Goal: Task Accomplishment & Management: Use online tool/utility

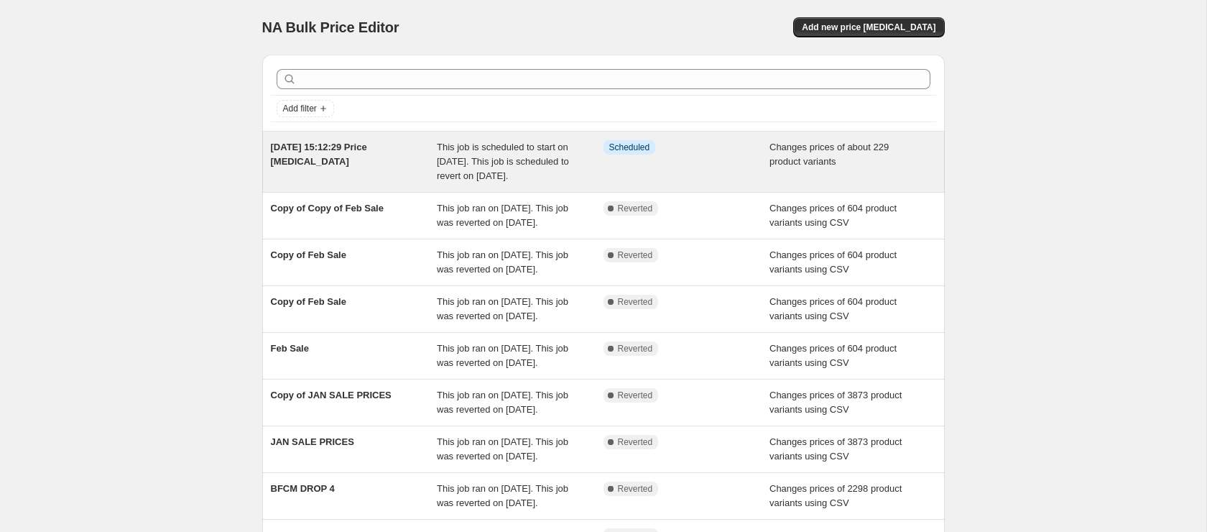
click at [493, 192] on div "[DATE] 15:12:29 Price [MEDICAL_DATA] This job is scheduled to start on [DATE]. …" at bounding box center [603, 161] width 683 height 60
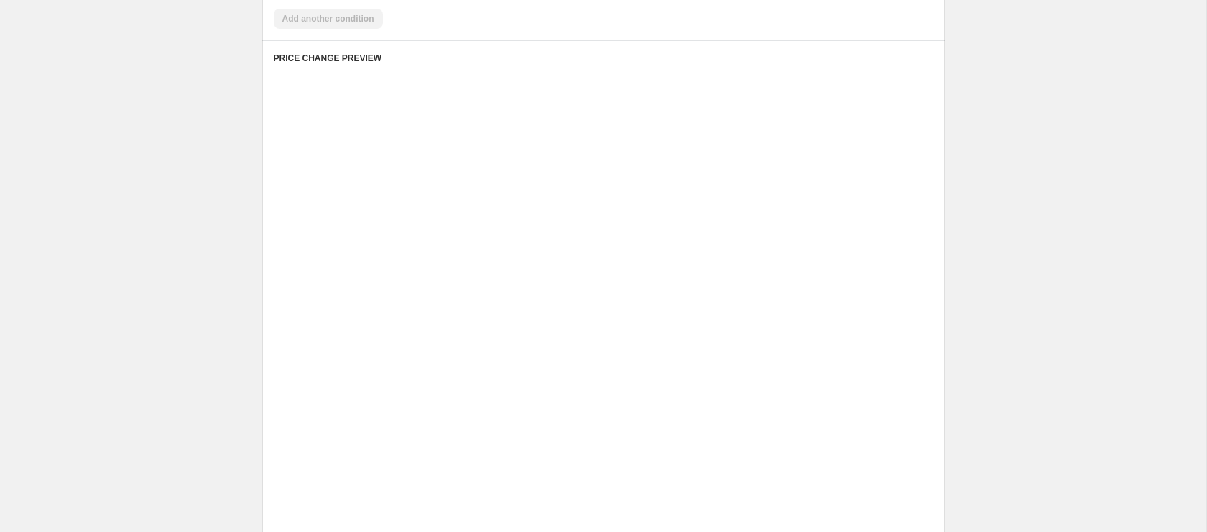
select select "tag"
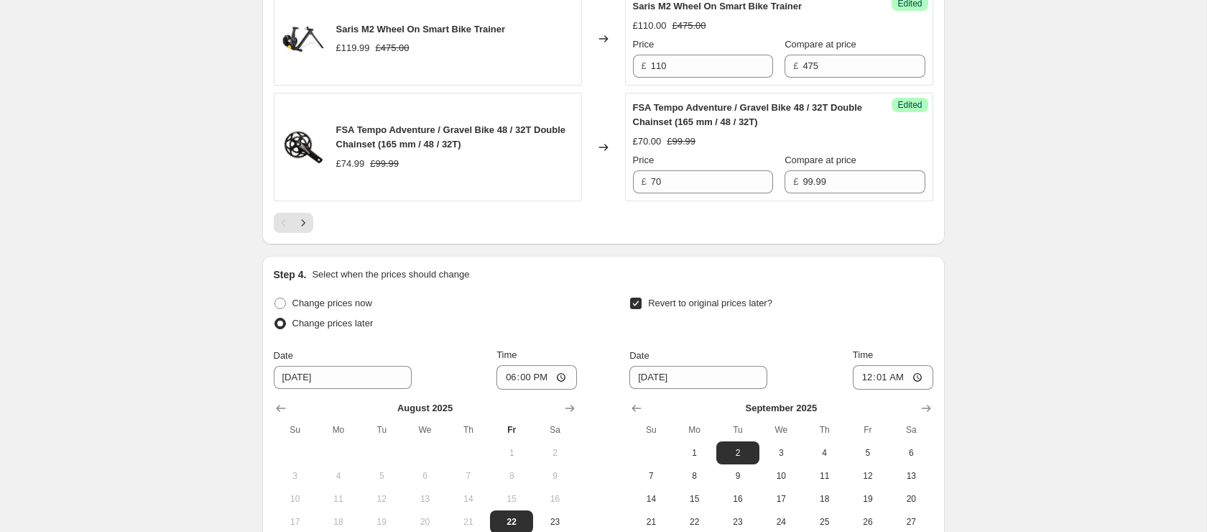
scroll to position [2845, 0]
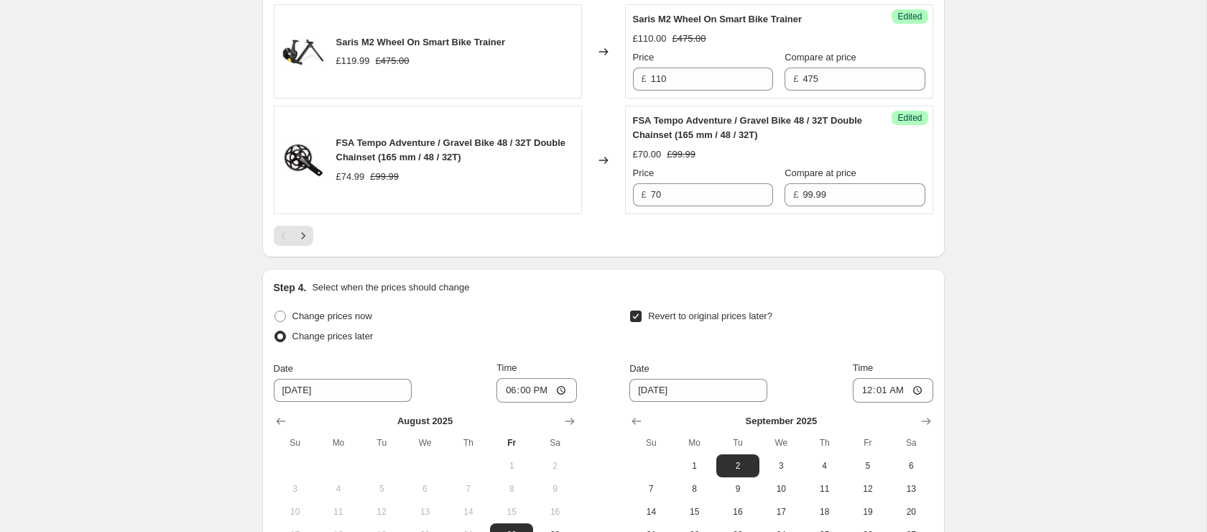
click at [307, 243] on icon "Next" at bounding box center [303, 235] width 14 height 14
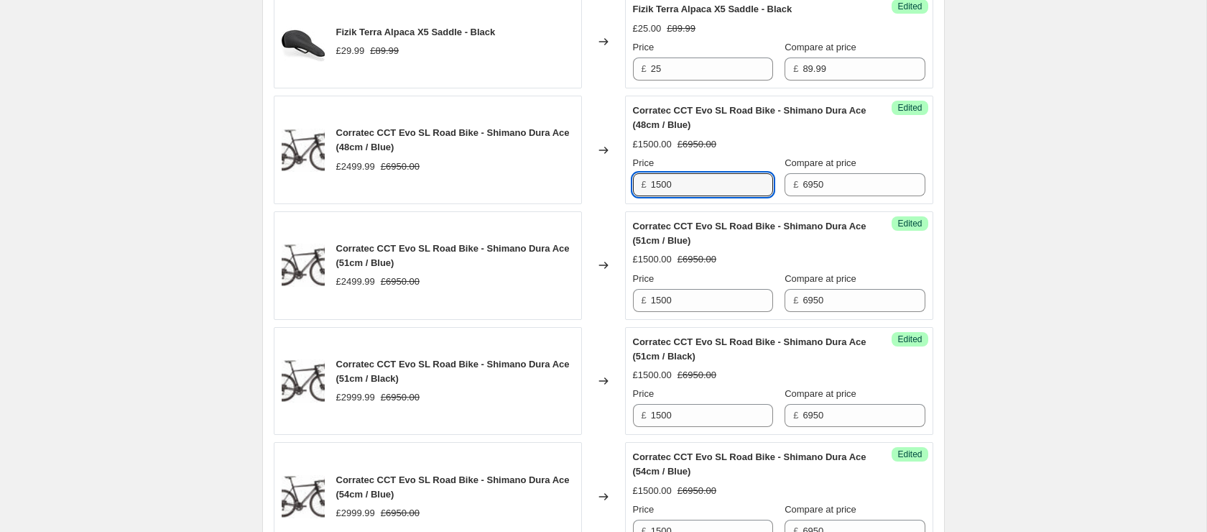
click at [701, 192] on div "Success Edited Corratec CCT Evo SL Road Bike - Shimano Dura Ace (48cm / Blue) £…" at bounding box center [779, 150] width 308 height 108
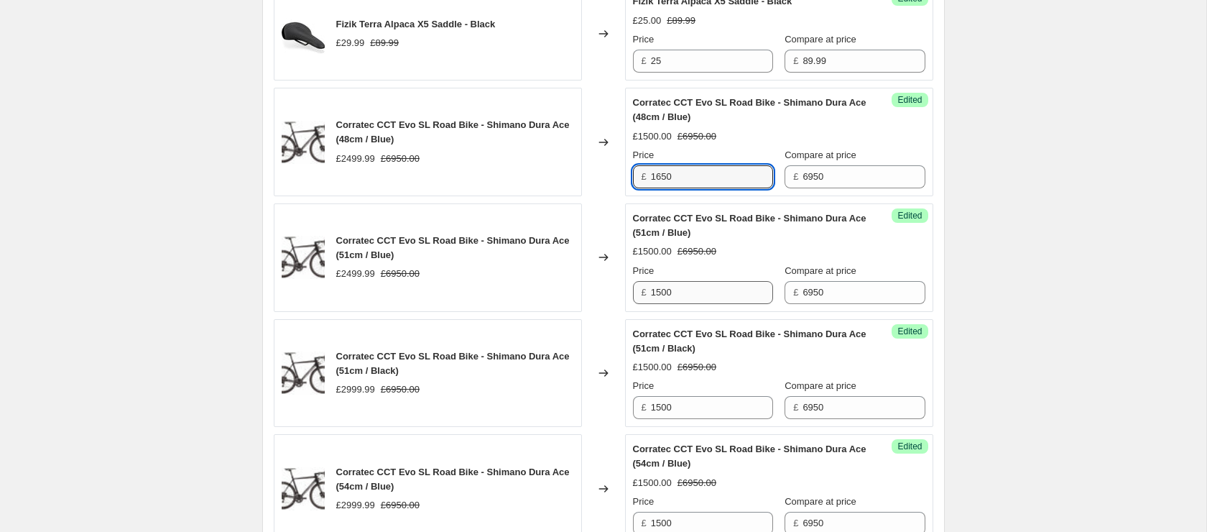
type input "1650"
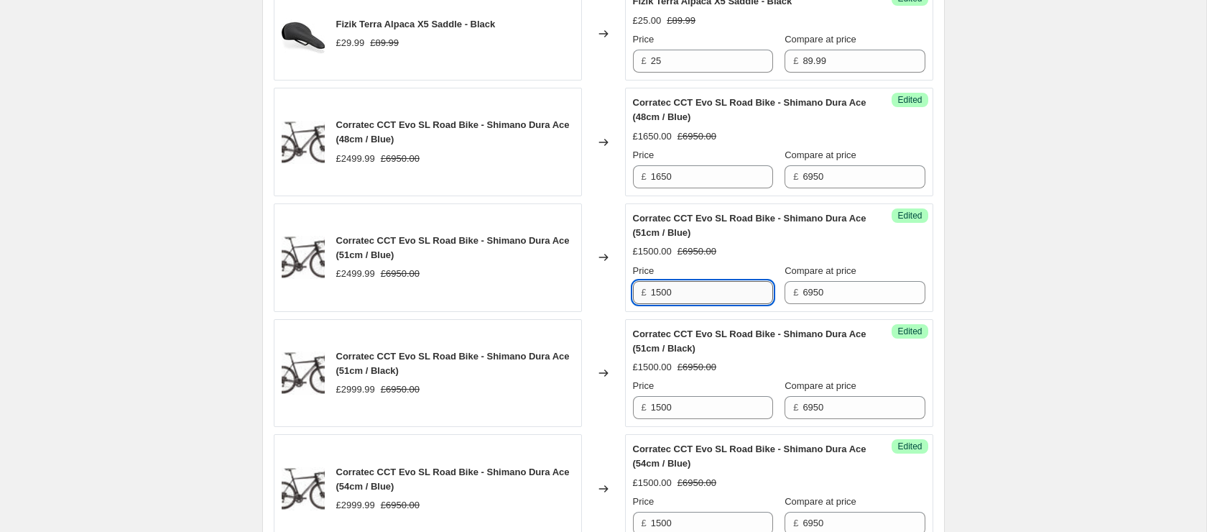
click at [688, 287] on input "1500" at bounding box center [712, 292] width 122 height 23
paste input "65"
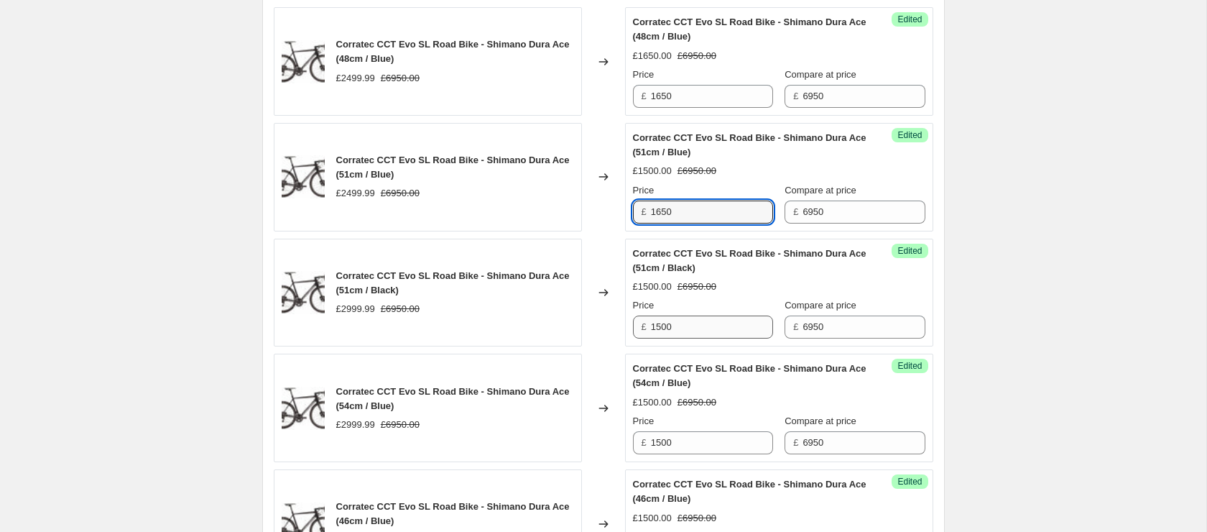
type input "1650"
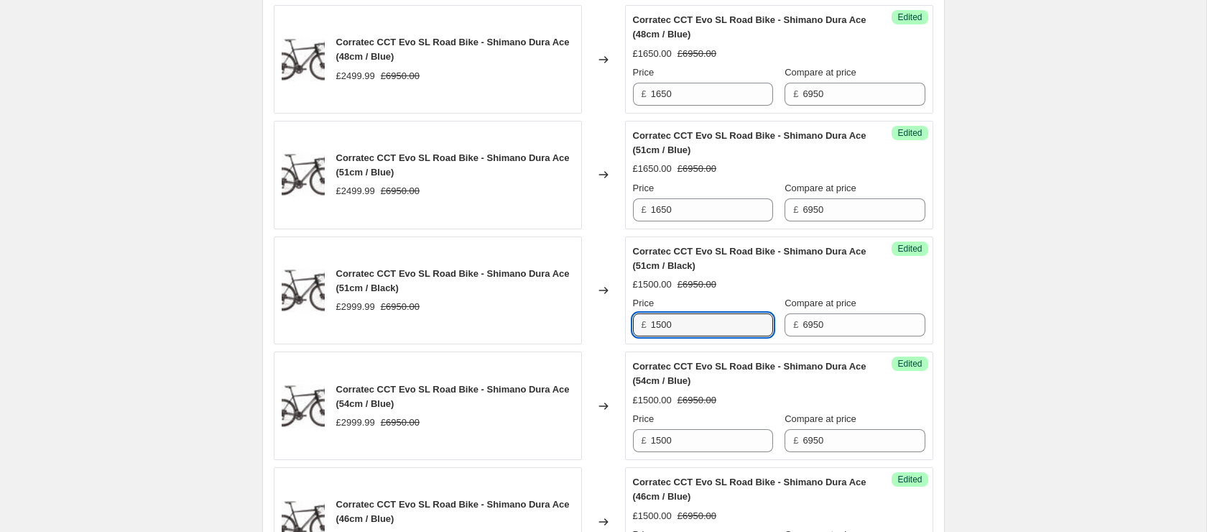
click at [696, 338] on div "Success Edited Corratec CCT Evo SL Road Bike - Shimano Dura Ace (51cm / Black) …" at bounding box center [779, 290] width 308 height 108
paste input "65"
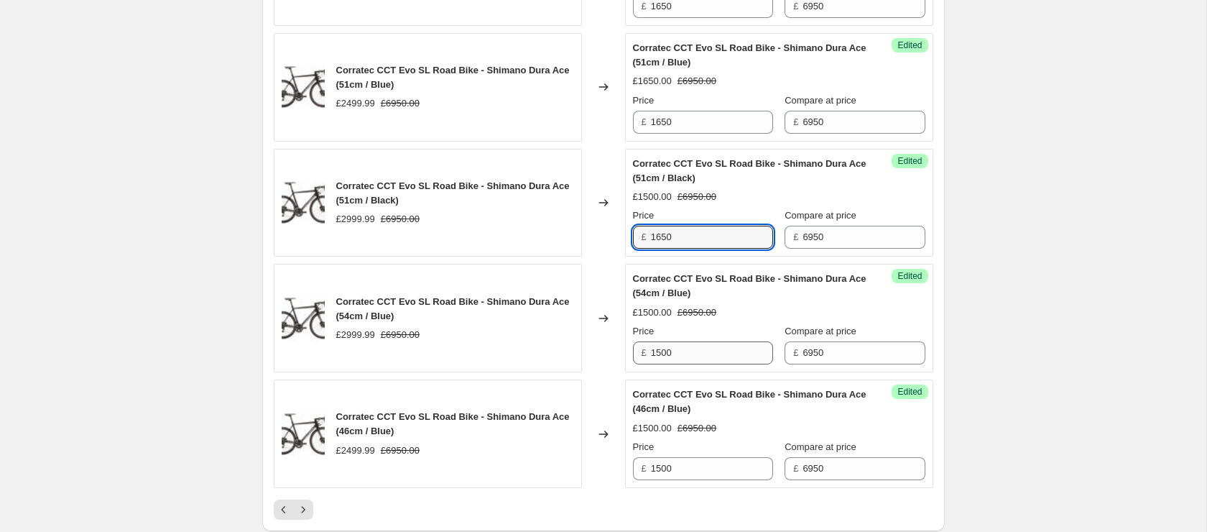
type input "1650"
click at [694, 354] on input "1500" at bounding box center [712, 352] width 122 height 23
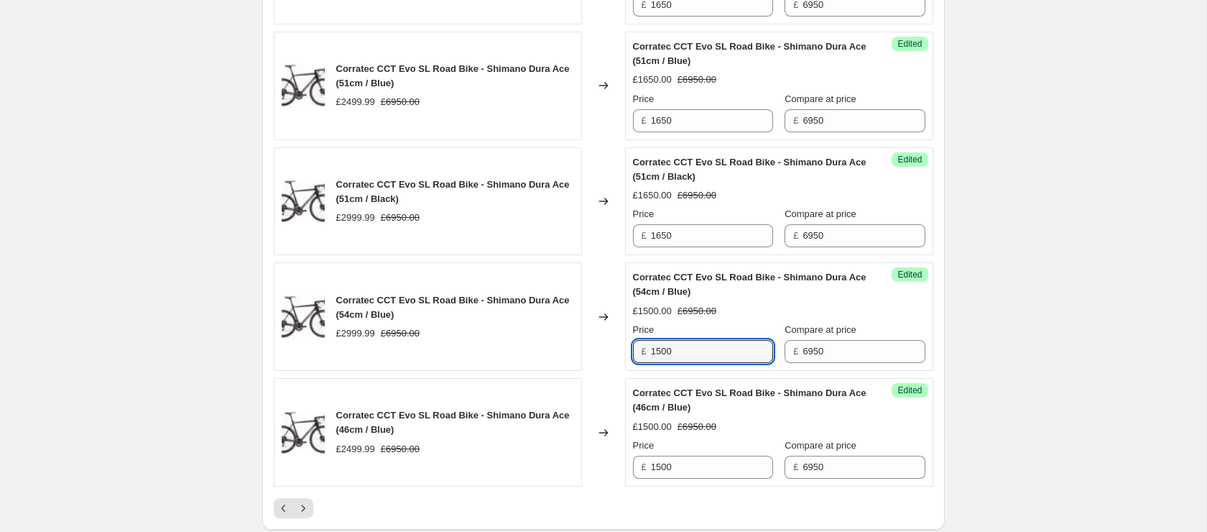
paste input "65"
type input "1650"
click at [700, 466] on input "1500" at bounding box center [712, 466] width 122 height 23
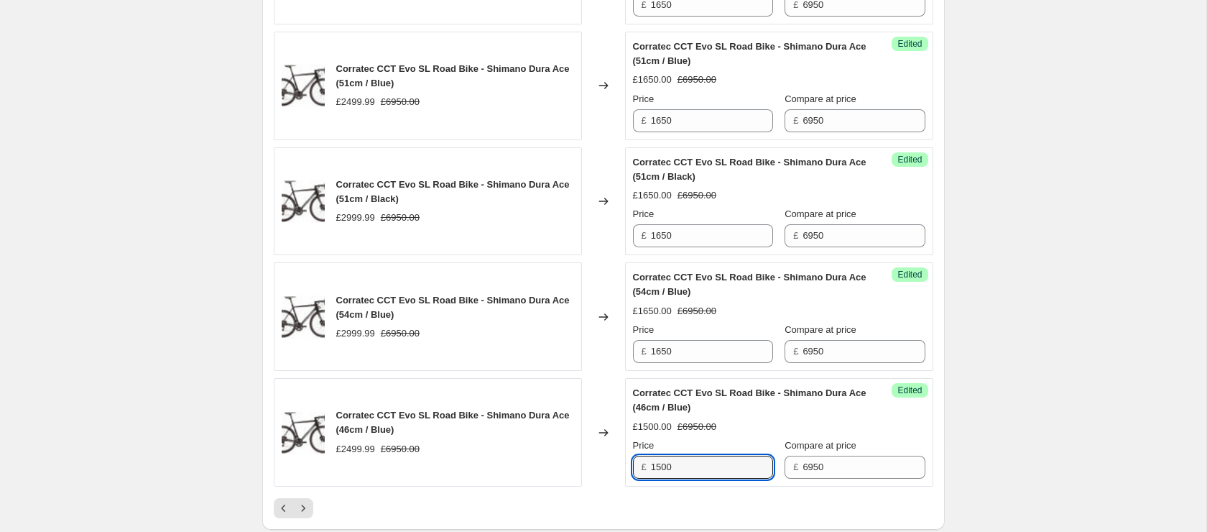
paste input "65"
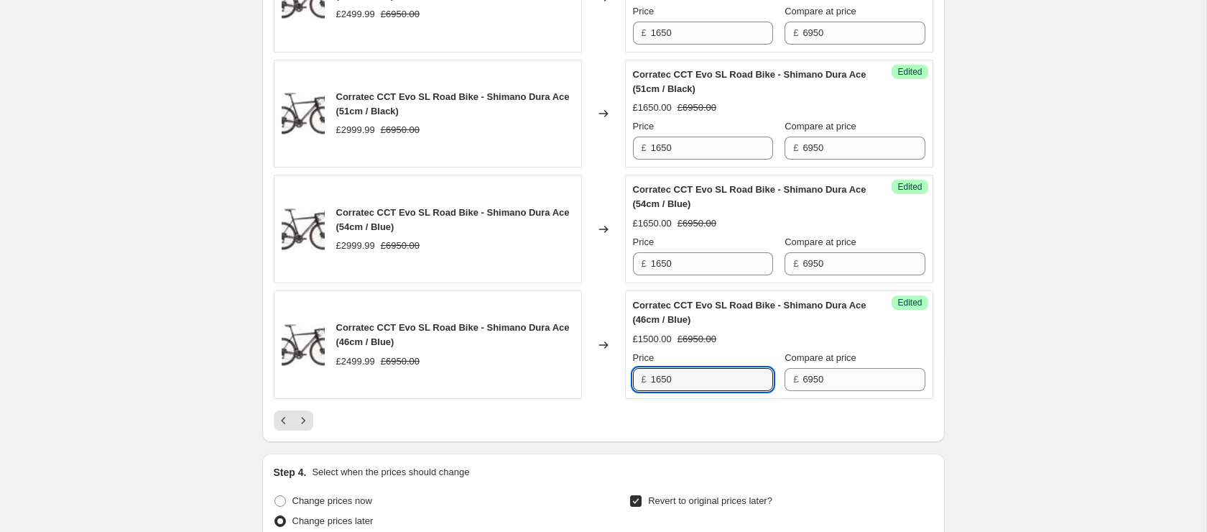
scroll to position [2686, 0]
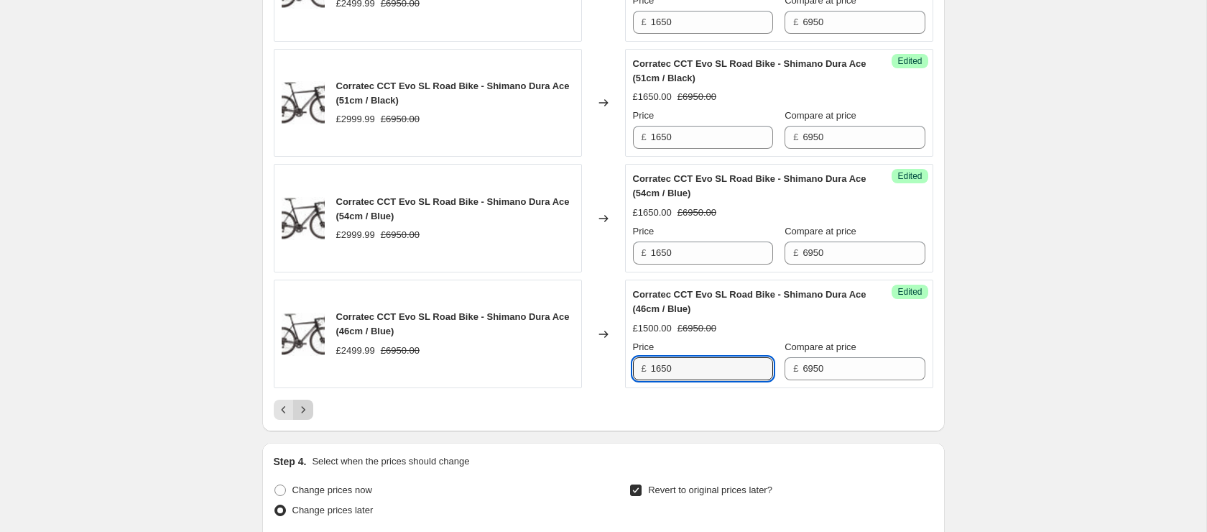
type input "1650"
click at [304, 411] on icon "Next" at bounding box center [303, 409] width 14 height 14
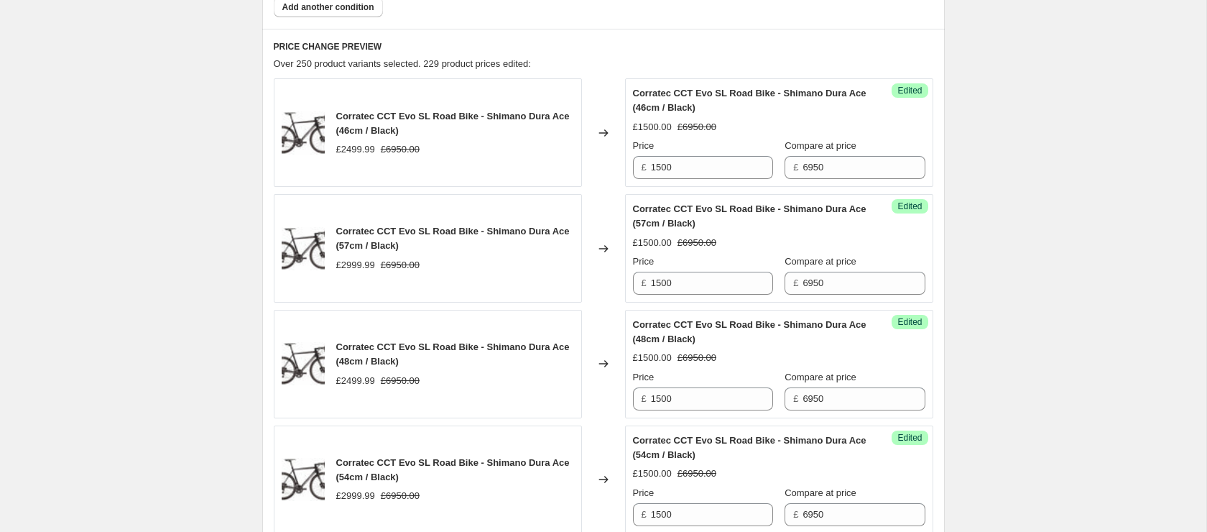
scroll to position [734, 0]
drag, startPoint x: 627, startPoint y: 168, endPoint x: 579, endPoint y: 159, distance: 48.9
click at [582, 160] on div "Corratec CCT Evo SL Road Bike - Shimano Dura Ace (46cm / Black) £2499.99 £6950.…" at bounding box center [604, 133] width 660 height 108
paste input "65"
type input "1650"
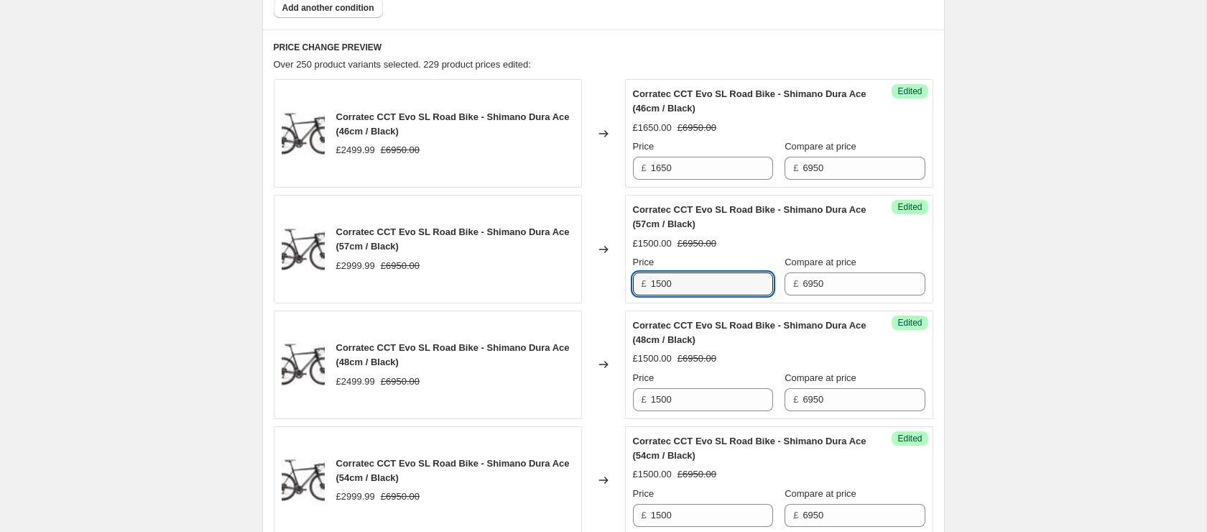
drag, startPoint x: 633, startPoint y: 280, endPoint x: 498, endPoint y: 263, distance: 136.2
click at [494, 264] on div "Corratec CCT Evo SL Road Bike - Shimano Dura Ace (57cm / Black) £2999.99 £6950.…" at bounding box center [604, 249] width 660 height 108
paste input "65"
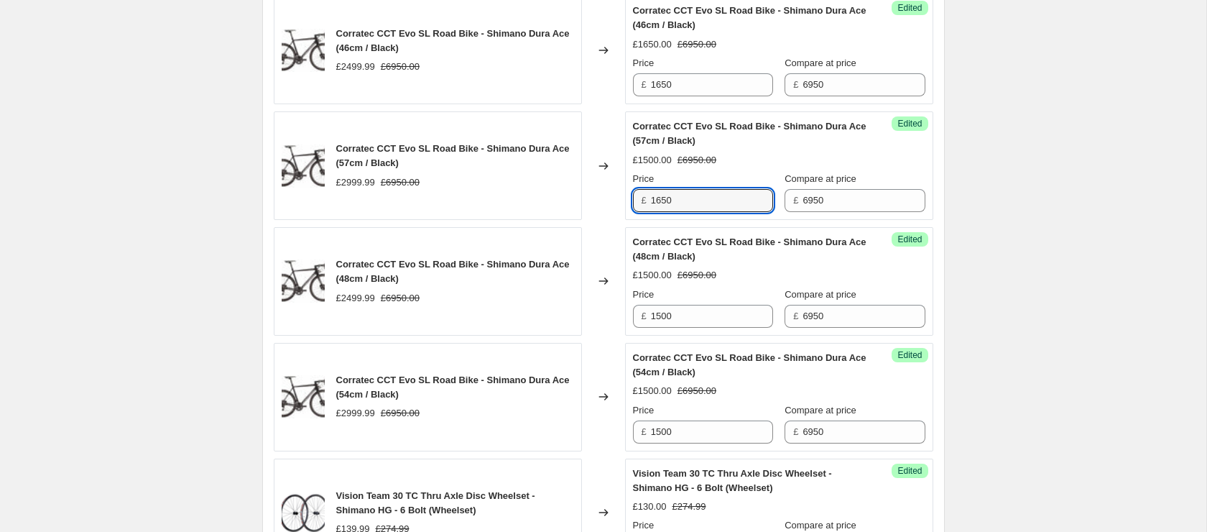
scroll to position [818, 0]
type input "1650"
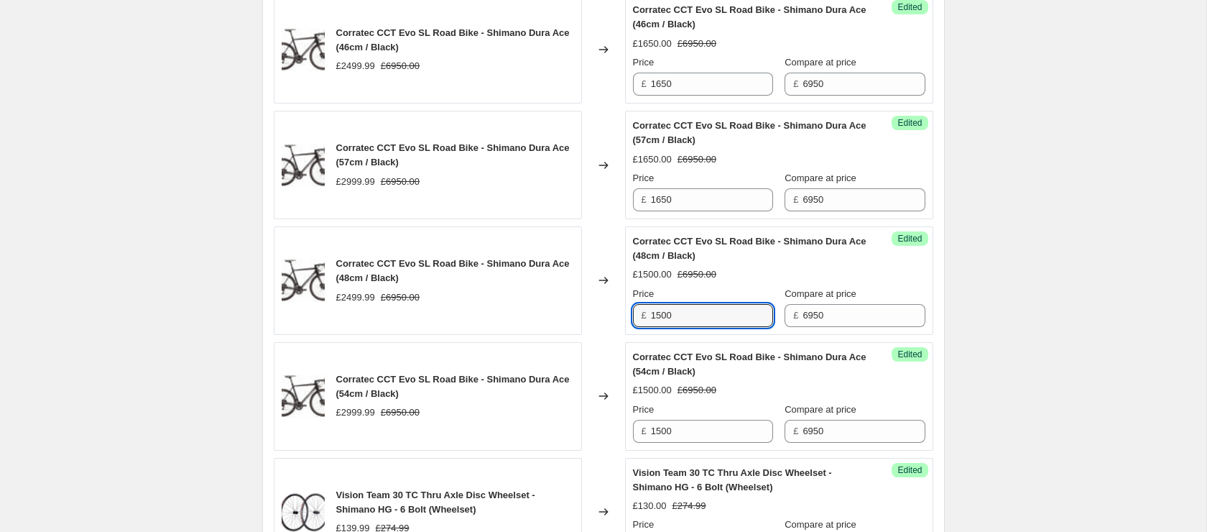
drag, startPoint x: 636, startPoint y: 315, endPoint x: 585, endPoint y: 306, distance: 51.7
click at [598, 309] on div "Corratec CCT Evo SL Road Bike - Shimano Dura Ace (48cm / Black) £2499.99 £6950.…" at bounding box center [604, 280] width 660 height 108
paste input "65"
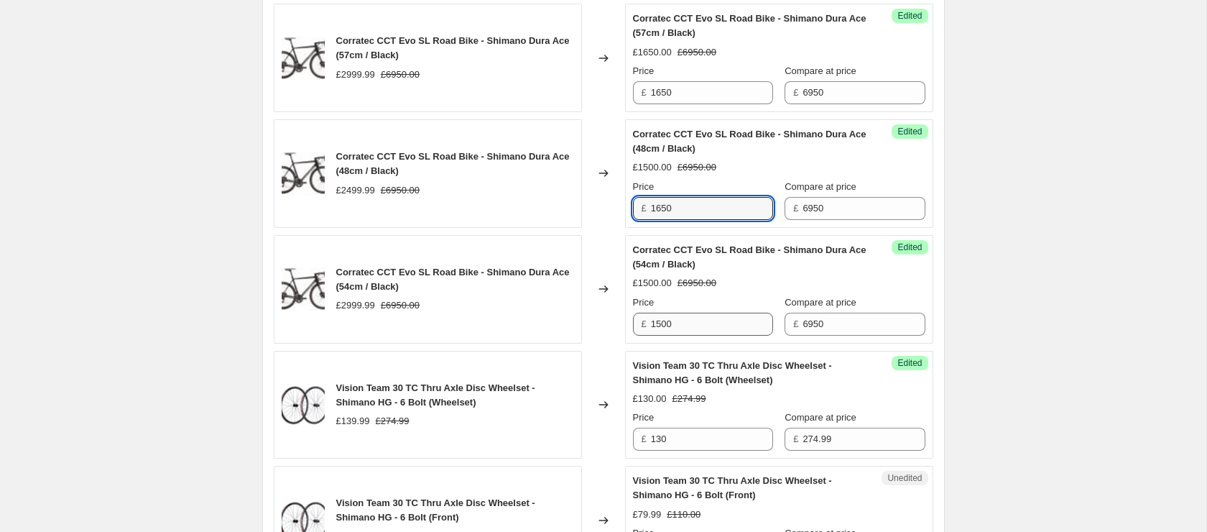
type input "1650"
drag, startPoint x: 693, startPoint y: 325, endPoint x: 574, endPoint y: 307, distance: 120.5
click at [574, 309] on div "Corratec CCT Evo SL Road Bike - Shimano Dura Ace (54cm / Black) £2999.99 £6950.…" at bounding box center [604, 289] width 660 height 108
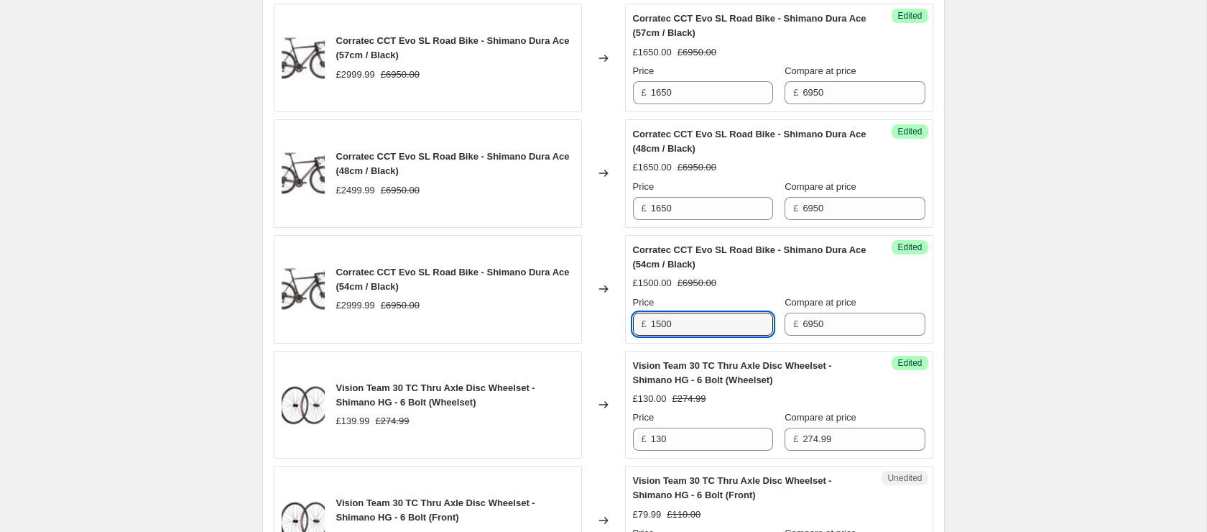
paste input "65"
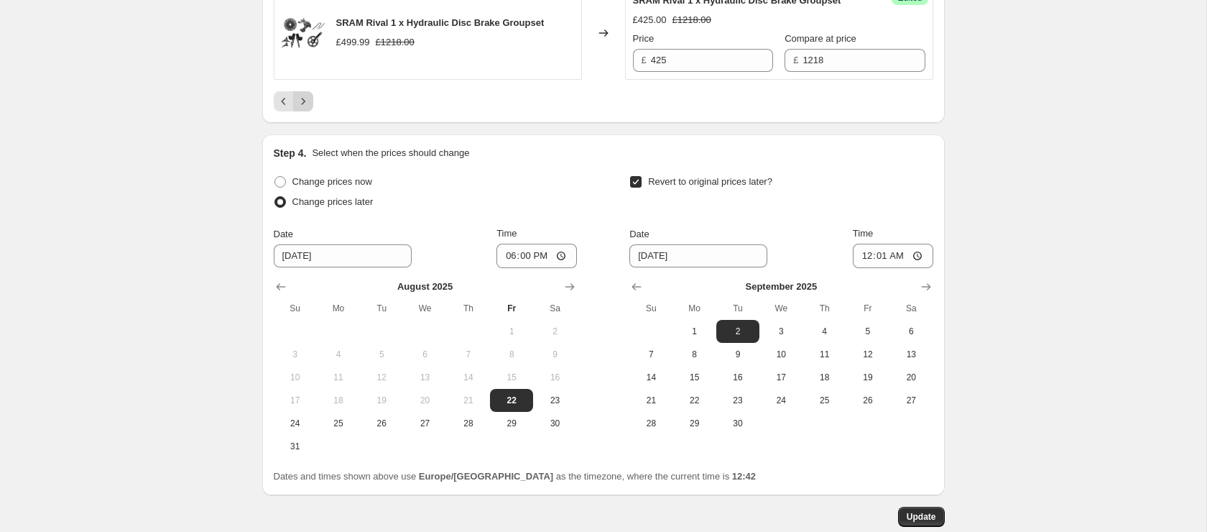
type input "1650"
click at [304, 108] on icon "Next" at bounding box center [303, 101] width 14 height 14
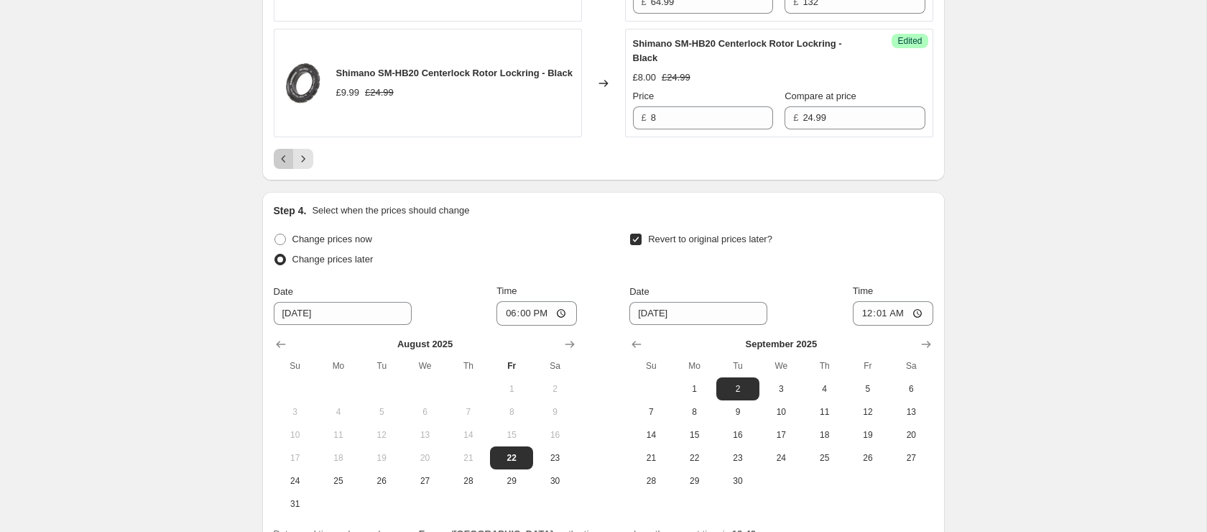
click at [285, 166] on icon "Previous" at bounding box center [284, 159] width 14 height 14
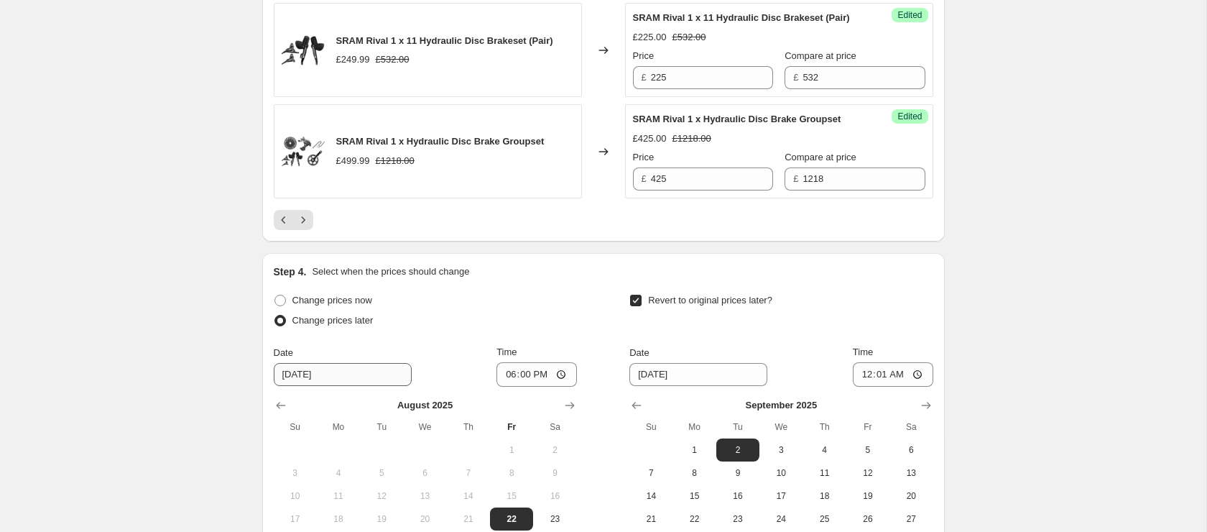
scroll to position [2908, 0]
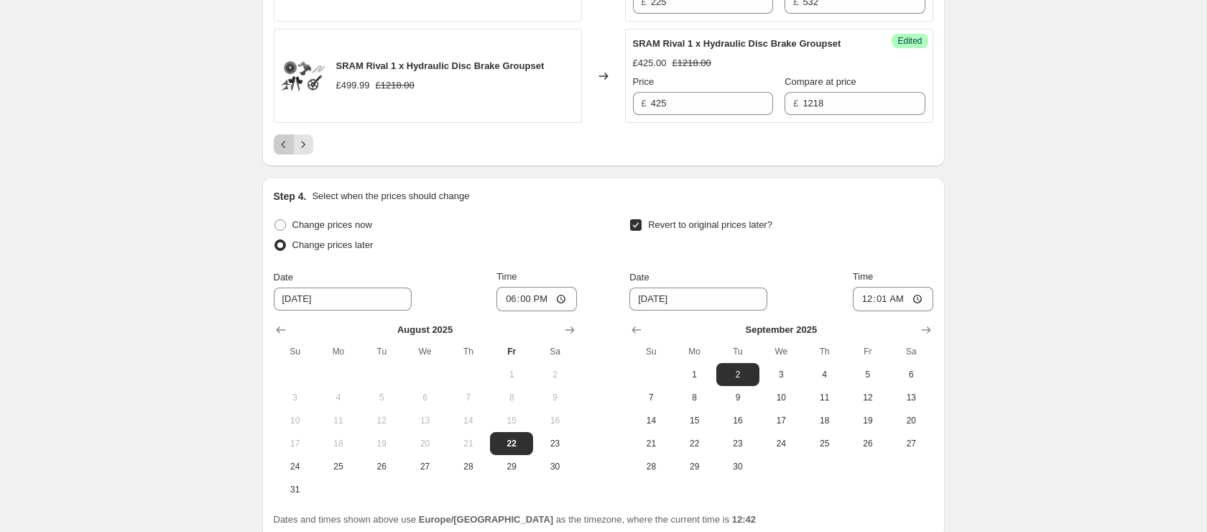
click at [284, 152] on icon "Previous" at bounding box center [284, 144] width 14 height 14
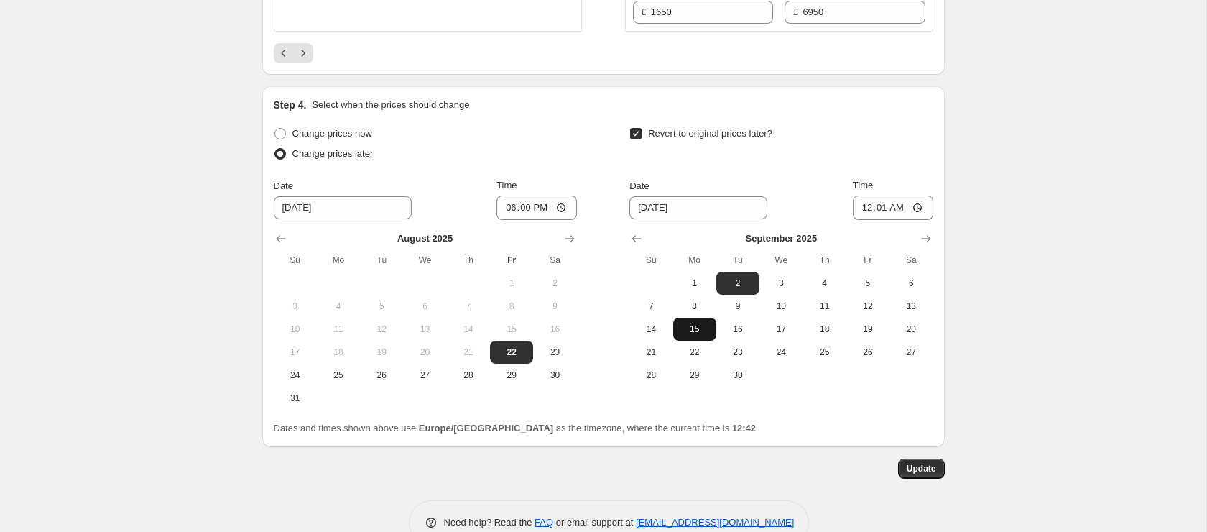
scroll to position [3076, 0]
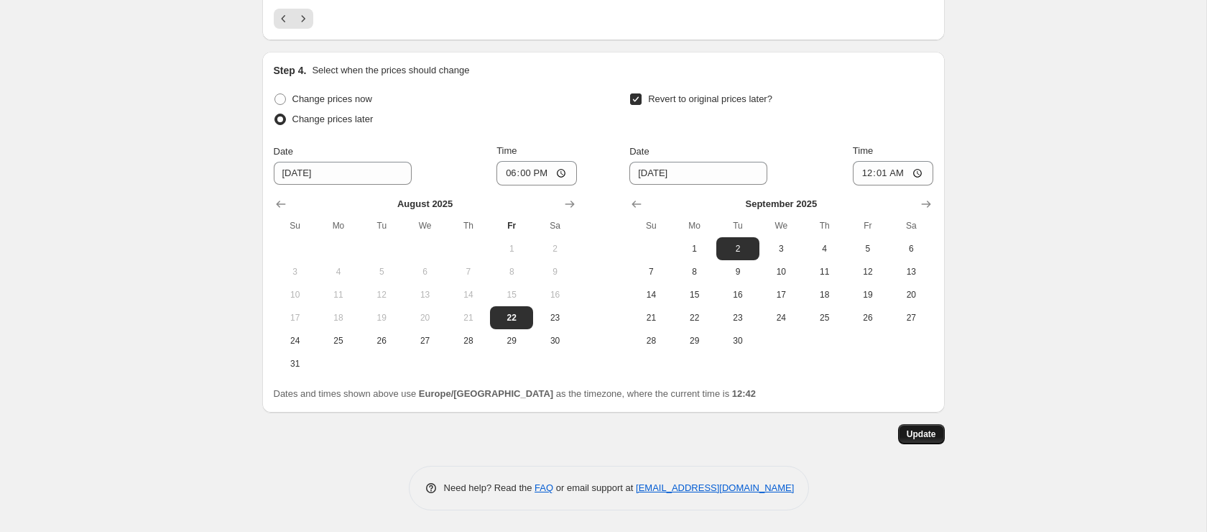
click at [925, 427] on button "Update" at bounding box center [921, 434] width 47 height 20
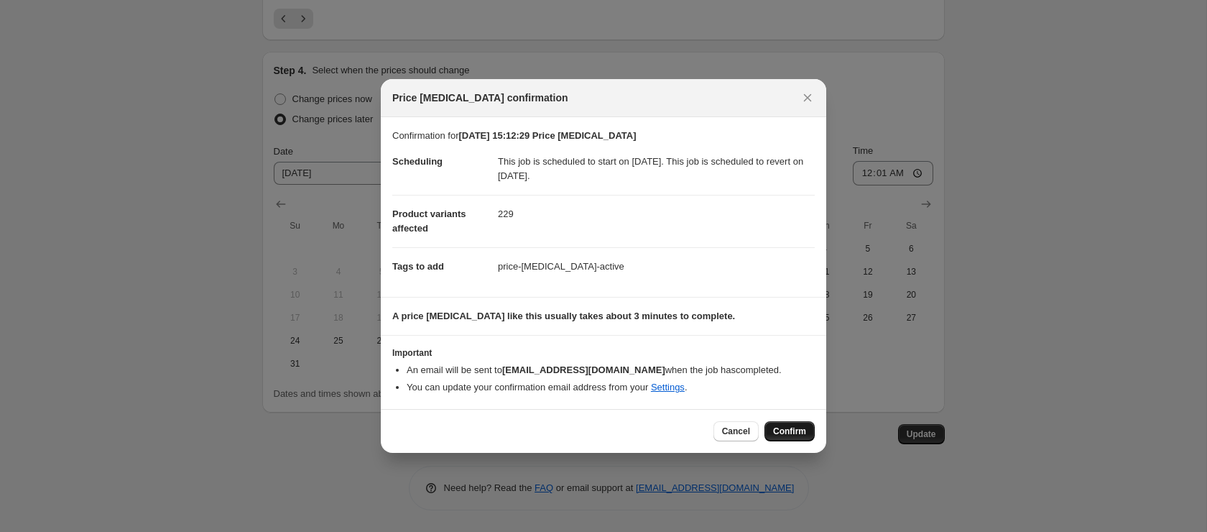
click at [790, 419] on div "Cancel Confirm" at bounding box center [603, 431] width 445 height 44
click at [787, 430] on span "Confirm" at bounding box center [789, 430] width 33 height 11
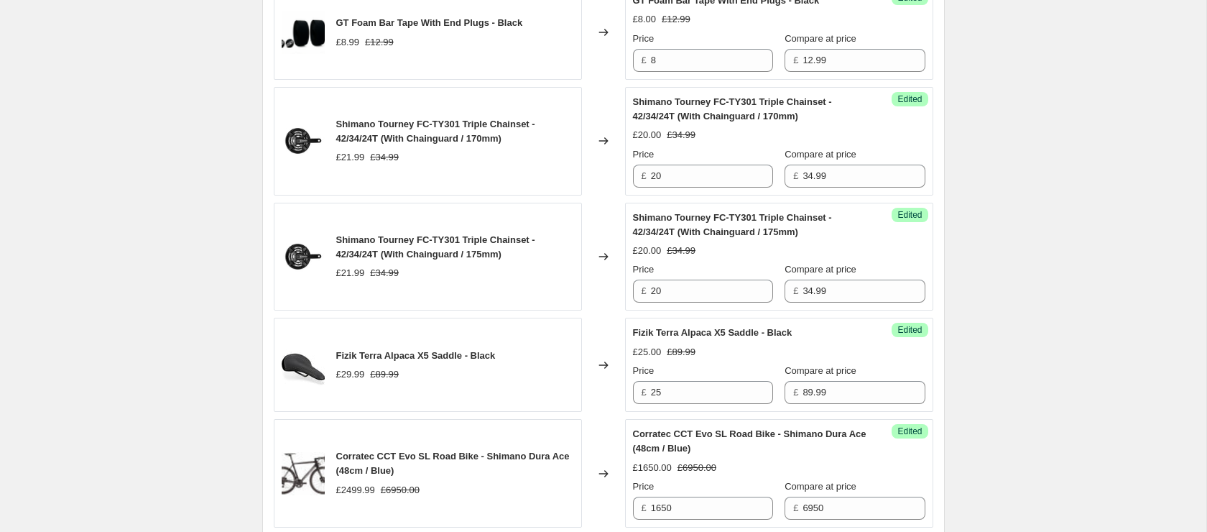
scroll to position [1980, 0]
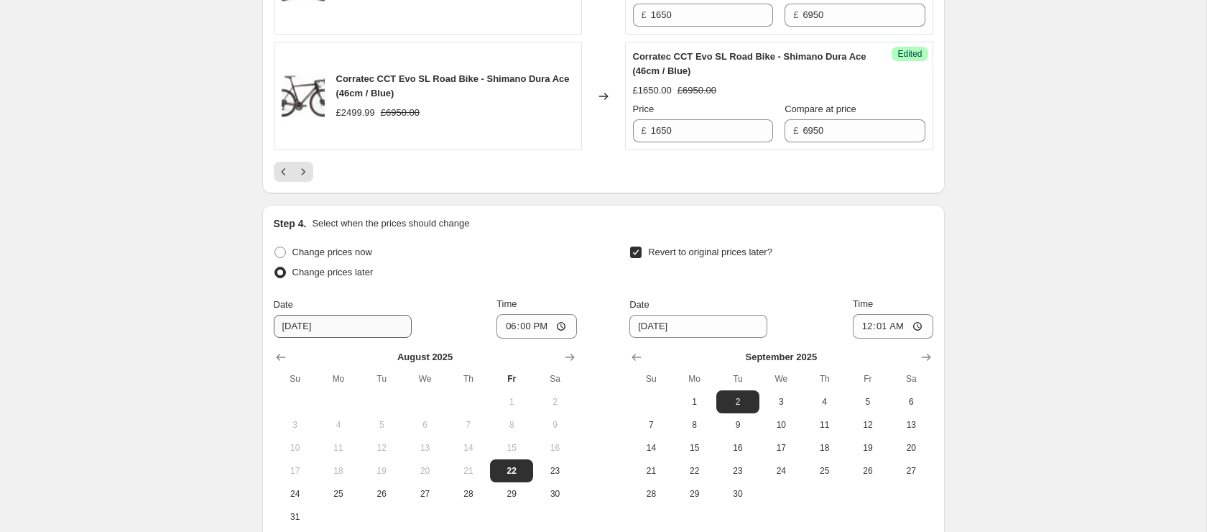
click at [307, 173] on icon "Next" at bounding box center [303, 172] width 14 height 14
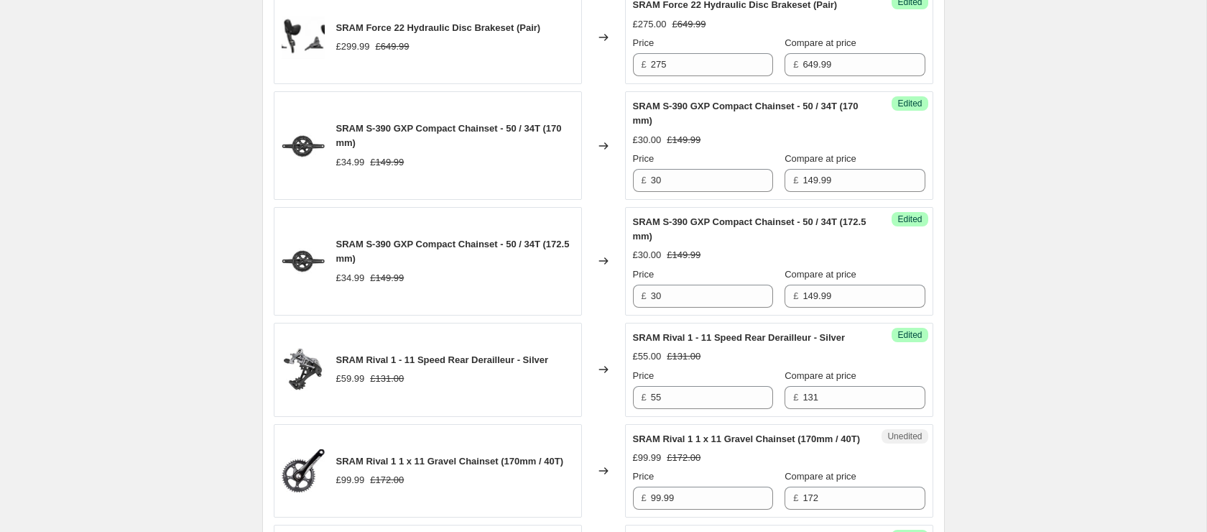
scroll to position [1864, 0]
drag, startPoint x: 345, startPoint y: 126, endPoint x: 389, endPoint y: 152, distance: 51.3
click at [389, 152] on div "SRAM S-390 GXP Compact Chainset - 50 / 34T (170 mm) £34.99 £149.99" at bounding box center [455, 143] width 238 height 47
drag, startPoint x: 338, startPoint y: 126, endPoint x: 507, endPoint y: 127, distance: 168.8
click at [507, 128] on div "SRAM S-390 GXP Compact Chainset - 50 / 34T (170 mm) £34.99 £149.99" at bounding box center [428, 144] width 308 height 108
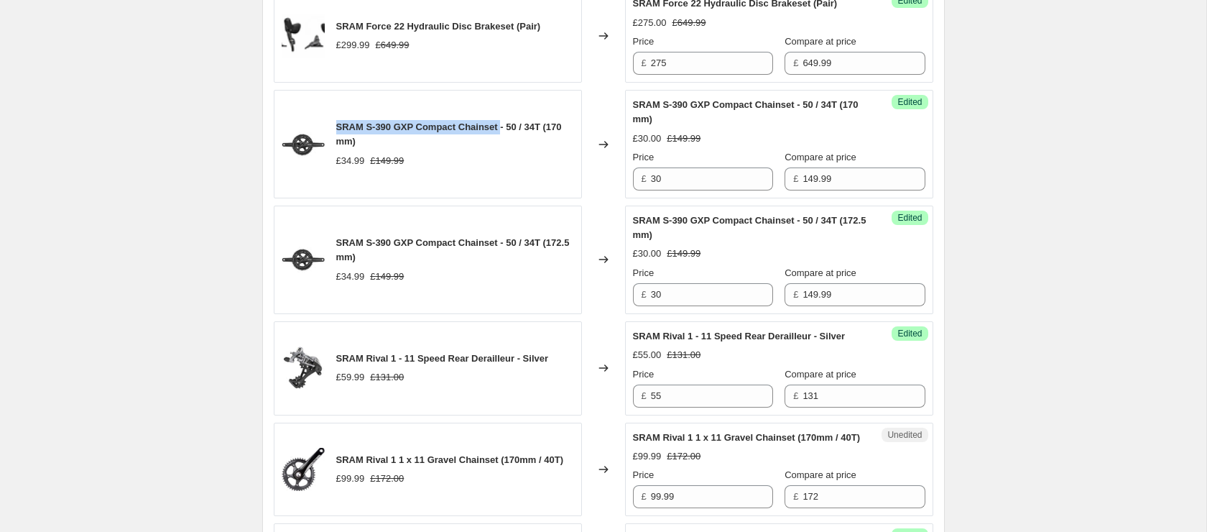
copy span "SRAM S-390 GXP Compact Chainset"
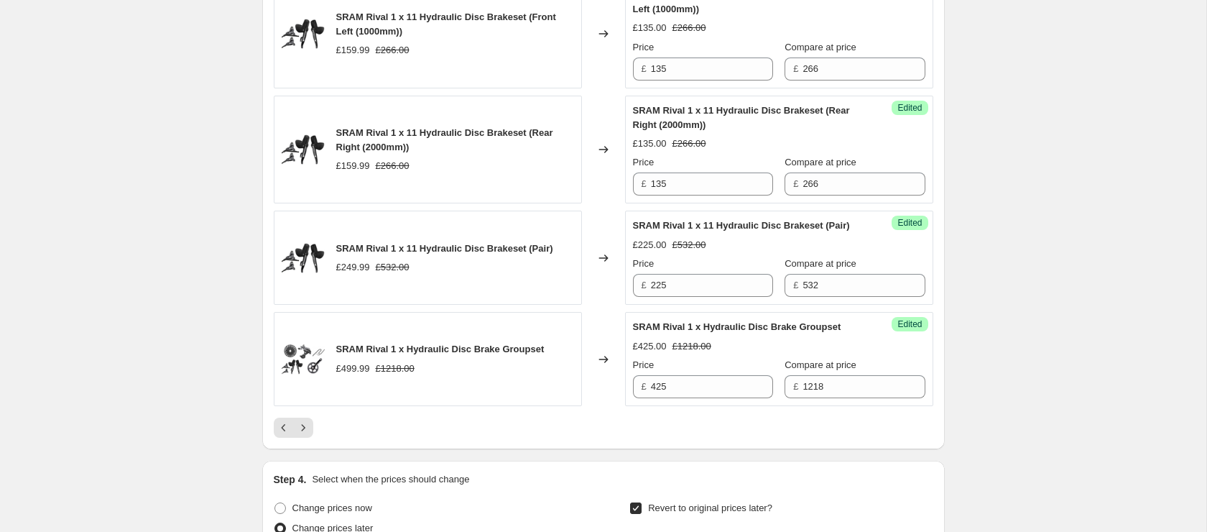
scroll to position [2780, 0]
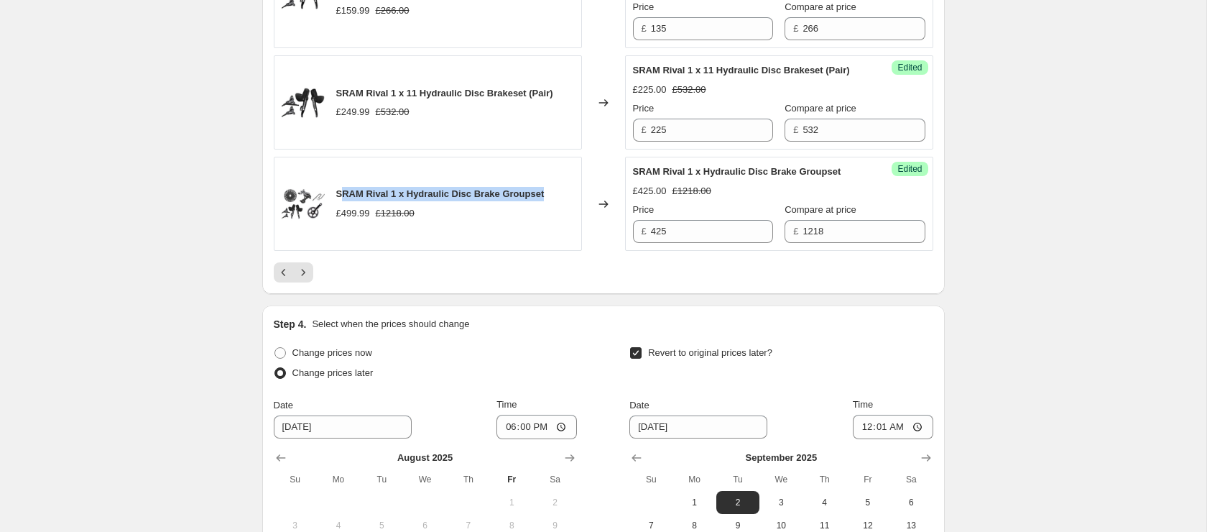
drag, startPoint x: 340, startPoint y: 237, endPoint x: 552, endPoint y: 236, distance: 211.9
click at [552, 236] on div "SRAM Rival 1 x Hydraulic Disc Brake Groupset £499.99 £1218.00" at bounding box center [428, 204] width 308 height 94
drag, startPoint x: 552, startPoint y: 236, endPoint x: 323, endPoint y: 231, distance: 229.2
click at [323, 231] on div "SRAM Rival 1 x Hydraulic Disc Brake Groupset £499.99 £1218.00" at bounding box center [428, 204] width 308 height 94
copy div "SRAM Rival 1 x Hydraulic Disc Brake Groupset"
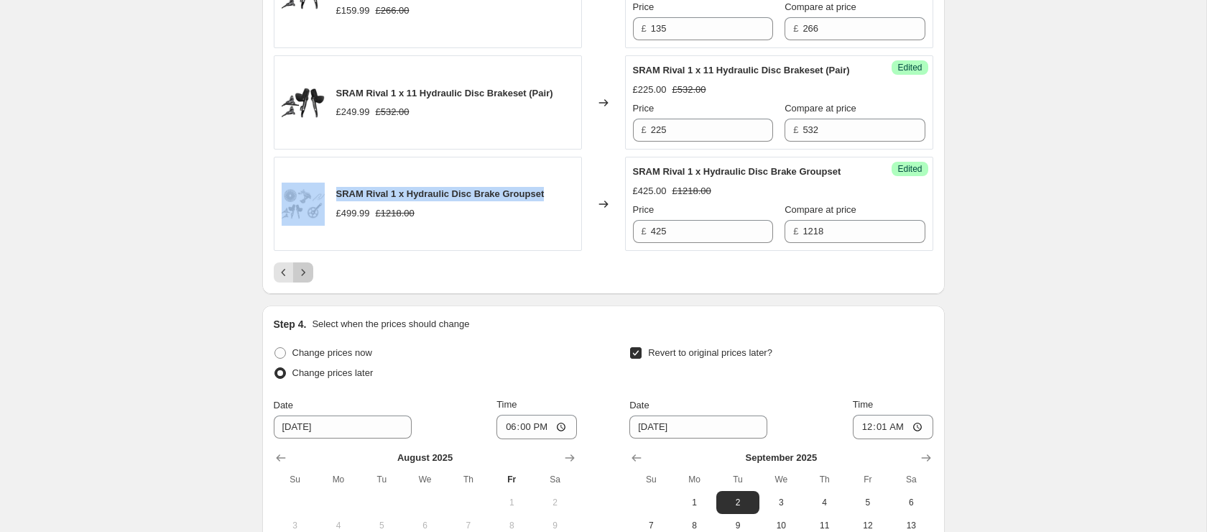
click at [306, 279] on icon "Next" at bounding box center [303, 272] width 14 height 14
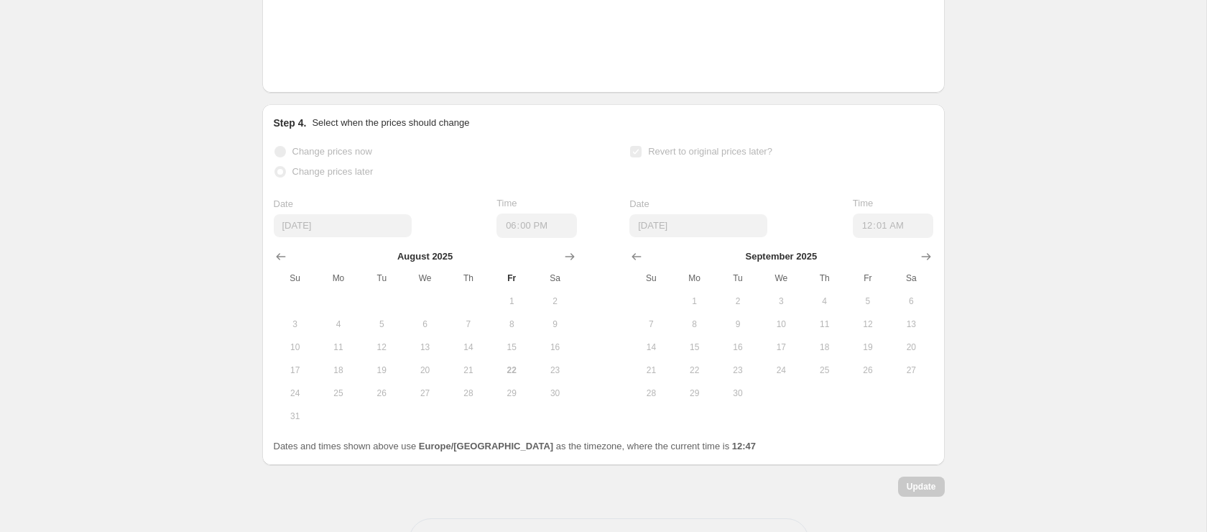
click at [306, 315] on button "3" at bounding box center [295, 324] width 43 height 23
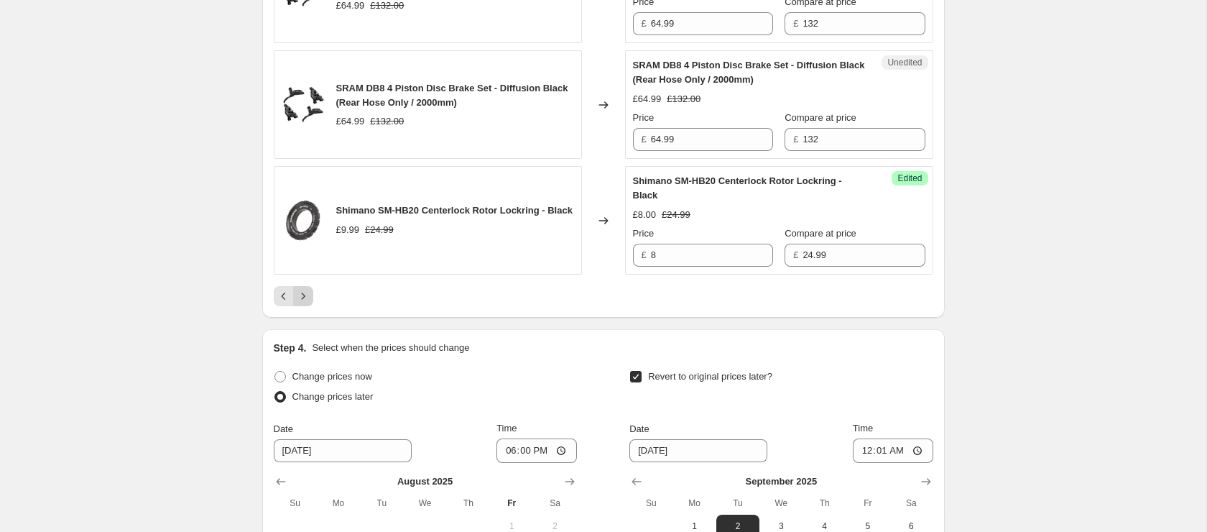
click at [307, 303] on icon "Next" at bounding box center [303, 296] width 14 height 14
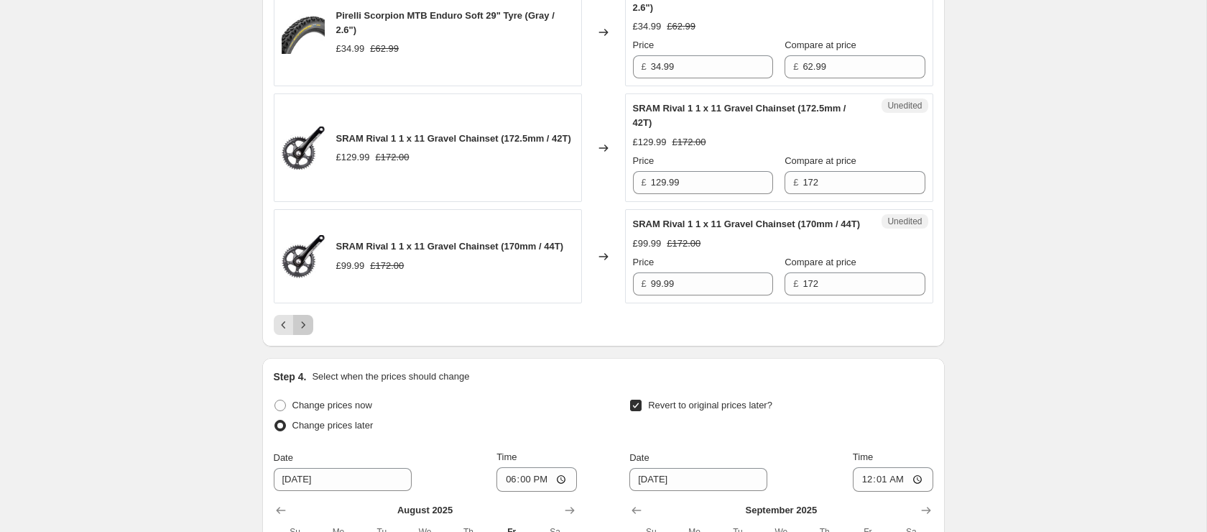
click at [307, 335] on button "Next" at bounding box center [303, 325] width 20 height 20
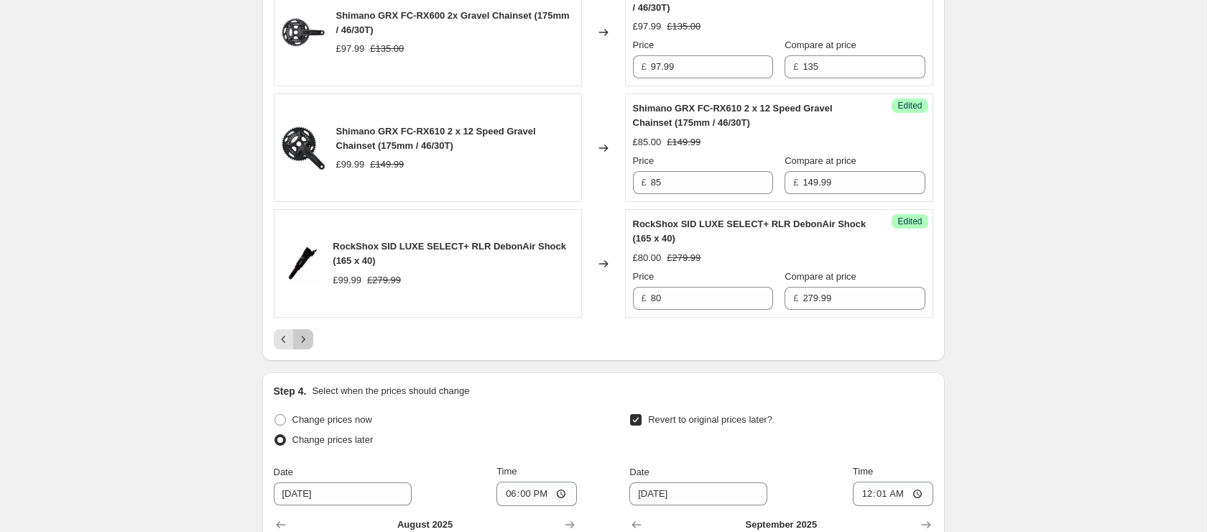
click at [304, 346] on icon "Next" at bounding box center [303, 339] width 14 height 14
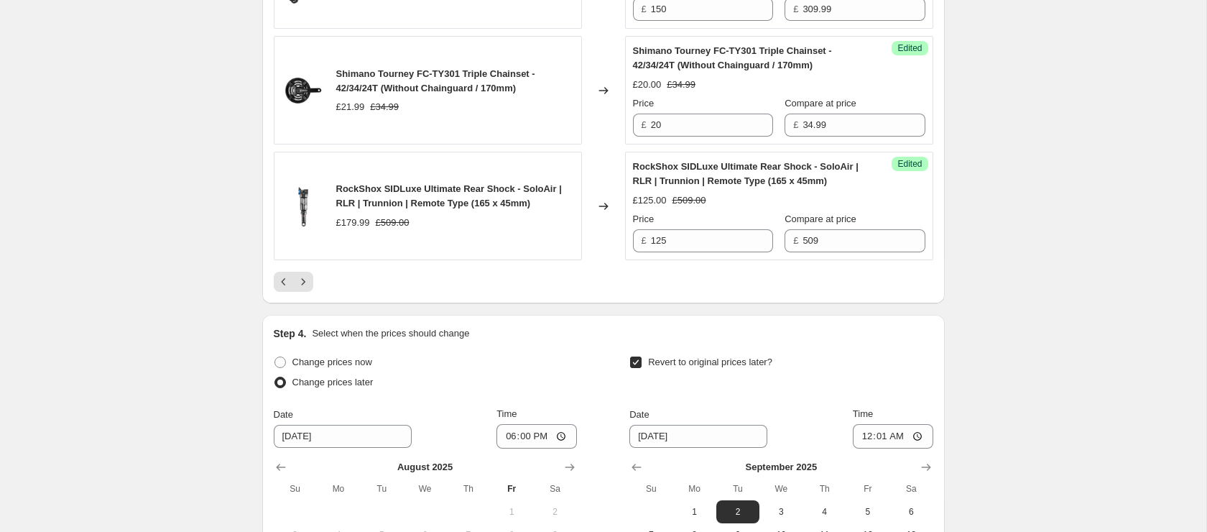
click at [300, 289] on icon "Next" at bounding box center [303, 281] width 14 height 14
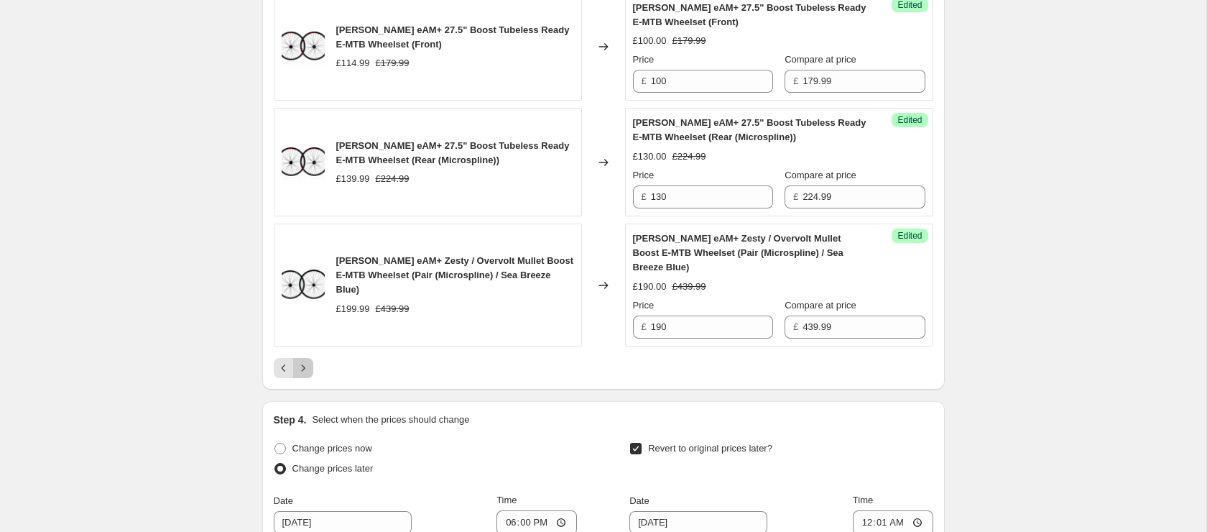
click at [303, 375] on icon "Next" at bounding box center [303, 368] width 14 height 14
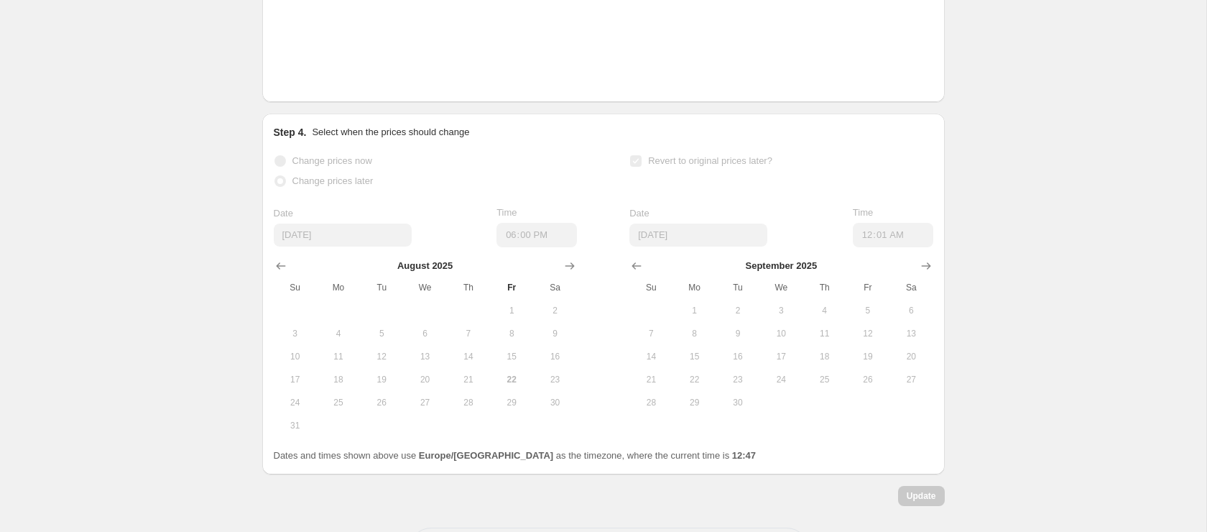
scroll to position [2771, 0]
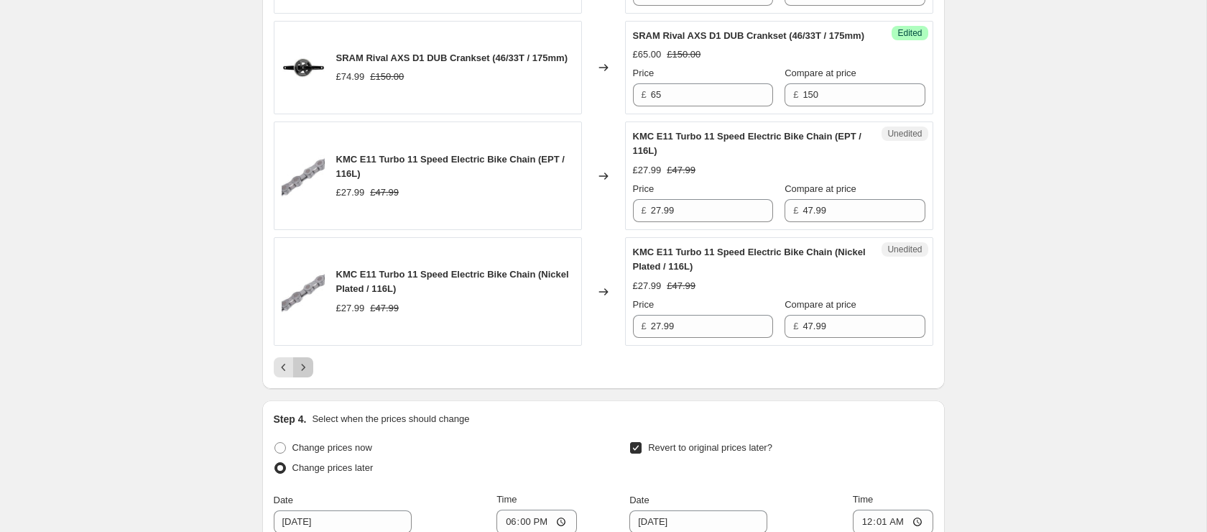
click at [305, 377] on button "Next" at bounding box center [303, 367] width 20 height 20
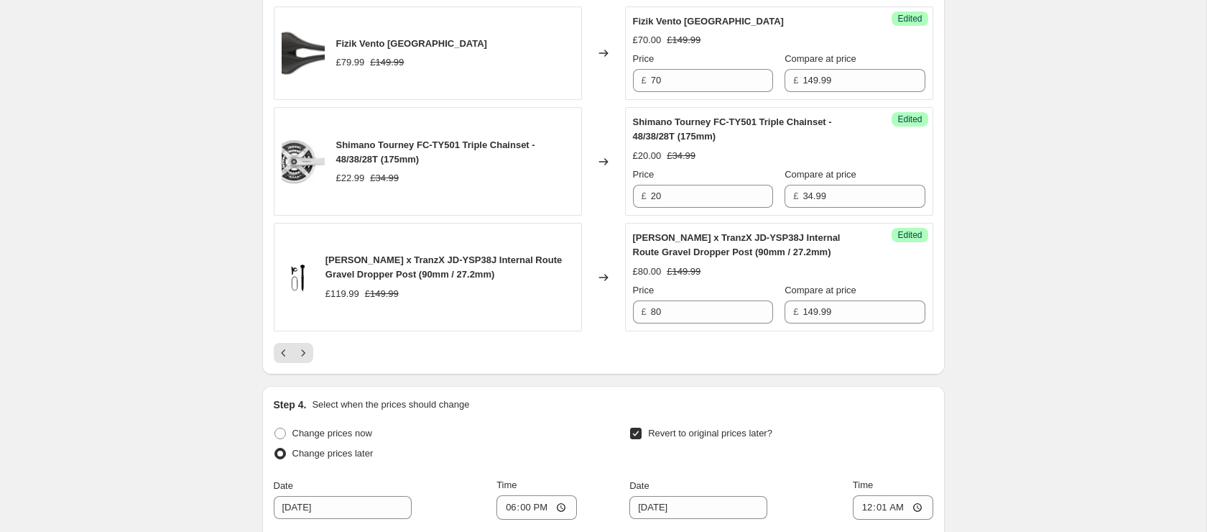
click at [305, 402] on h2 "Step 4." at bounding box center [290, 404] width 33 height 14
click at [312, 346] on button "Next" at bounding box center [303, 353] width 20 height 20
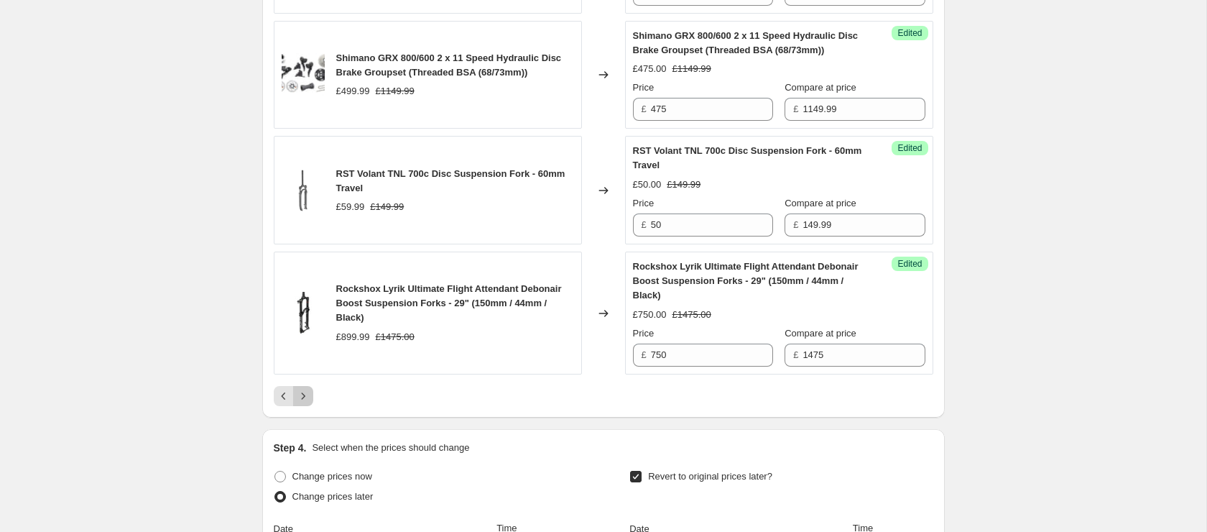
click at [300, 390] on icon "Next" at bounding box center [303, 396] width 14 height 14
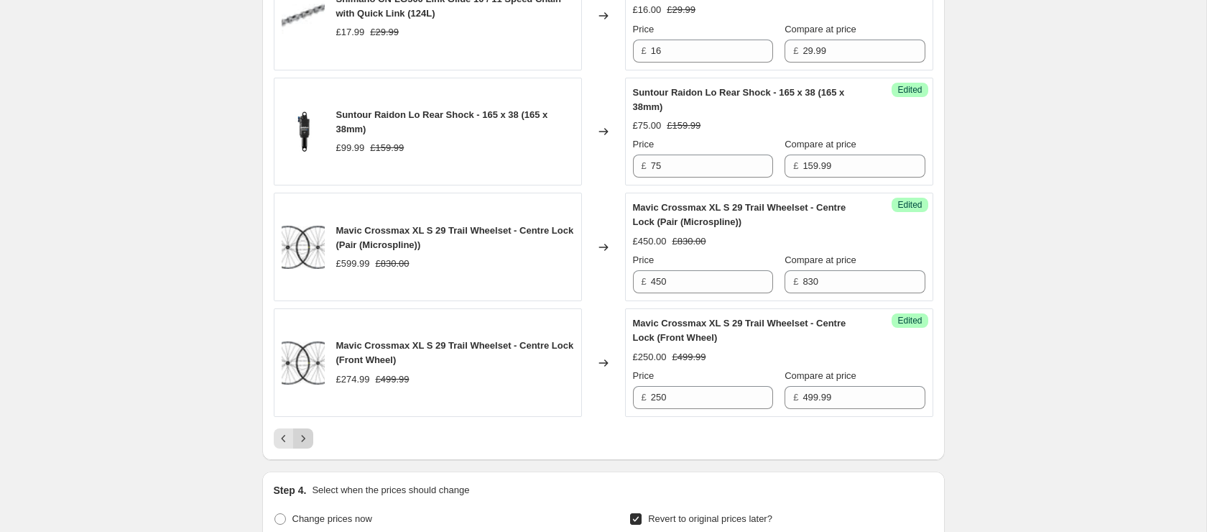
click at [305, 447] on button "Next" at bounding box center [303, 438] width 20 height 20
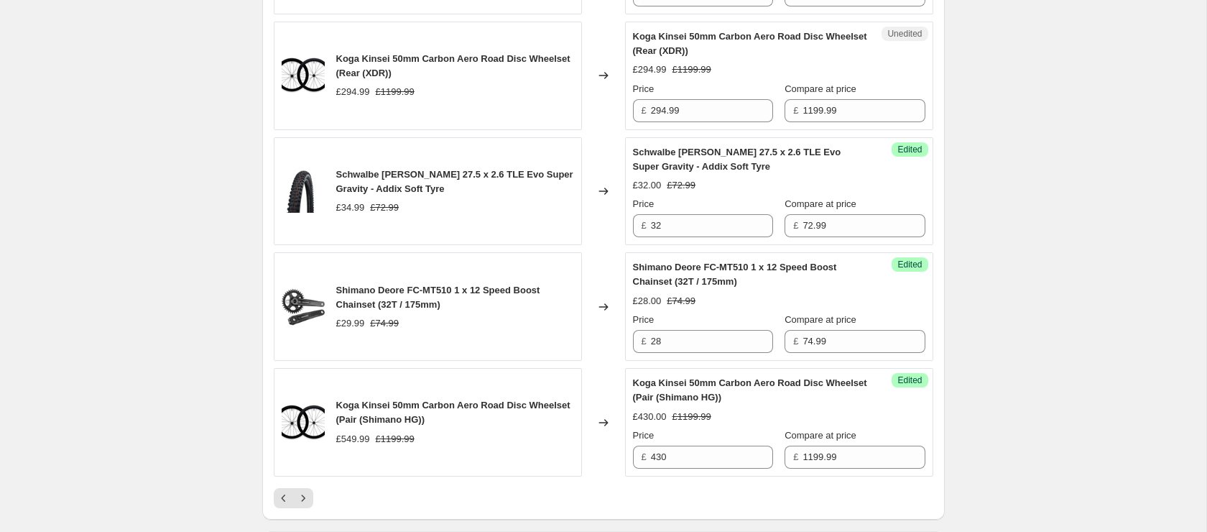
scroll to position [2714, 0]
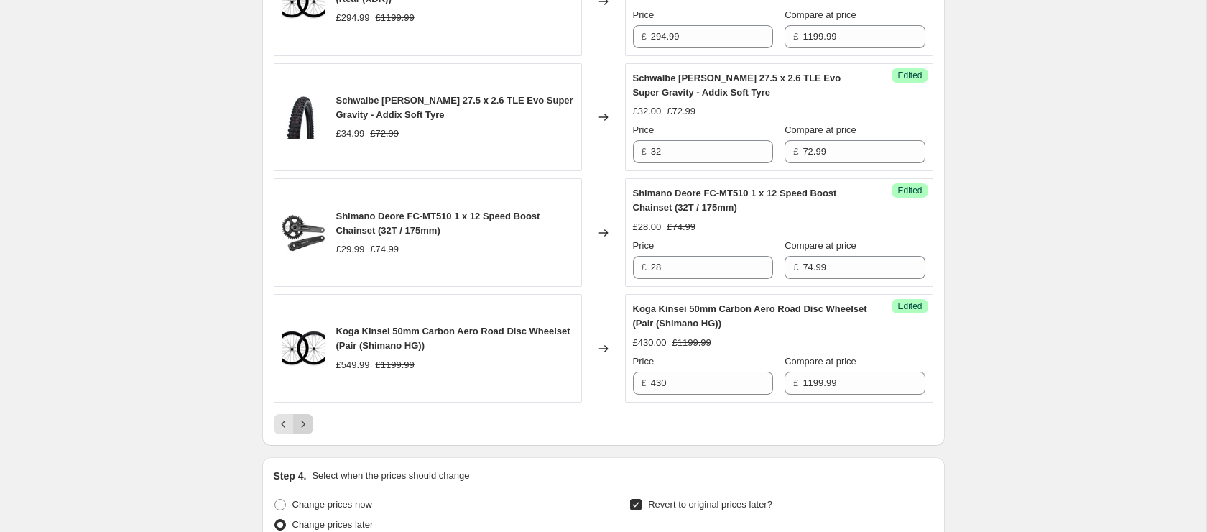
click at [305, 420] on icon "Next" at bounding box center [303, 424] width 14 height 14
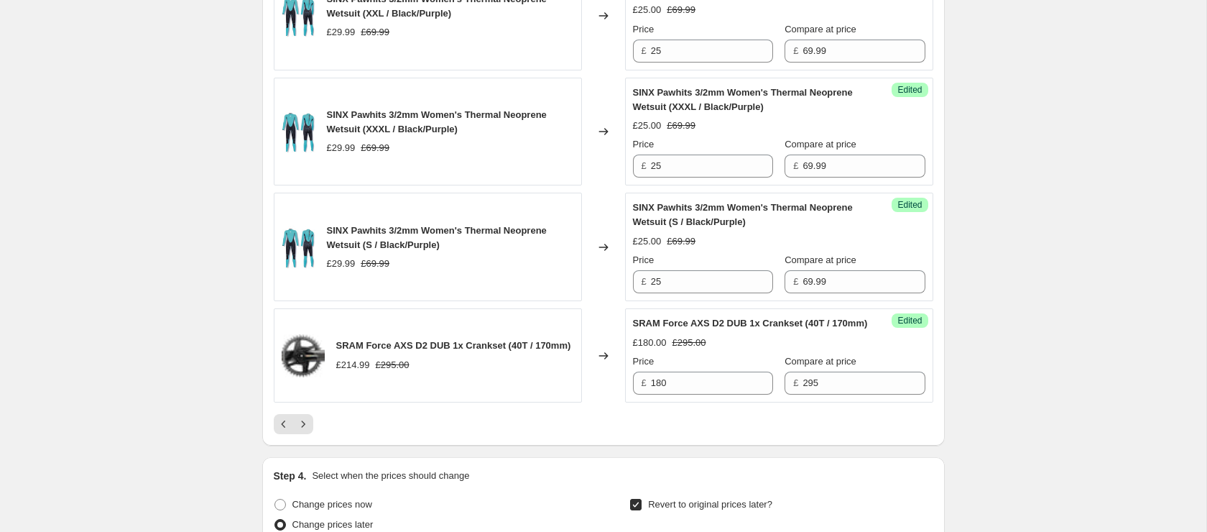
scroll to position [2698, 0]
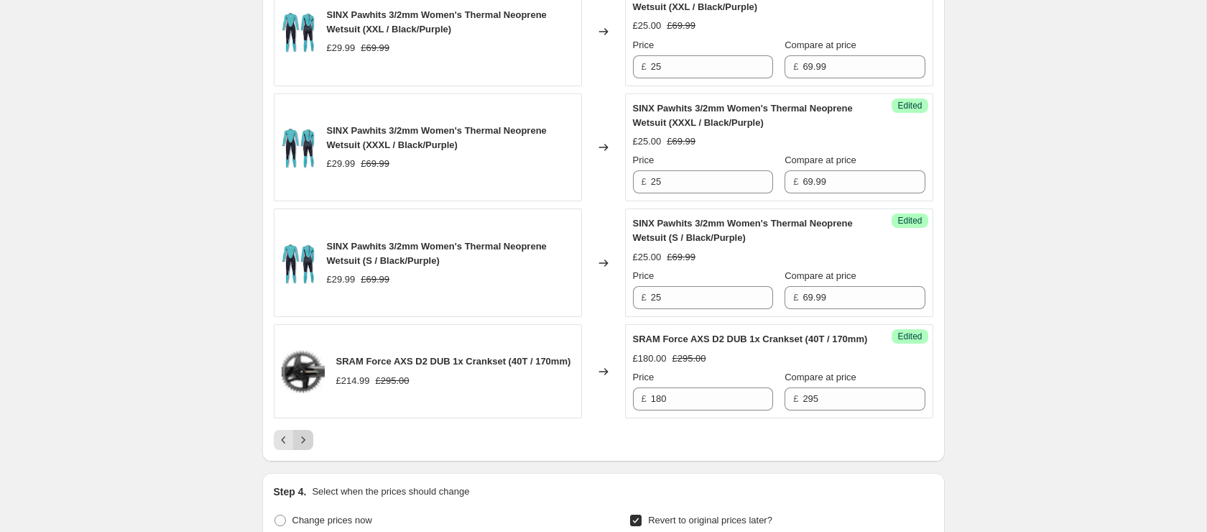
click at [305, 447] on icon "Next" at bounding box center [303, 440] width 14 height 14
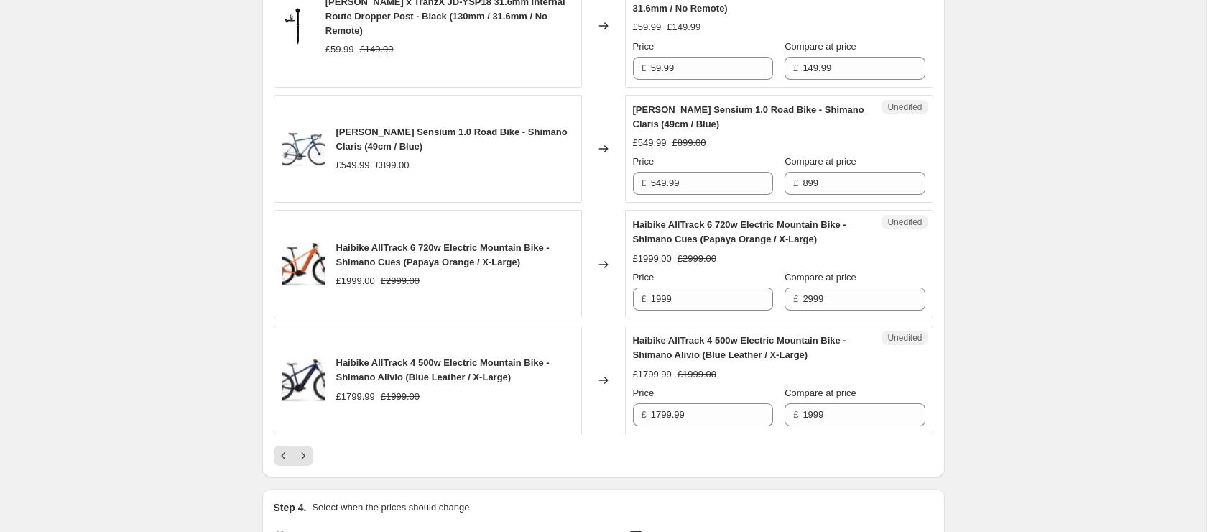
scroll to position [2675, 0]
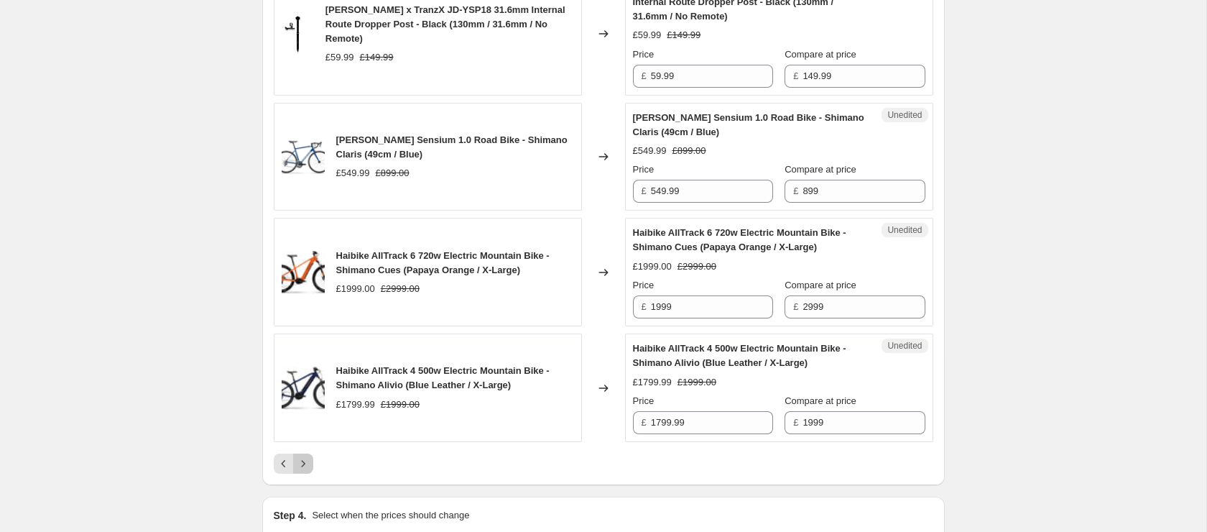
click at [306, 471] on icon "Next" at bounding box center [303, 463] width 14 height 14
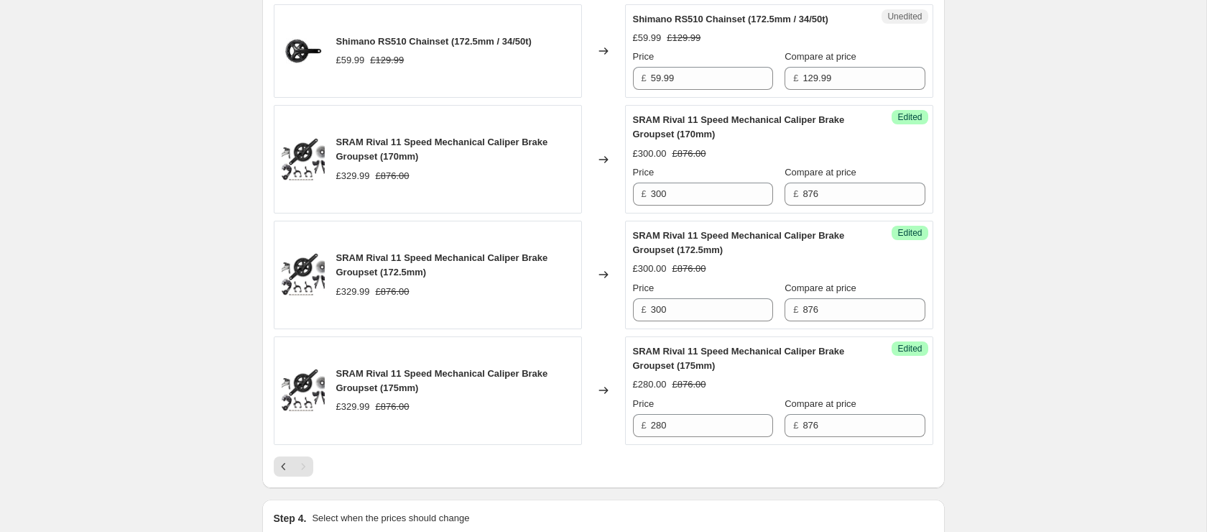
scroll to position [1268, 0]
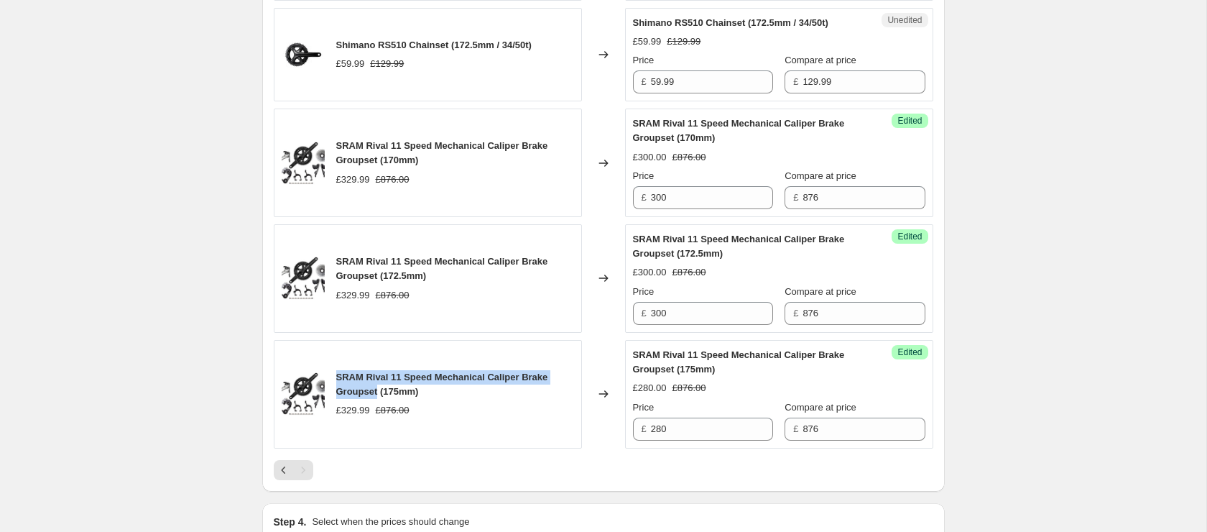
drag, startPoint x: 336, startPoint y: 374, endPoint x: 380, endPoint y: 388, distance: 45.9
click at [377, 388] on span "SRAM Rival 11 Speed Mechanical Caliper Brake Groupset (175mm)" at bounding box center [442, 383] width 212 height 25
copy span "SRAM Rival 11 Speed Mechanical Caliper Brake Groupset"
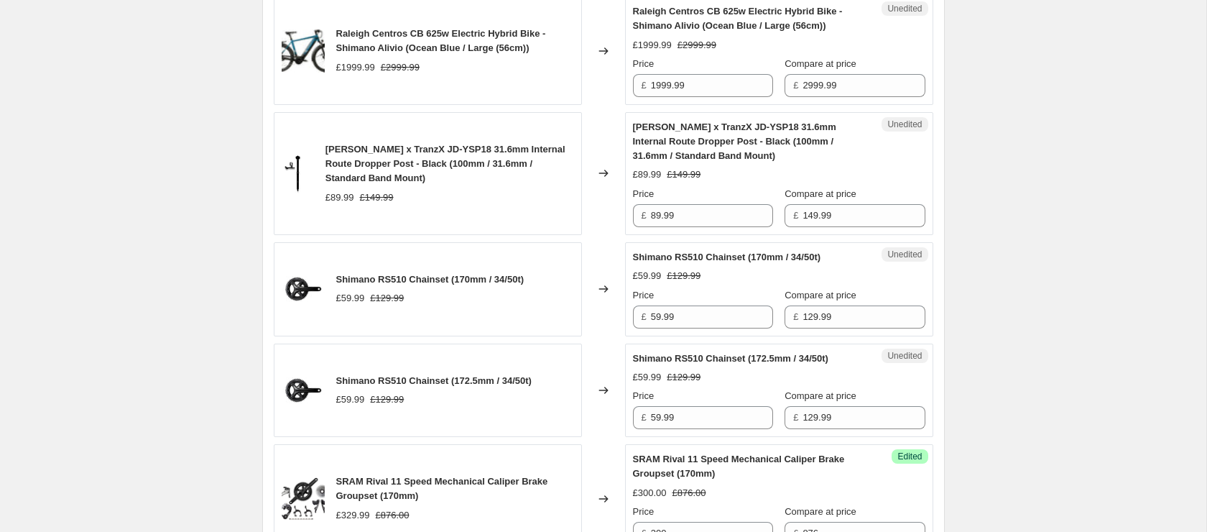
scroll to position [864, 0]
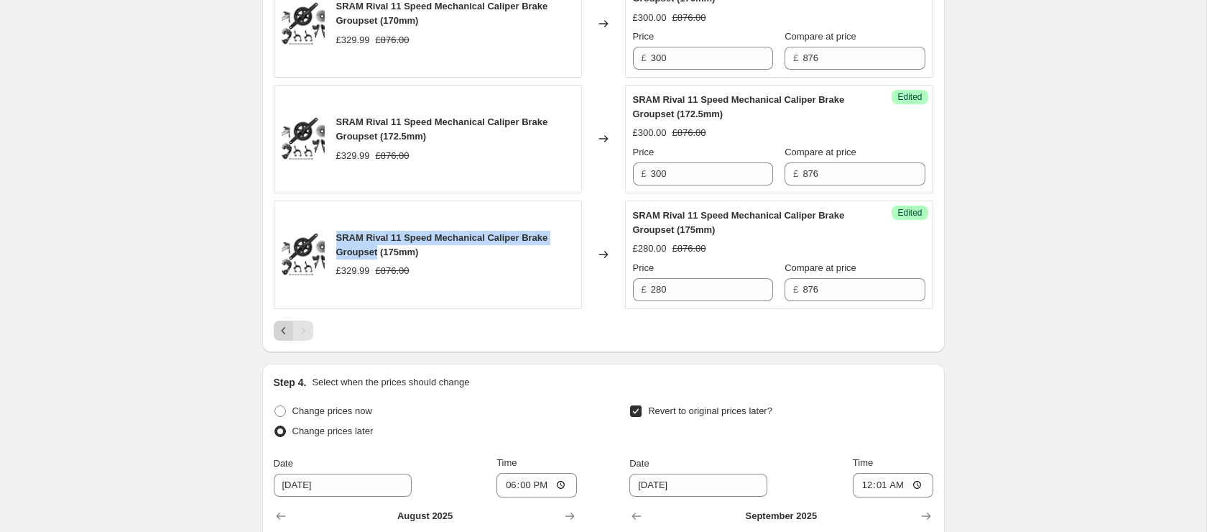
click at [280, 326] on icon "Previous" at bounding box center [284, 330] width 14 height 14
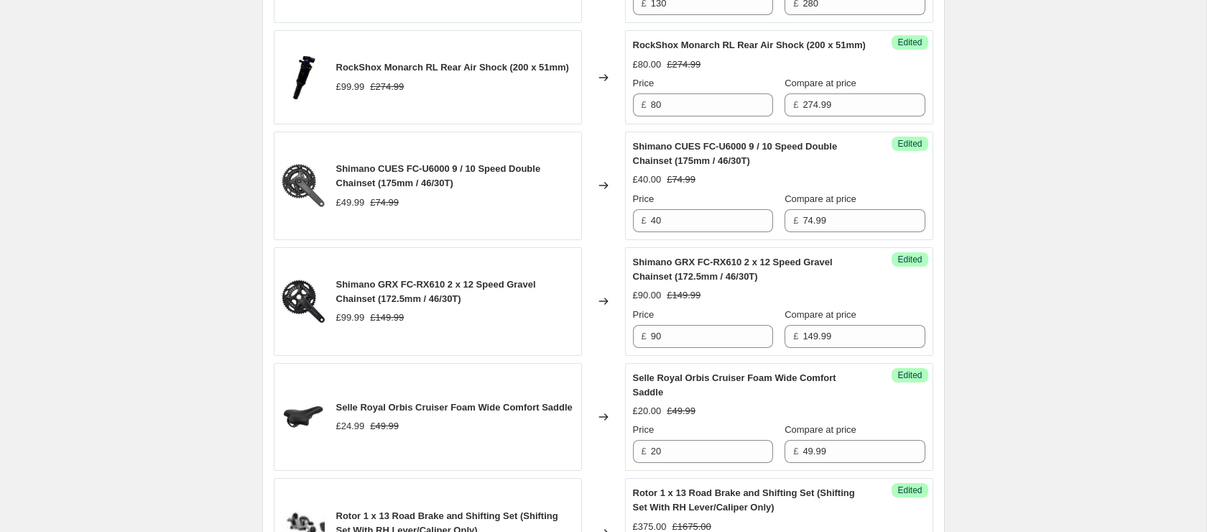
scroll to position [1821, 0]
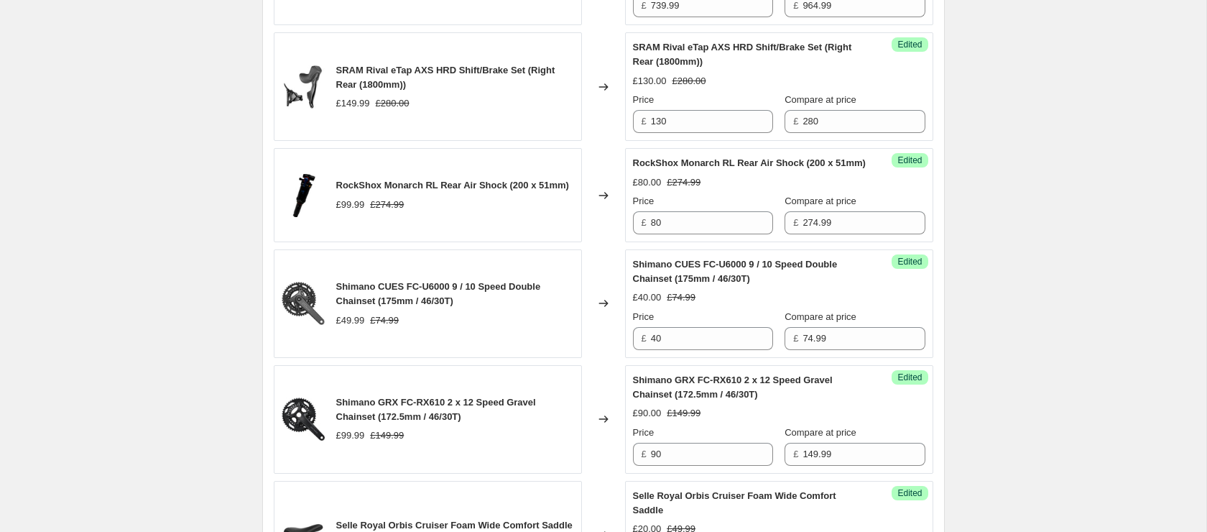
click at [476, 189] on span "RockShox Monarch RL Rear Air Shock (200 x 51mm)" at bounding box center [452, 185] width 233 height 11
copy span "RockShox Monarch RL Rear Air Shock (200 x 51mm)"
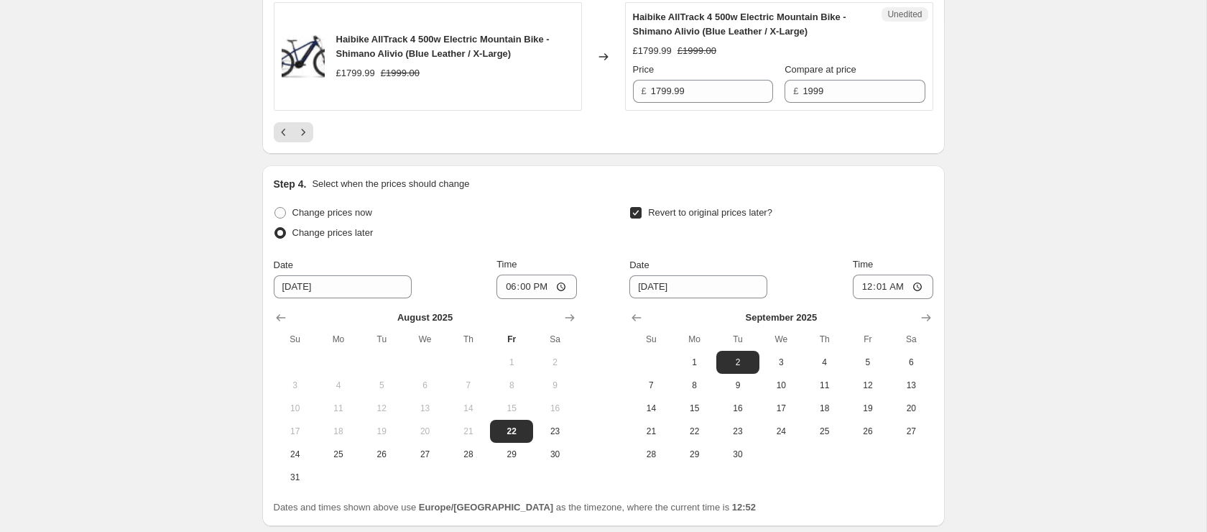
scroll to position [2935, 0]
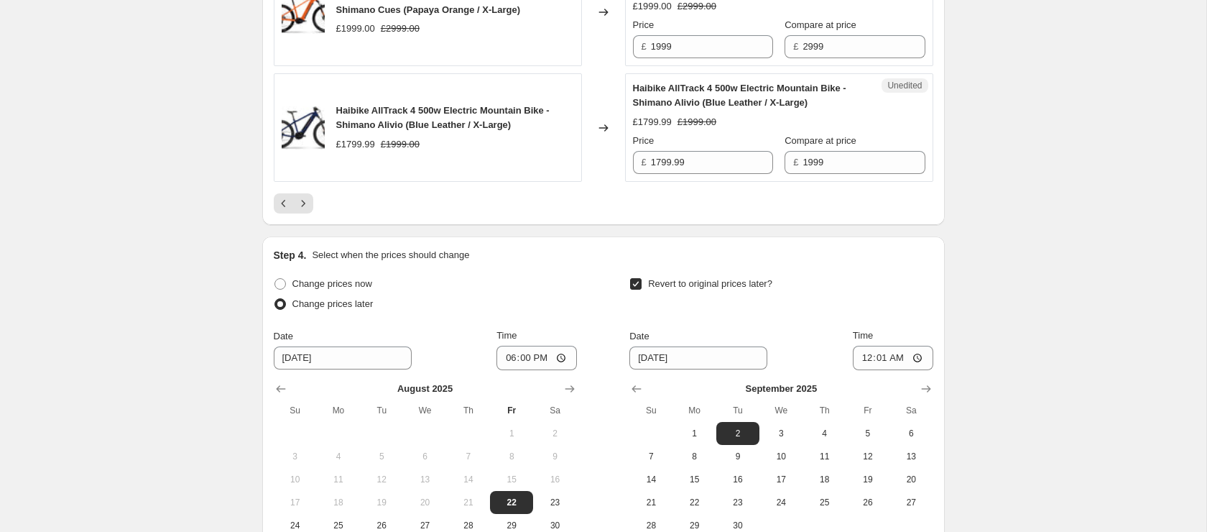
click at [288, 211] on icon "Previous" at bounding box center [284, 203] width 14 height 14
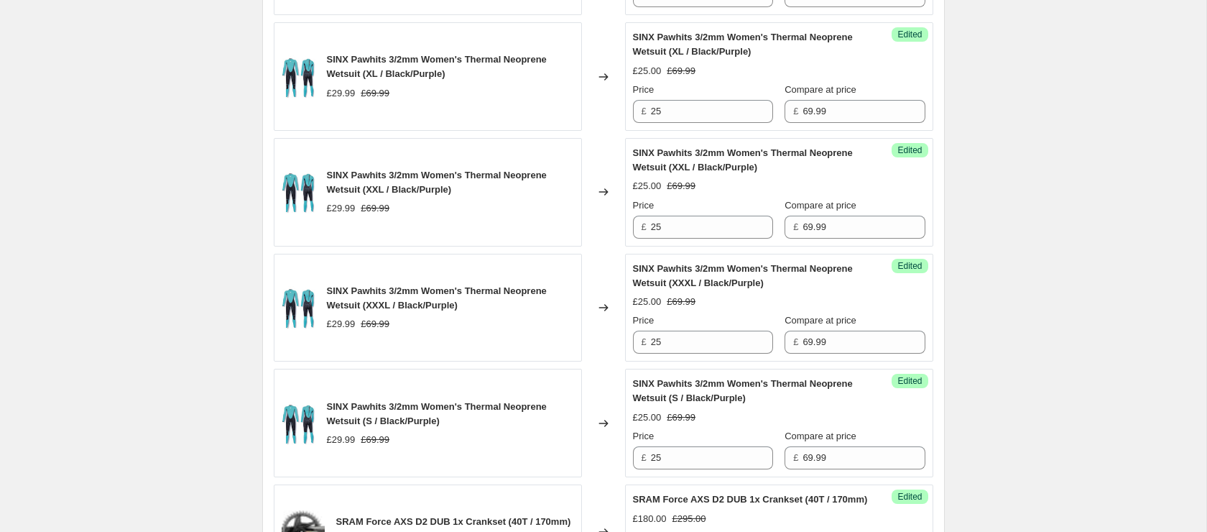
scroll to position [2537, 0]
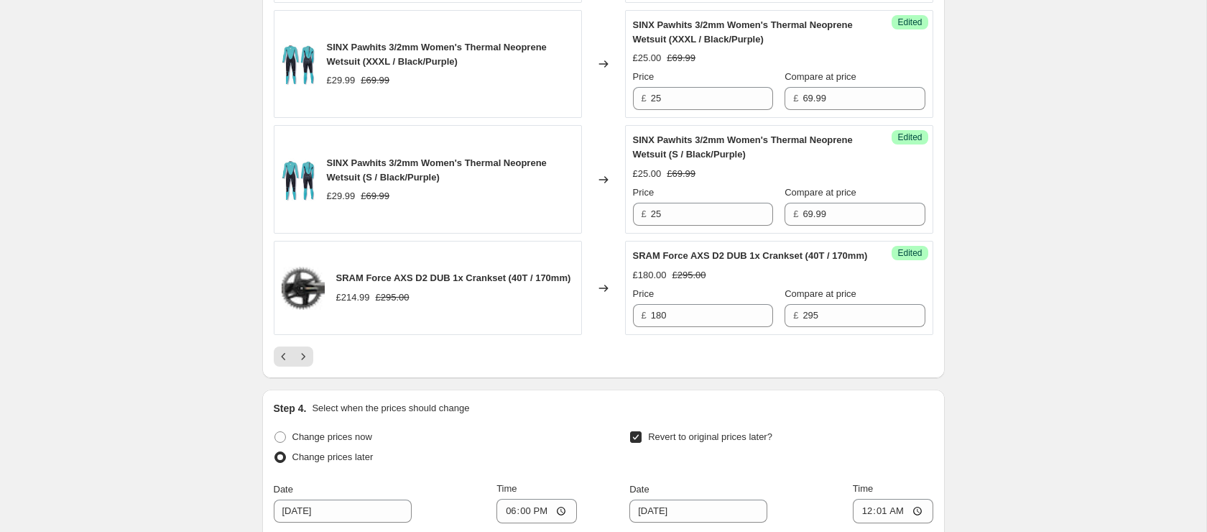
scroll to position [2789, 0]
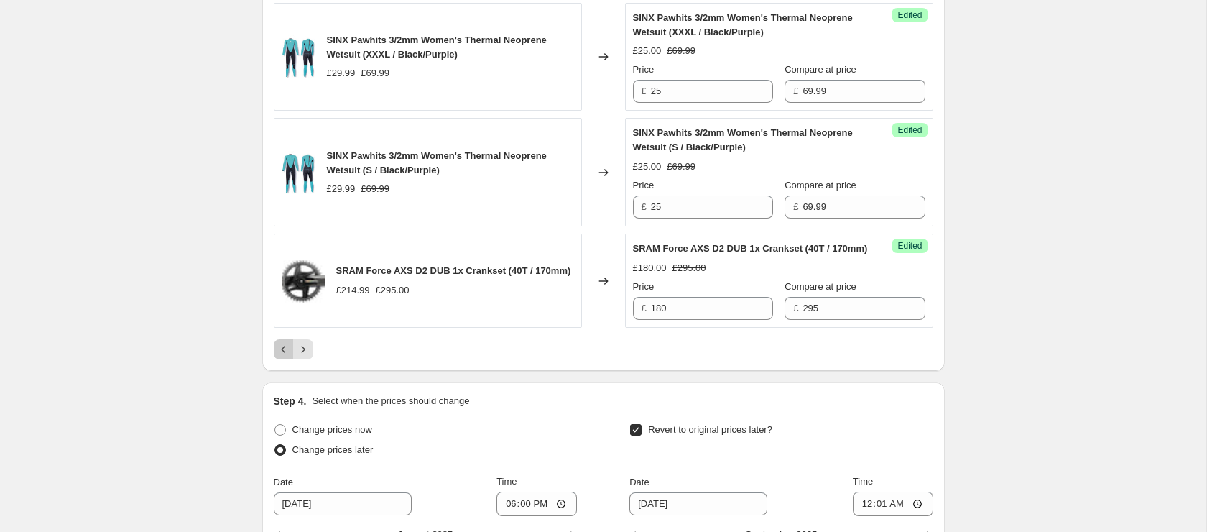
click at [282, 356] on icon "Previous" at bounding box center [284, 349] width 14 height 14
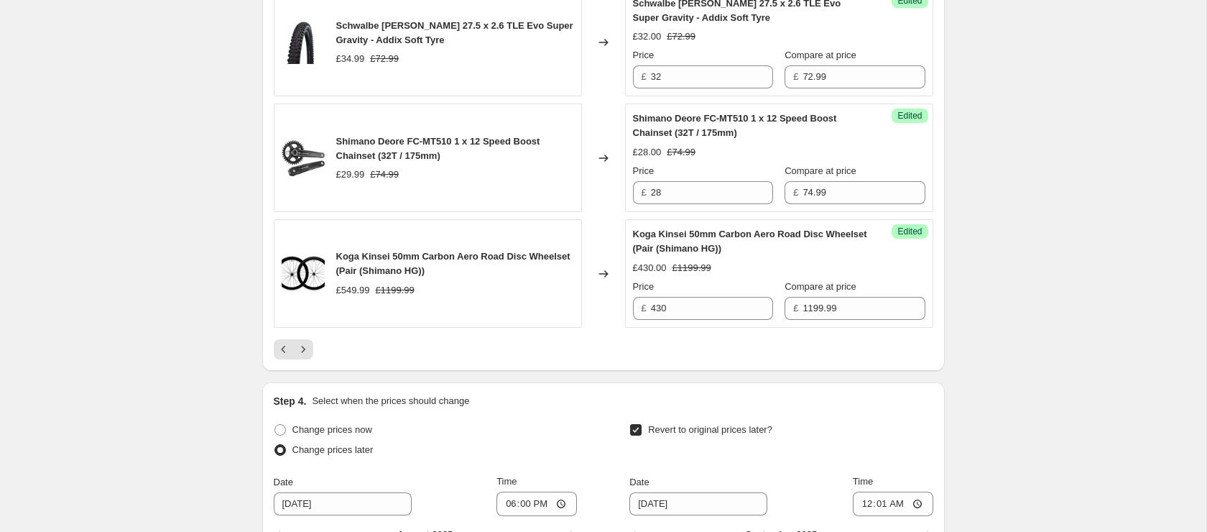
click at [279, 347] on icon "Previous" at bounding box center [284, 349] width 14 height 14
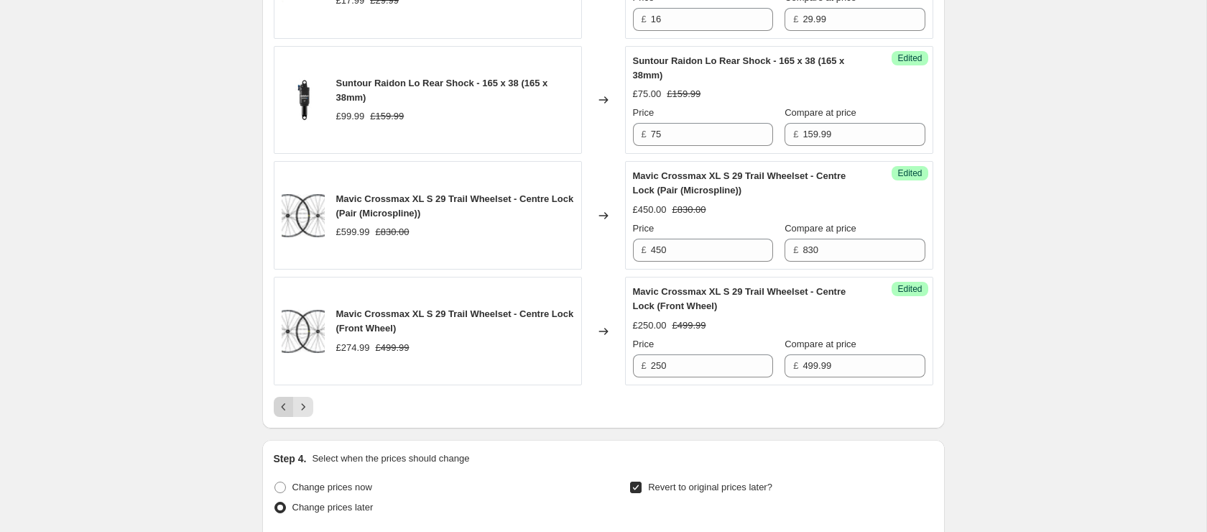
click at [277, 414] on icon "Previous" at bounding box center [284, 406] width 14 height 14
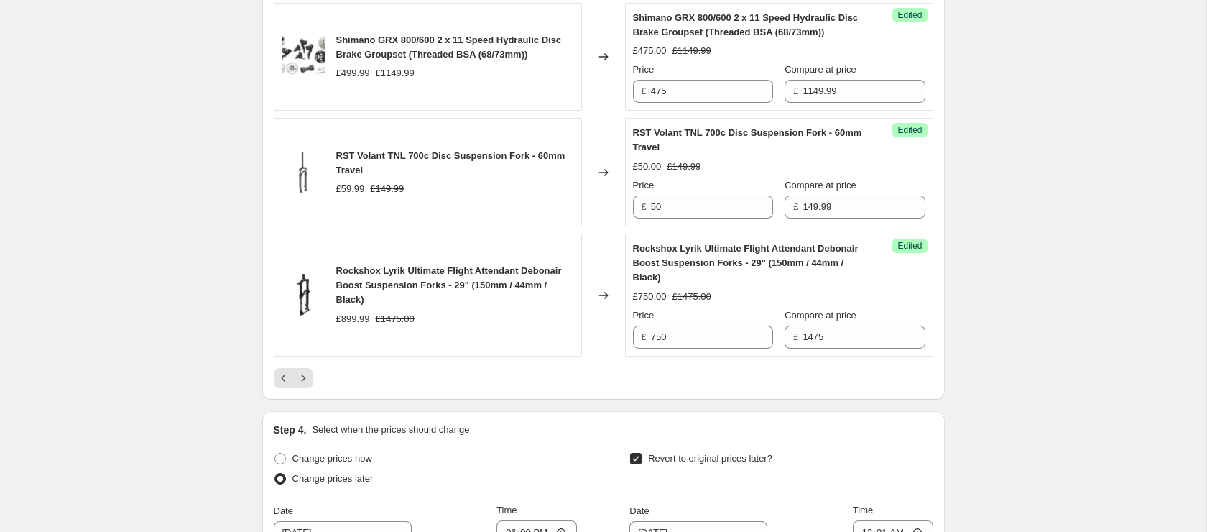
click at [279, 375] on icon "Previous" at bounding box center [284, 378] width 14 height 14
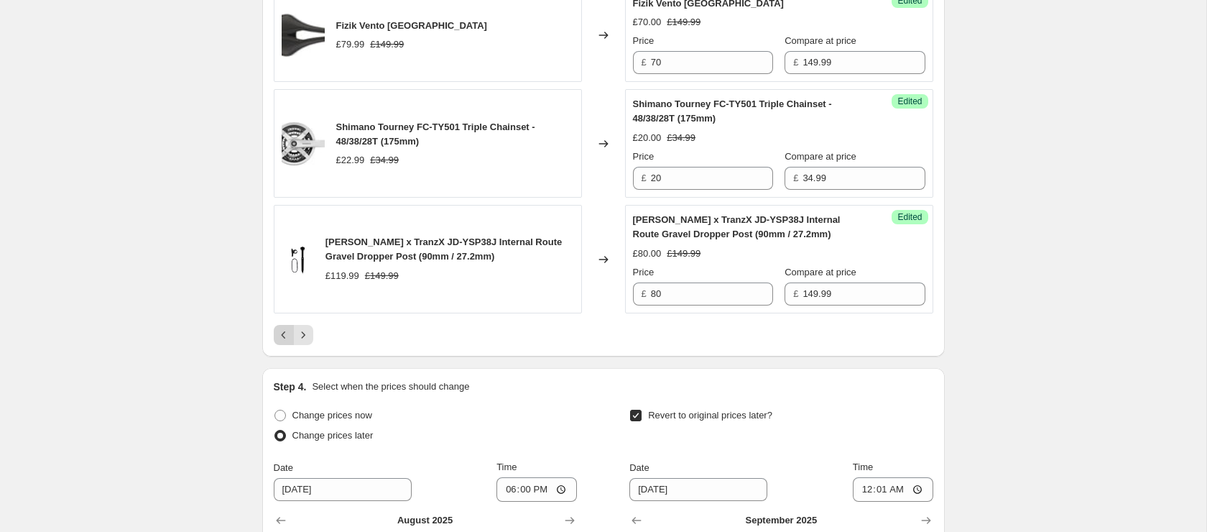
click at [284, 334] on icon "Previous" at bounding box center [284, 335] width 14 height 14
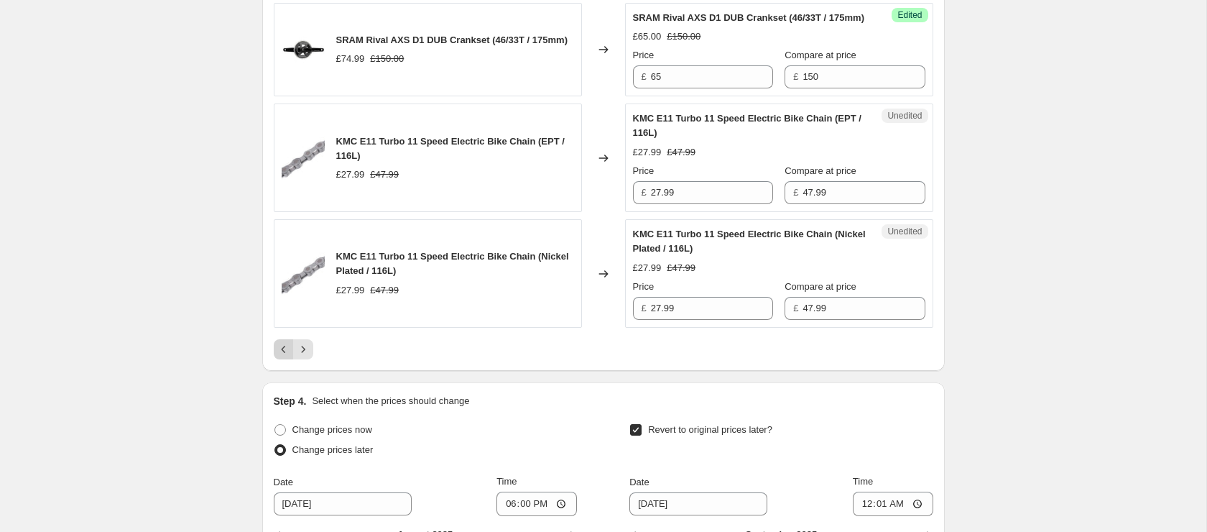
click at [284, 295] on img at bounding box center [303, 273] width 43 height 43
click at [279, 356] on icon "Previous" at bounding box center [284, 349] width 14 height 14
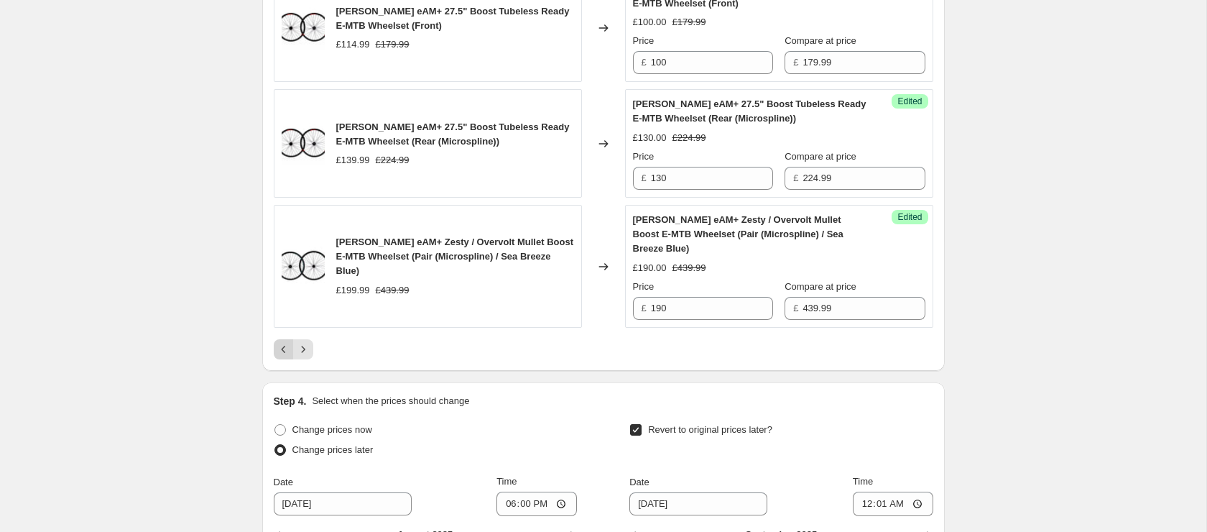
click at [279, 359] on button "Previous" at bounding box center [284, 349] width 20 height 20
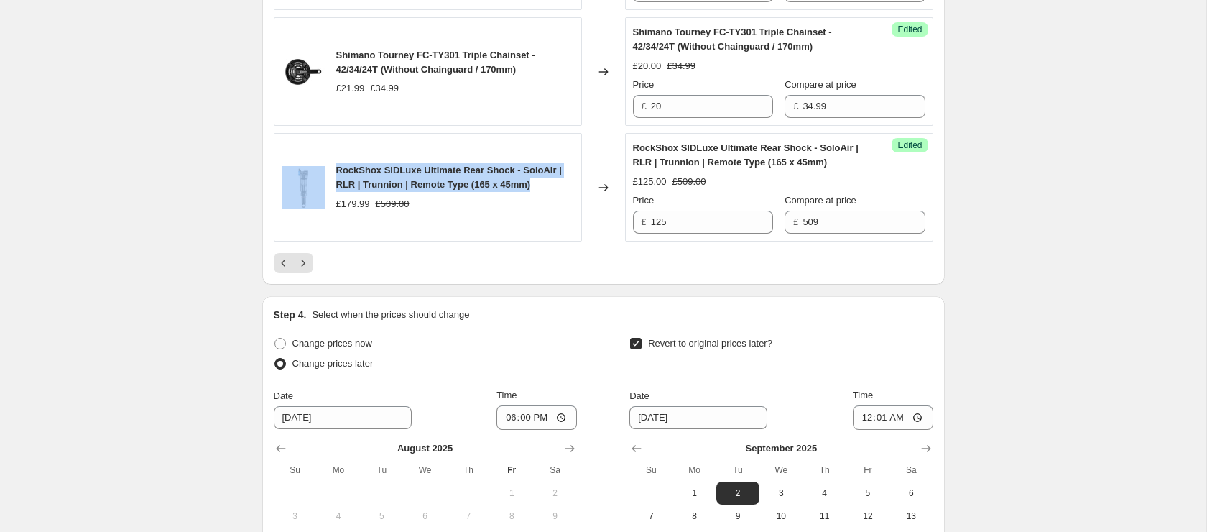
drag, startPoint x: 363, startPoint y: 267, endPoint x: 551, endPoint y: 285, distance: 189.1
click at [551, 241] on div "RockShox SIDLuxe Ultimate Rear Shock - SoloAir | RLR | Trunnion | Remote Type (…" at bounding box center [428, 187] width 308 height 108
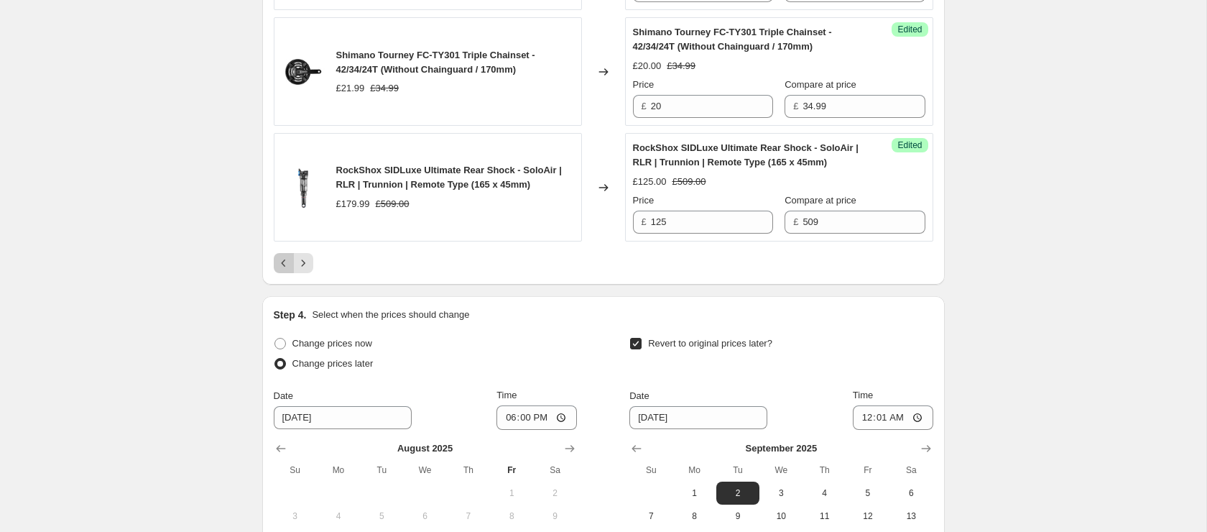
click at [278, 270] on icon "Previous" at bounding box center [284, 263] width 14 height 14
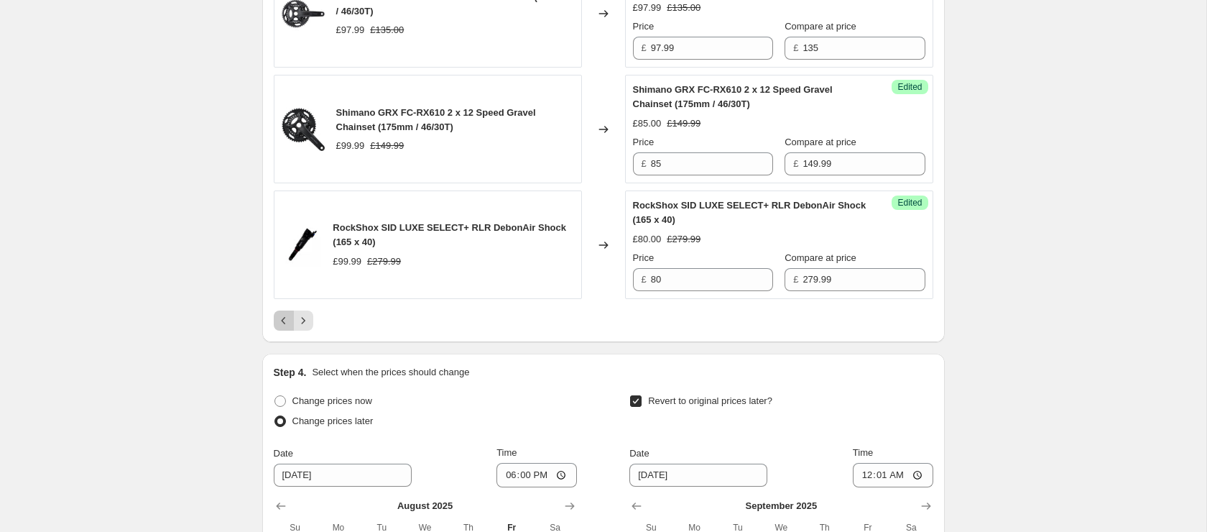
click at [287, 328] on icon "Previous" at bounding box center [284, 320] width 14 height 14
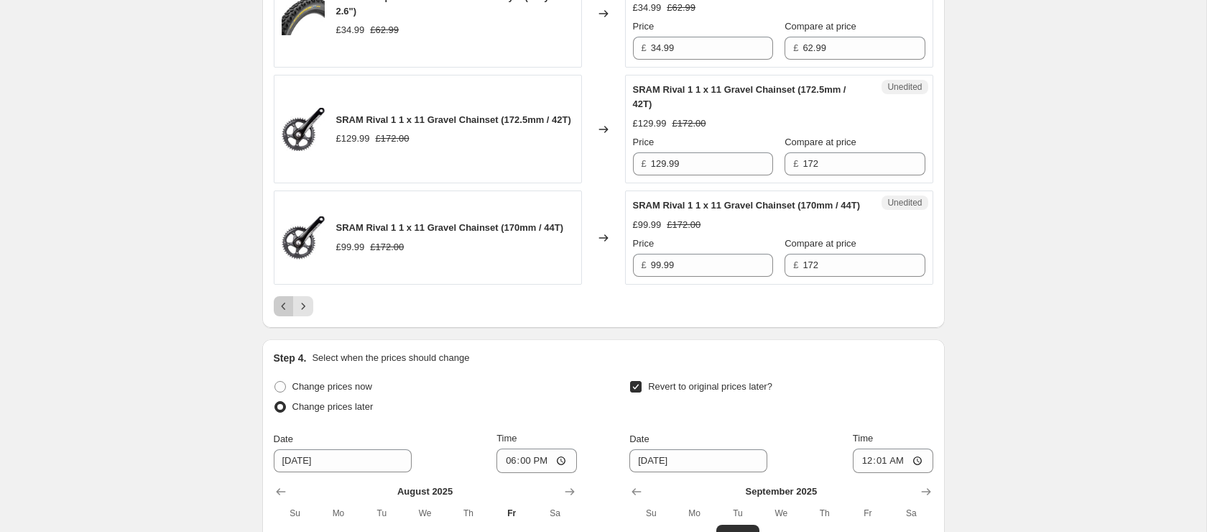
click at [277, 313] on icon "Previous" at bounding box center [284, 306] width 14 height 14
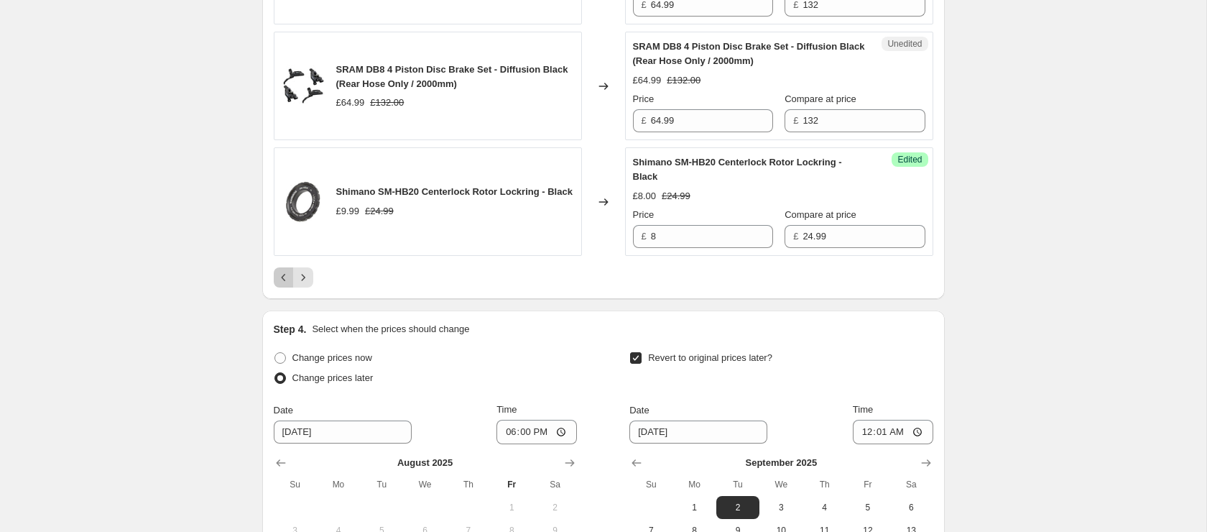
click at [282, 285] on icon "Previous" at bounding box center [284, 277] width 14 height 14
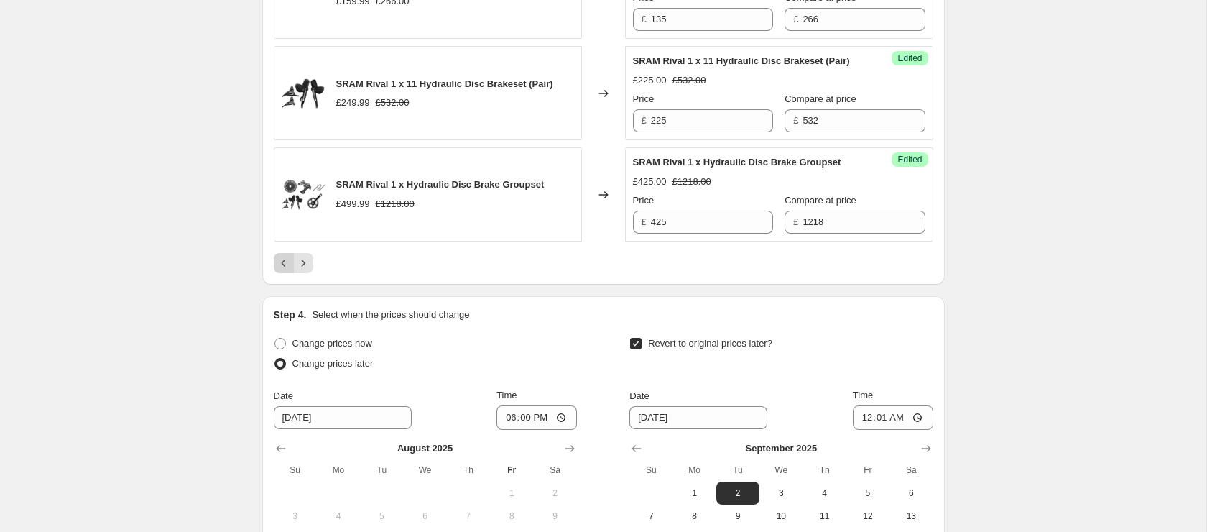
click at [282, 270] on icon "Previous" at bounding box center [284, 263] width 14 height 14
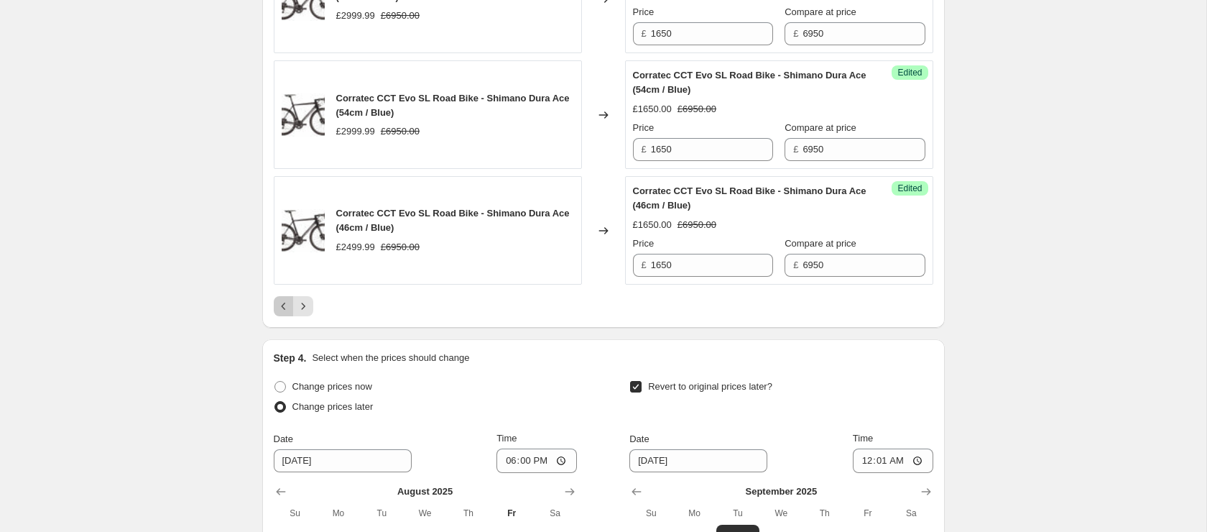
click at [282, 305] on icon "Previous" at bounding box center [283, 305] width 4 height 7
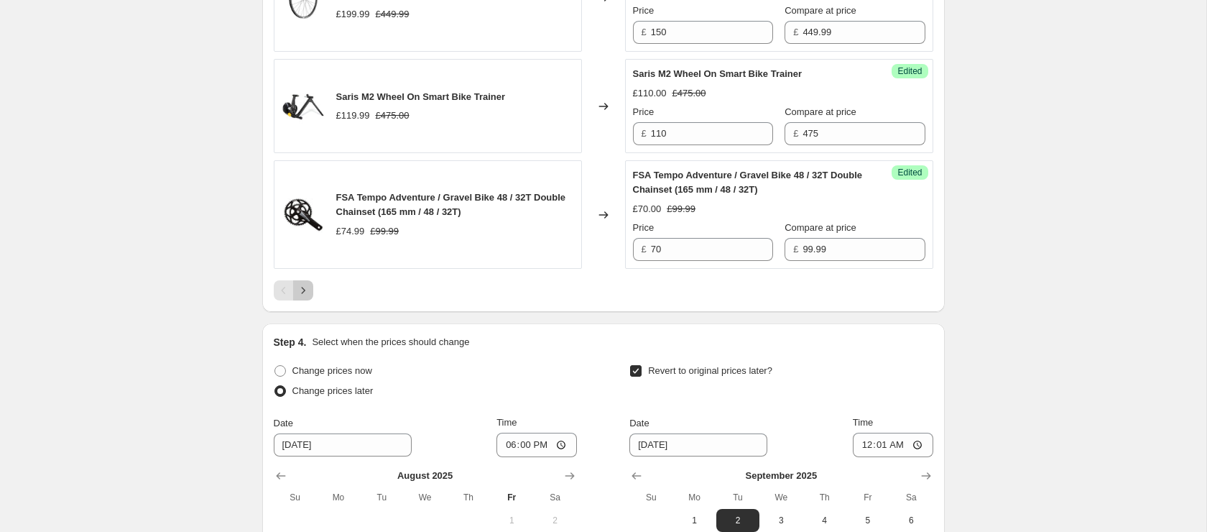
click at [306, 297] on icon "Next" at bounding box center [303, 290] width 14 height 14
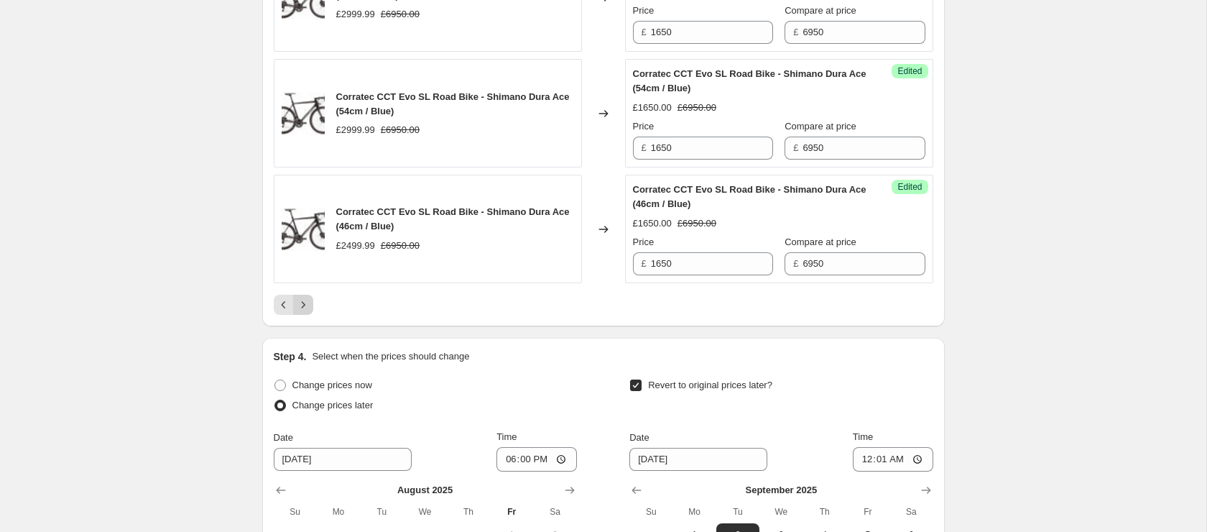
click at [303, 310] on icon "Next" at bounding box center [303, 304] width 14 height 14
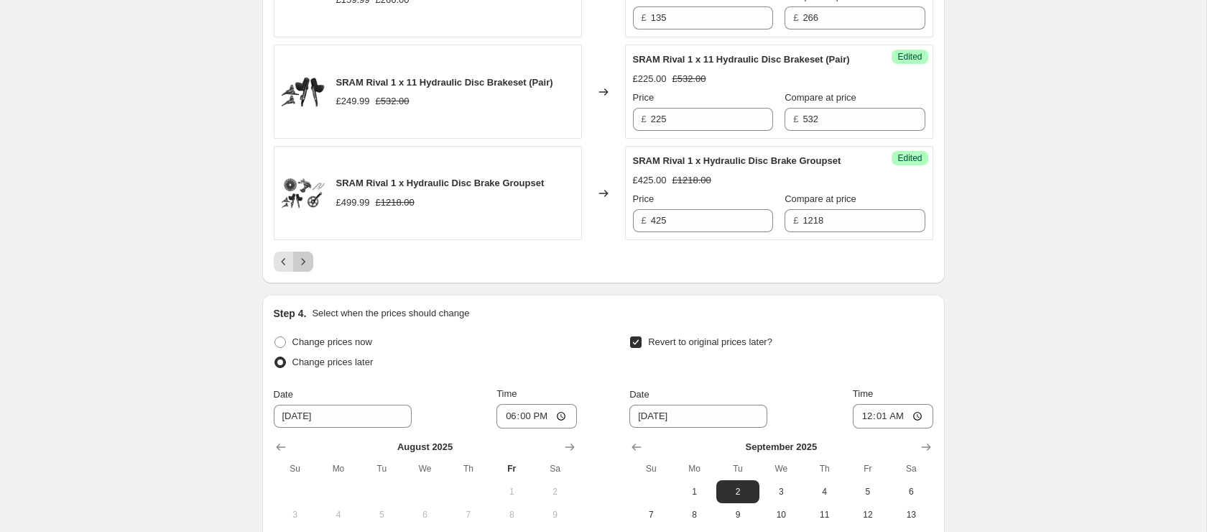
click at [302, 269] on icon "Next" at bounding box center [303, 261] width 14 height 14
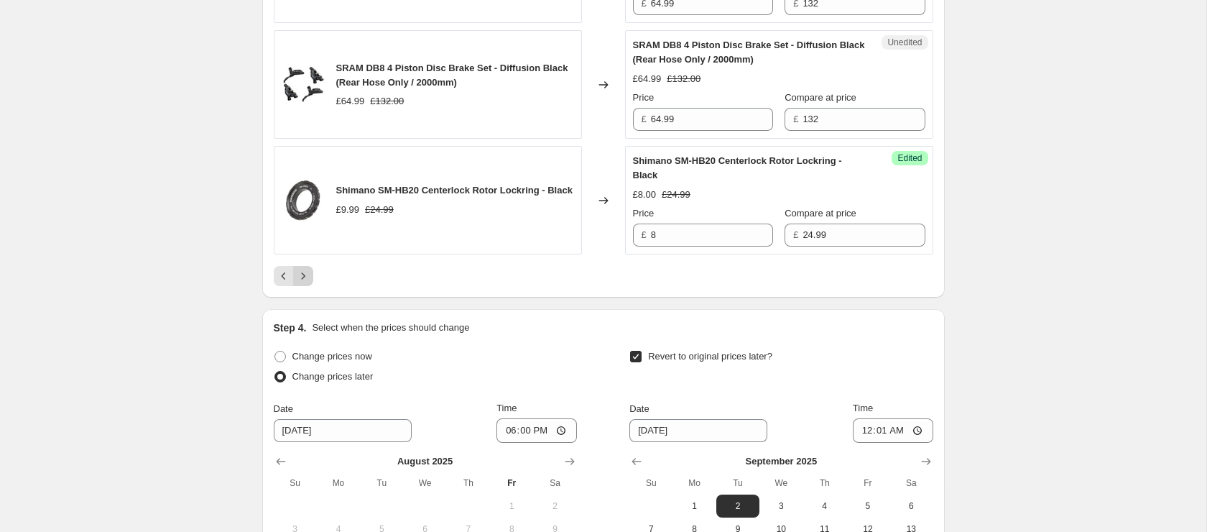
click at [306, 283] on icon "Next" at bounding box center [303, 276] width 14 height 14
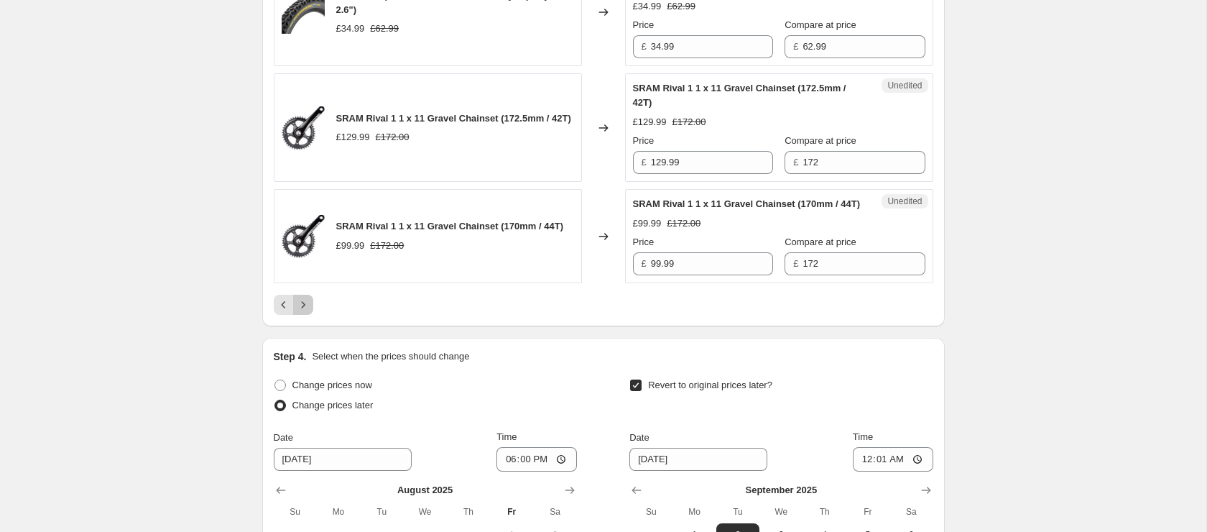
click at [302, 307] on icon "Next" at bounding box center [303, 304] width 4 height 6
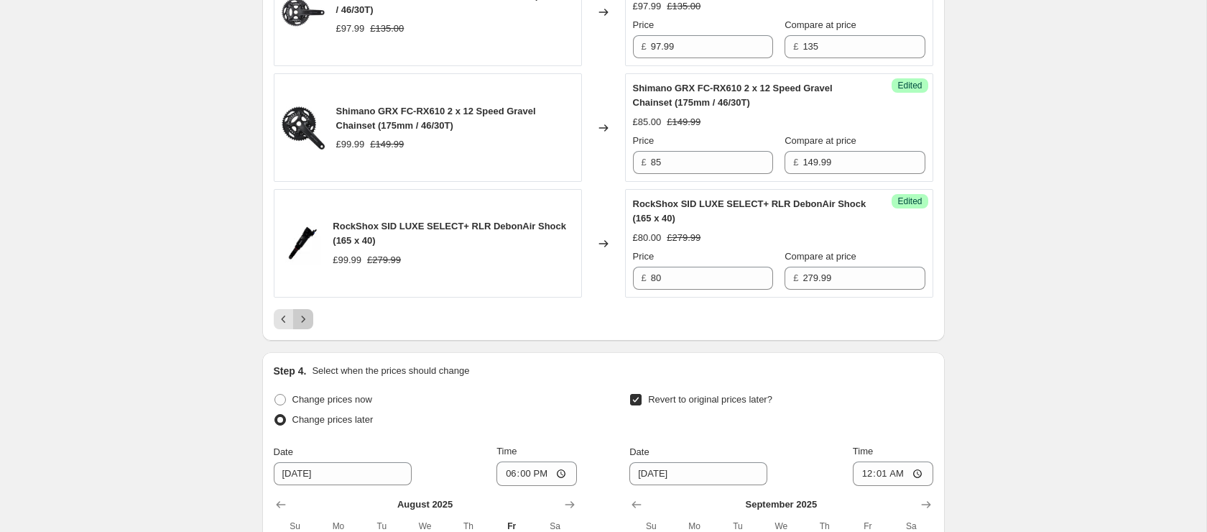
click at [302, 322] on icon "Next" at bounding box center [303, 318] width 4 height 6
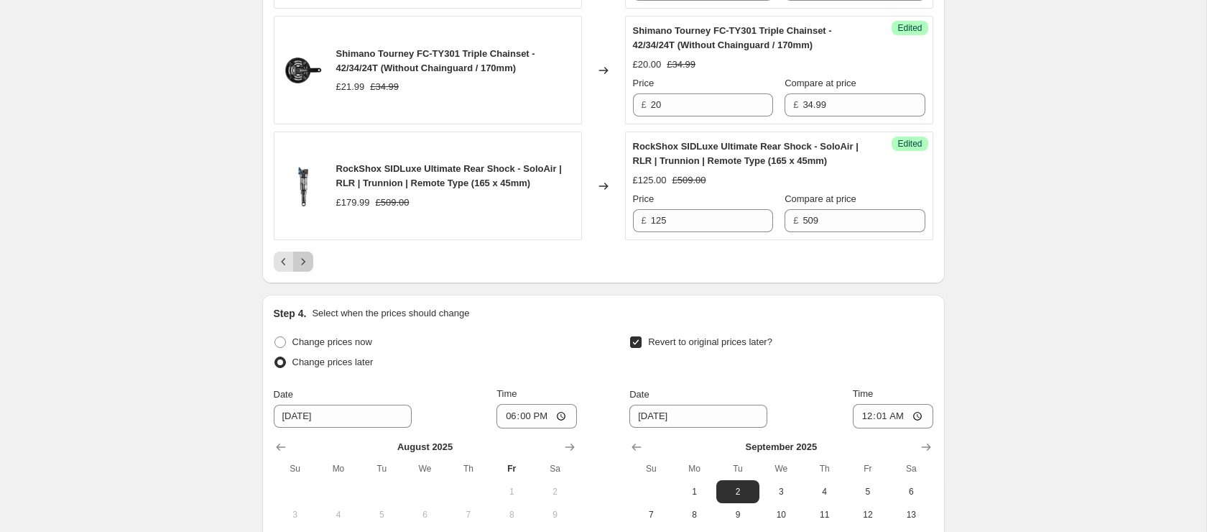
click at [302, 269] on icon "Next" at bounding box center [303, 261] width 14 height 14
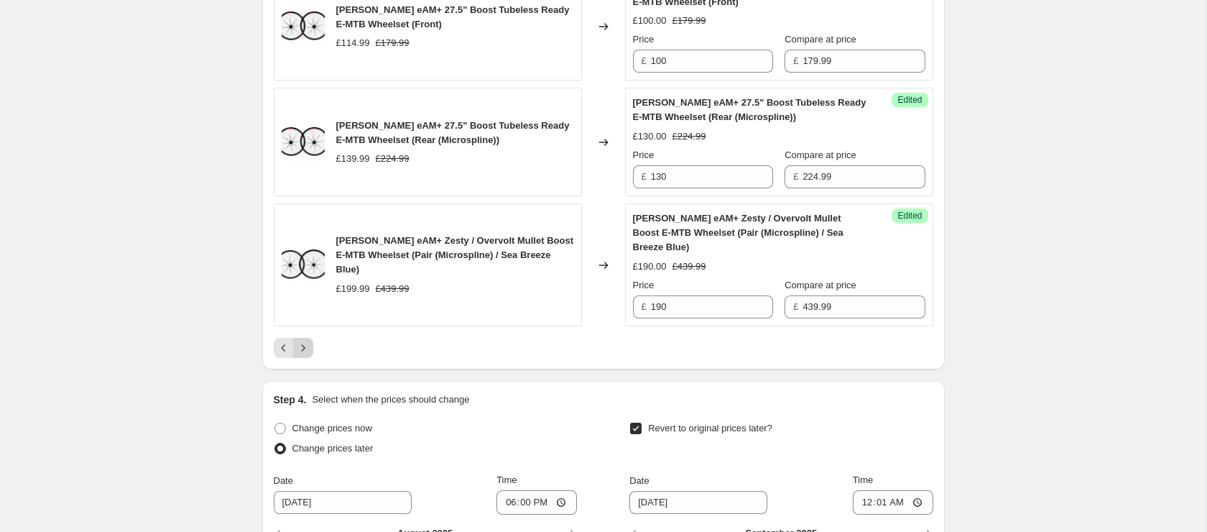
click at [297, 355] on icon "Next" at bounding box center [303, 348] width 14 height 14
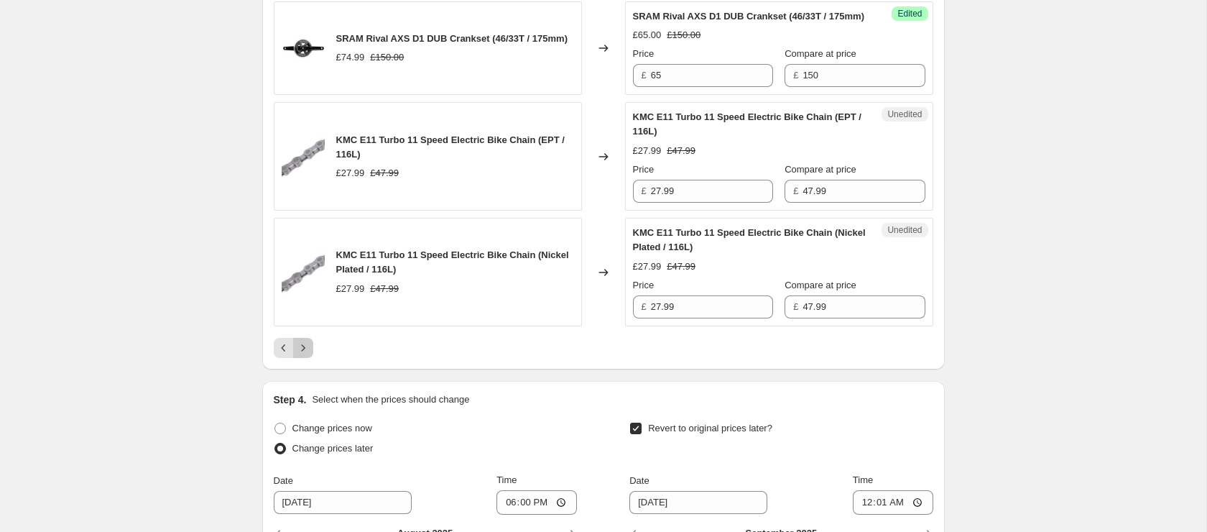
click at [305, 355] on icon "Next" at bounding box center [303, 348] width 14 height 14
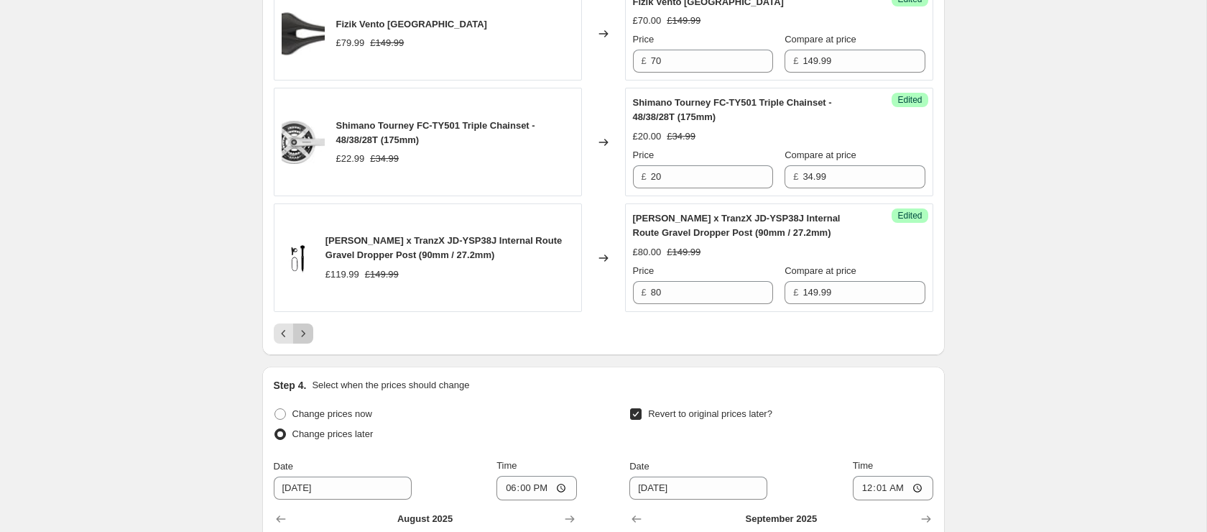
click at [305, 330] on icon "Next" at bounding box center [303, 333] width 14 height 14
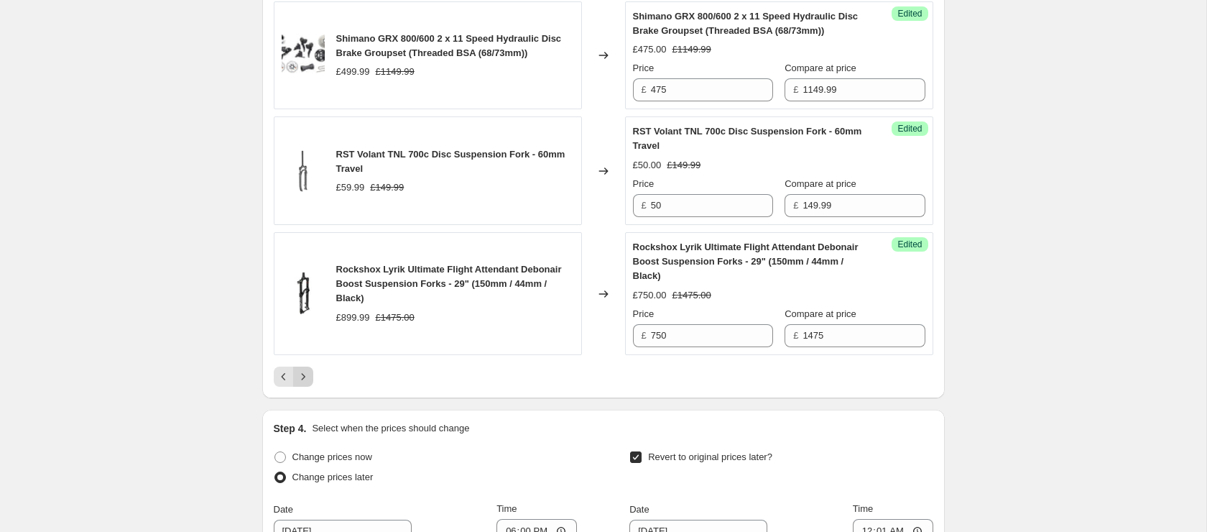
click at [302, 378] on icon "Next" at bounding box center [303, 376] width 4 height 6
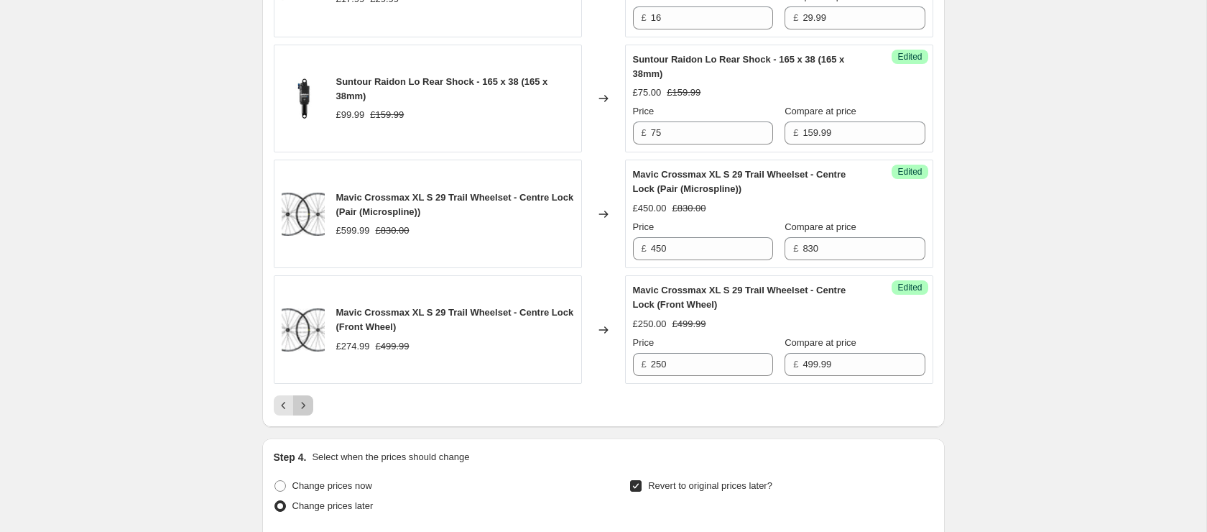
click at [305, 412] on icon "Next" at bounding box center [303, 405] width 14 height 14
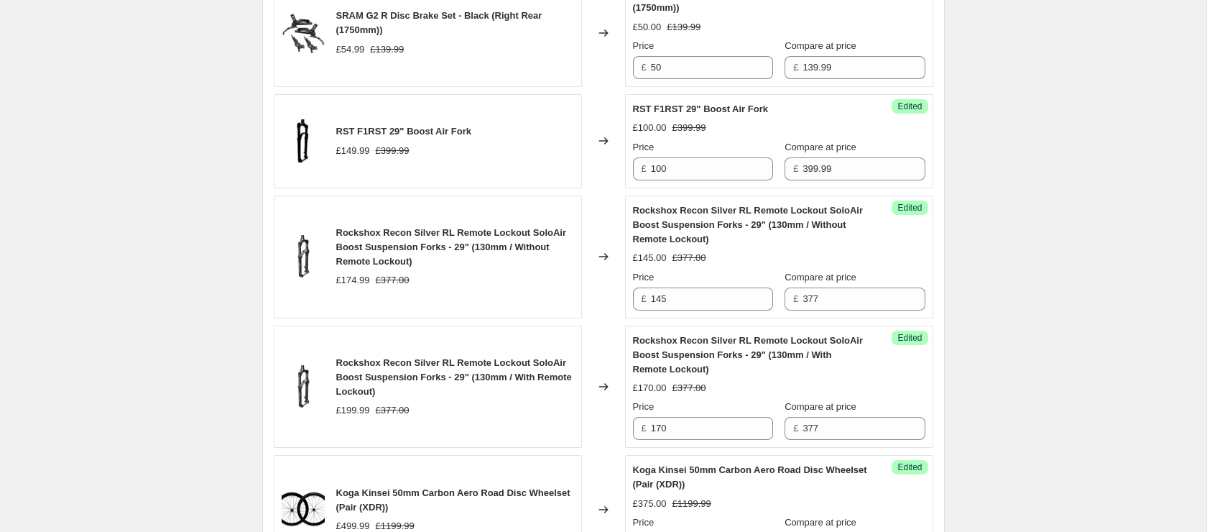
scroll to position [1984, 0]
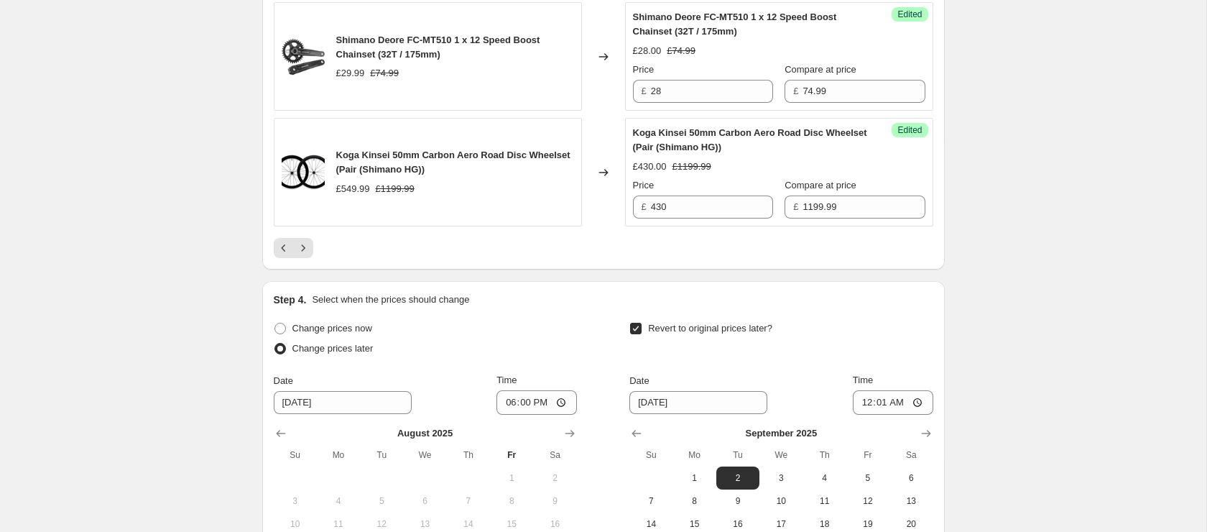
click at [302, 253] on icon "Next" at bounding box center [303, 248] width 14 height 14
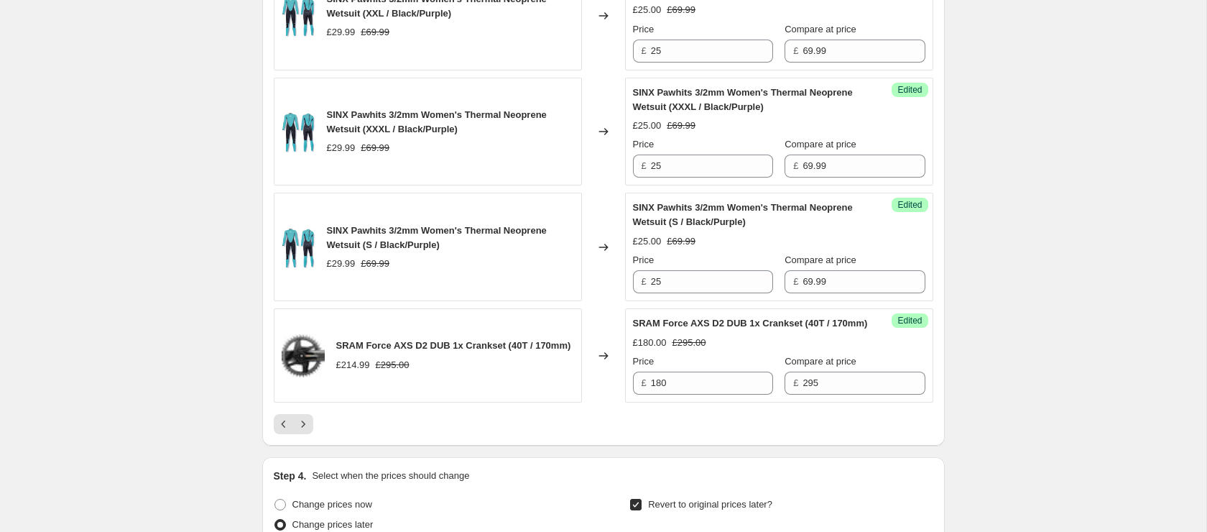
scroll to position [2716, 0]
click at [300, 430] on icon "Next" at bounding box center [303, 422] width 14 height 14
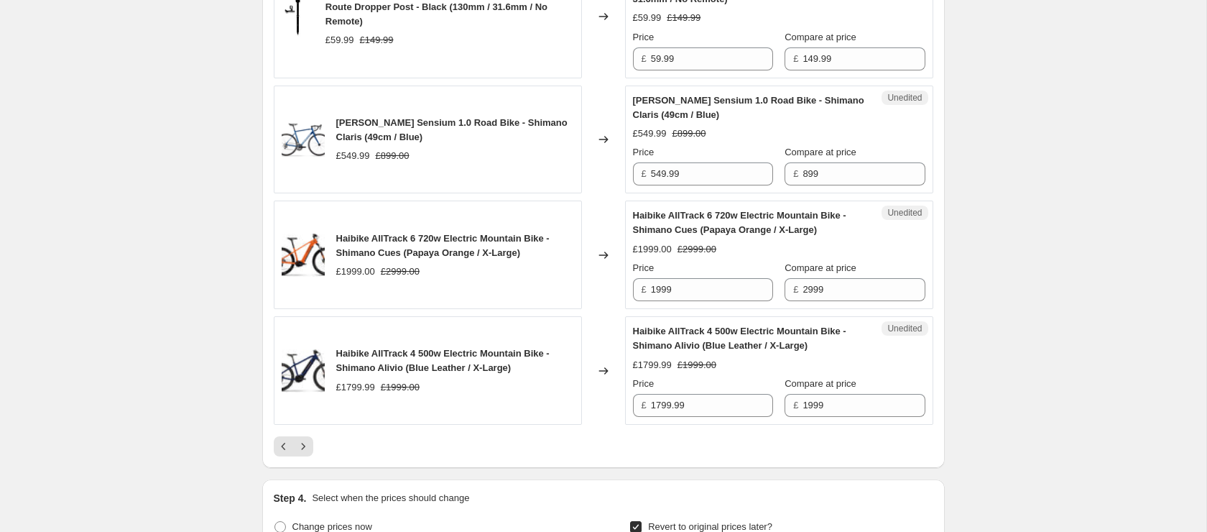
scroll to position [2658, 0]
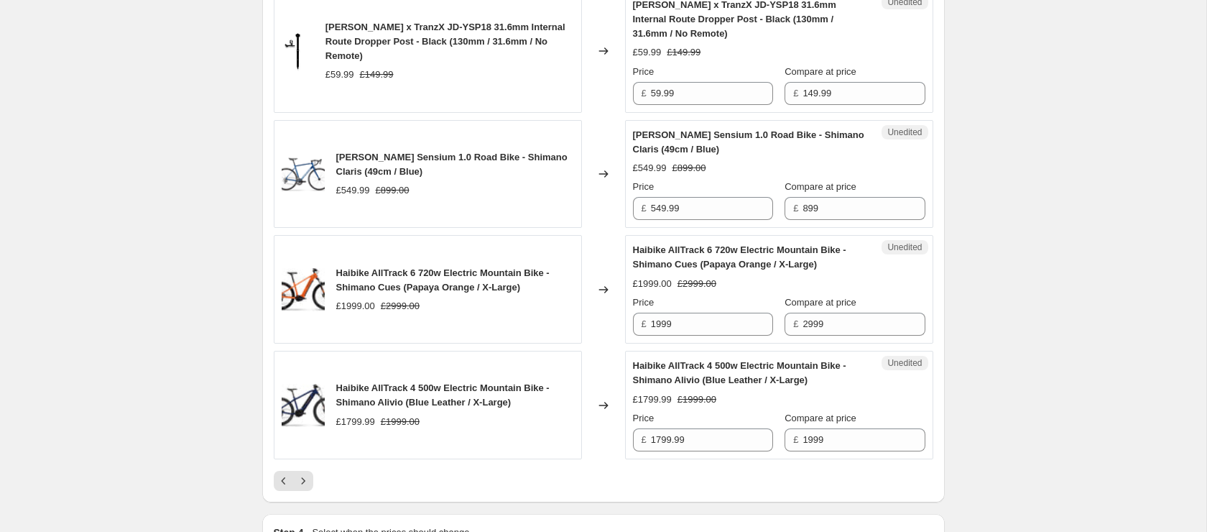
click at [302, 488] on icon "Next" at bounding box center [303, 480] width 14 height 14
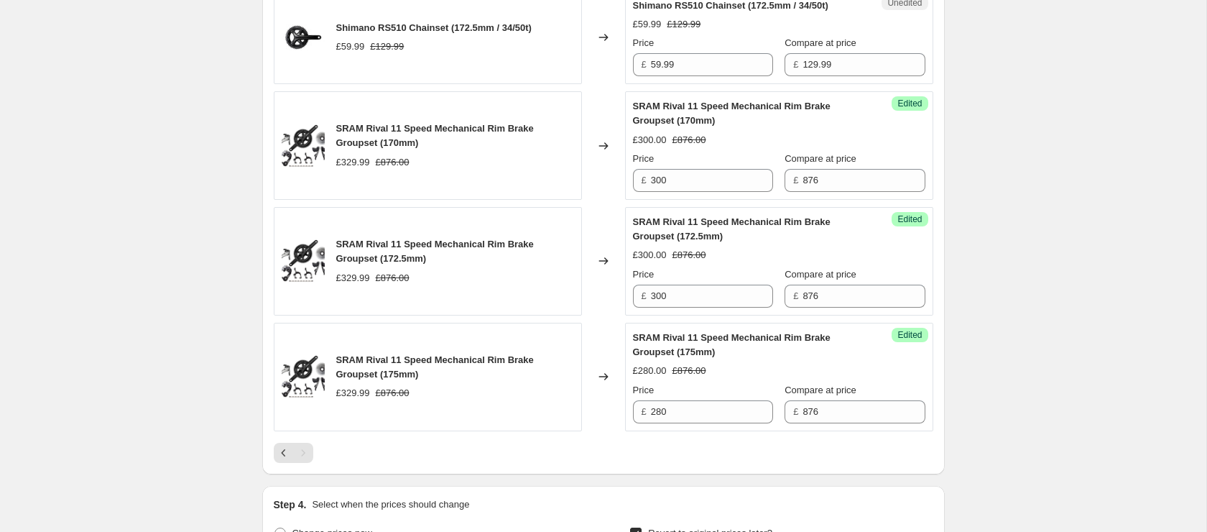
scroll to position [1372, 0]
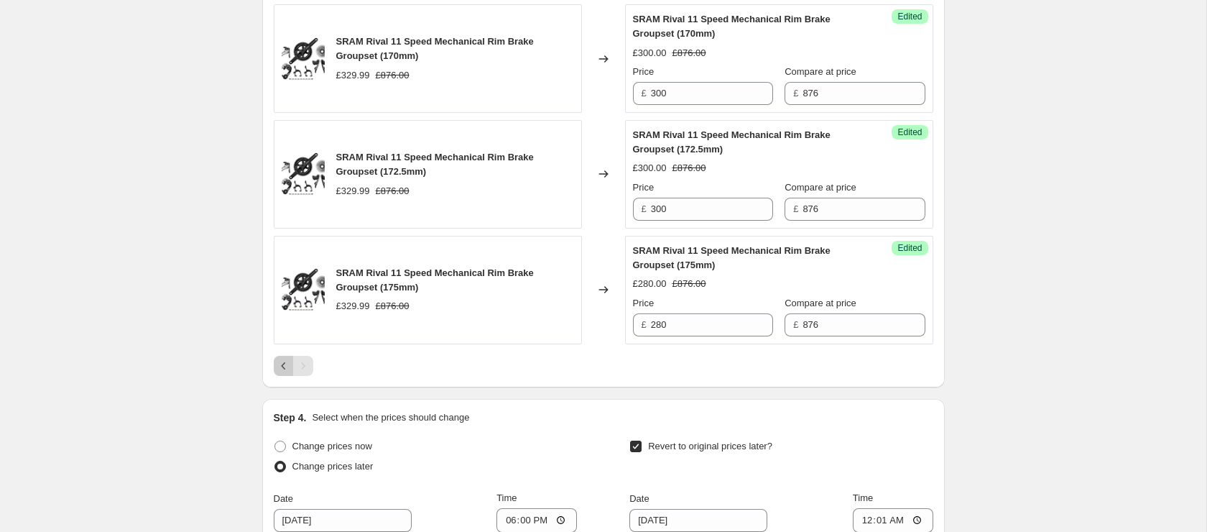
click at [284, 365] on icon "Previous" at bounding box center [284, 366] width 14 height 14
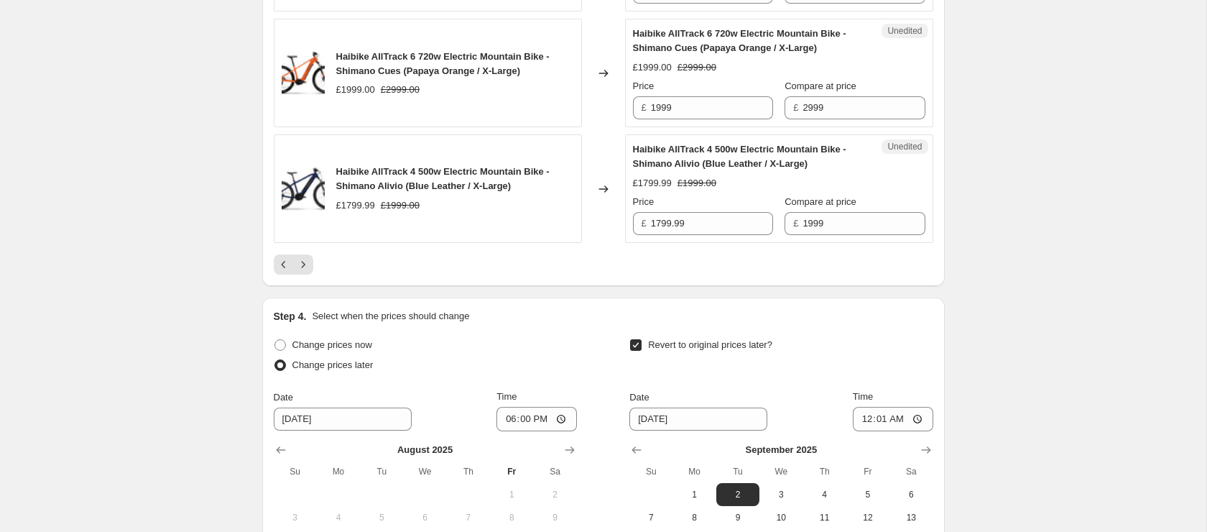
scroll to position [3064, 0]
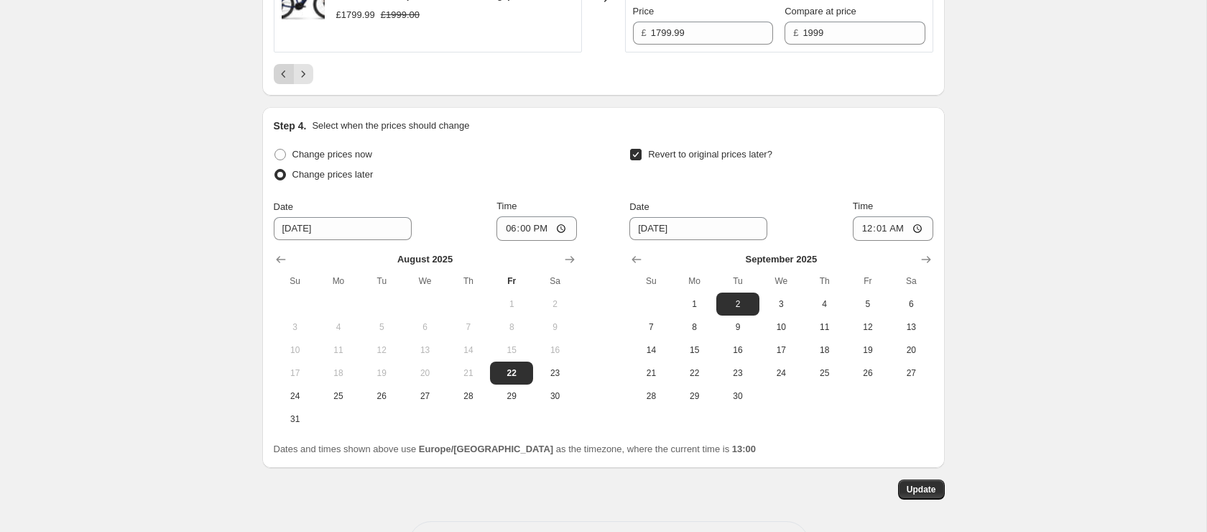
click at [285, 81] on icon "Previous" at bounding box center [284, 74] width 14 height 14
click at [283, 75] on icon "Previous" at bounding box center [284, 74] width 14 height 14
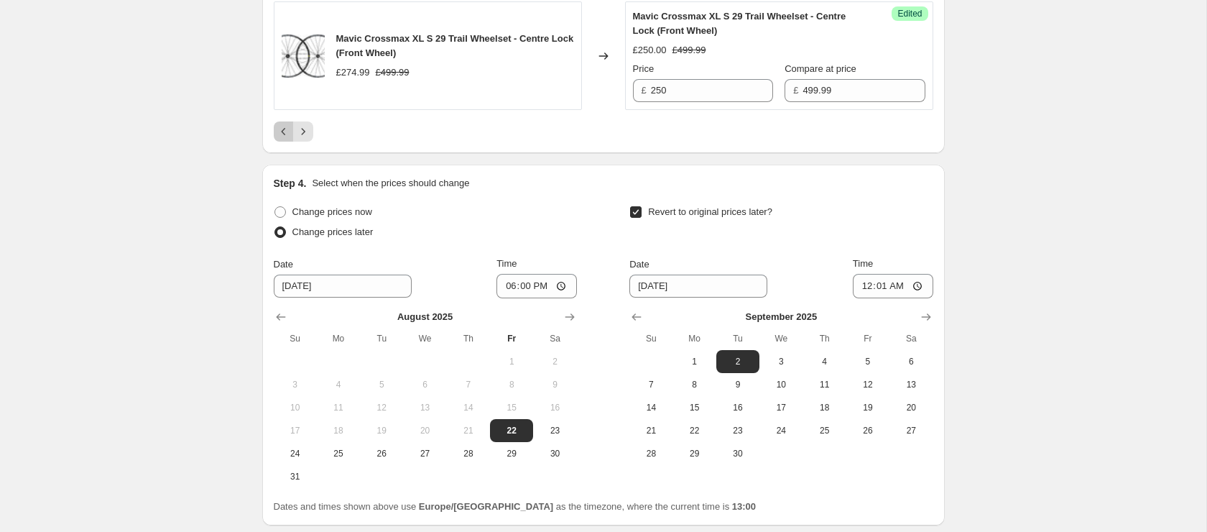
click at [281, 139] on icon "Previous" at bounding box center [284, 131] width 14 height 14
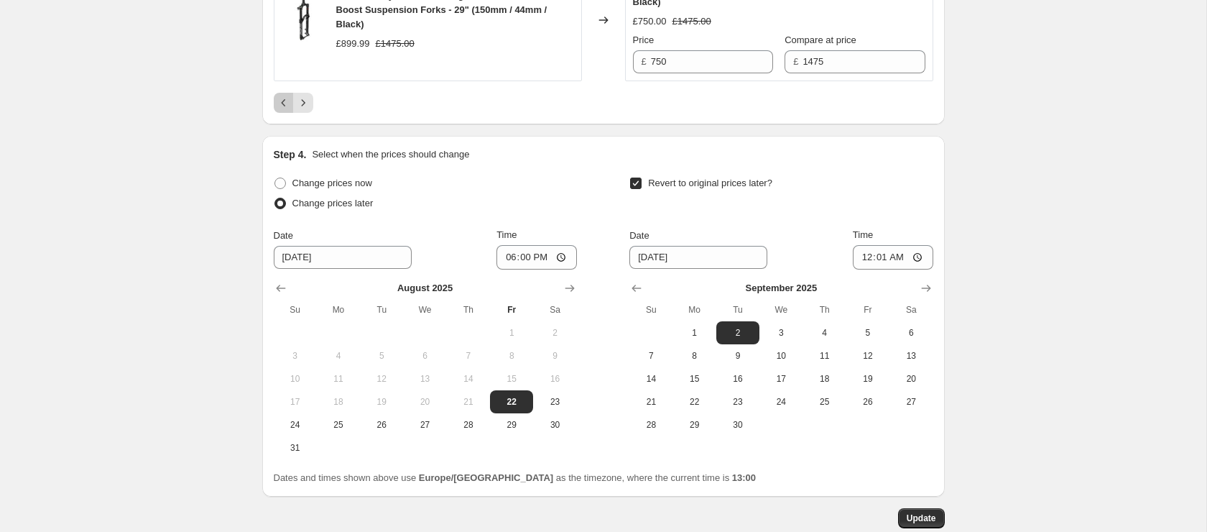
click at [285, 104] on icon "Previous" at bounding box center [284, 103] width 14 height 14
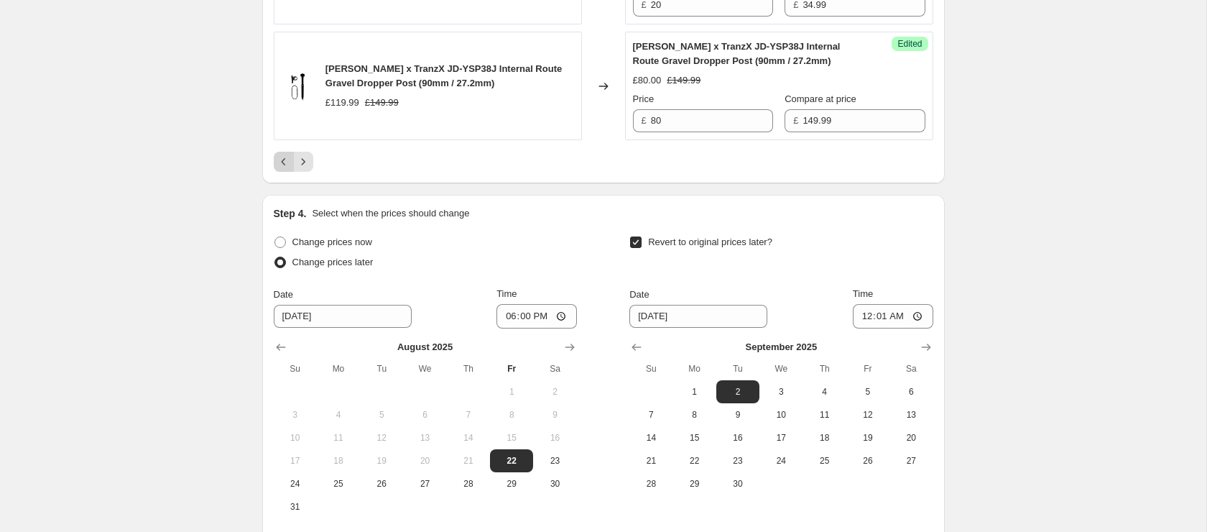
click at [281, 170] on button "Previous" at bounding box center [284, 162] width 20 height 20
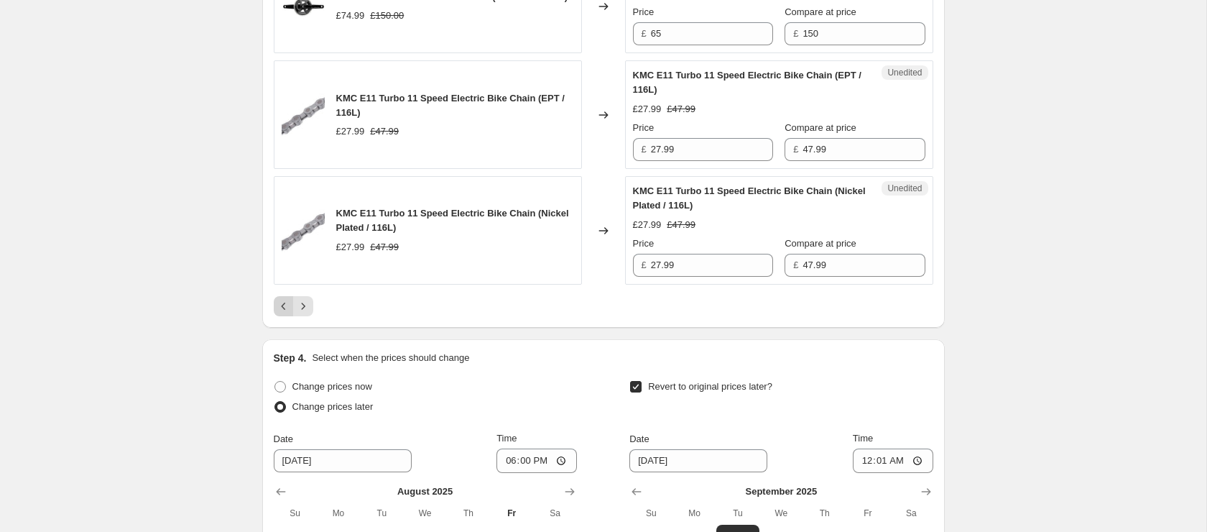
scroll to position [2962, 0]
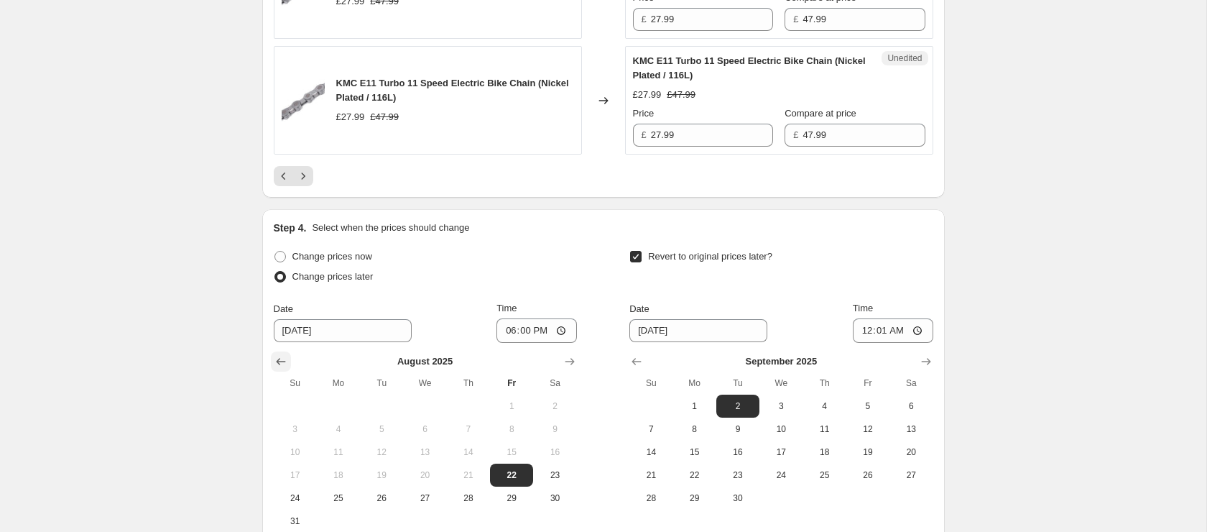
click at [278, 183] on icon "Previous" at bounding box center [284, 176] width 14 height 14
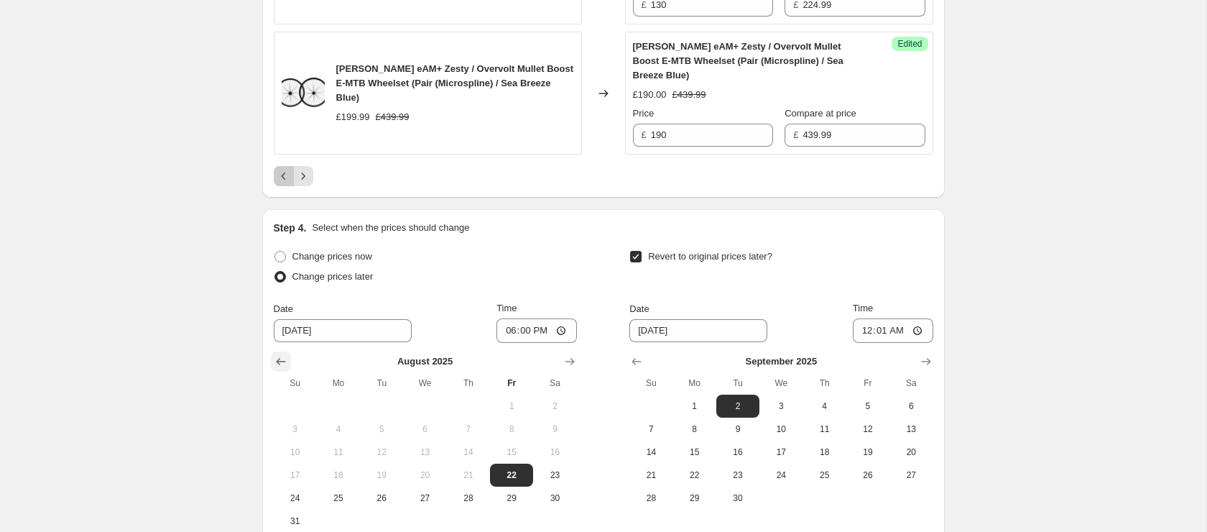
click at [278, 186] on button "Previous" at bounding box center [284, 176] width 20 height 20
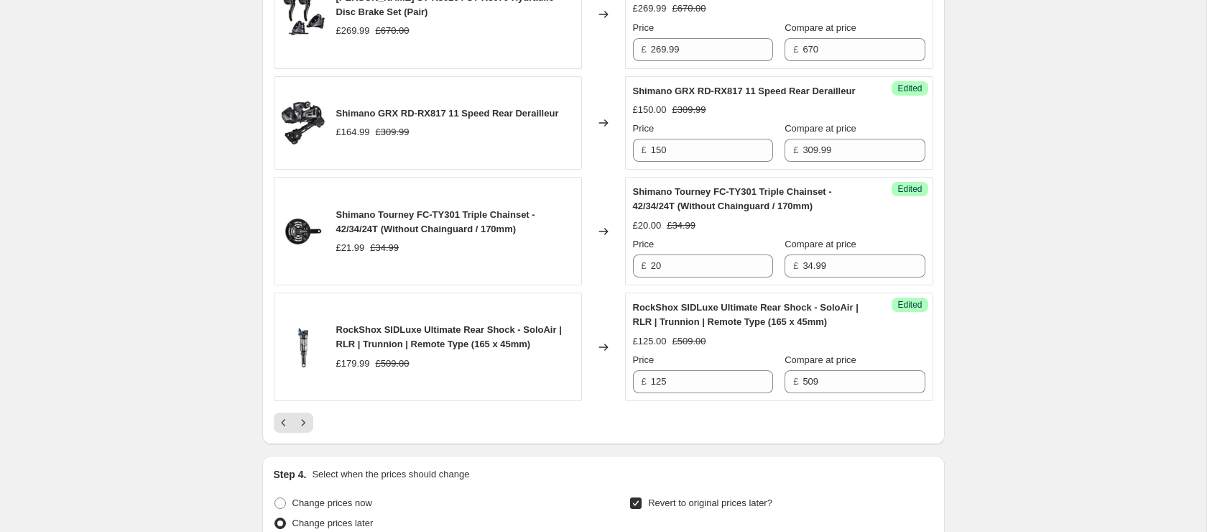
scroll to position [2762, 0]
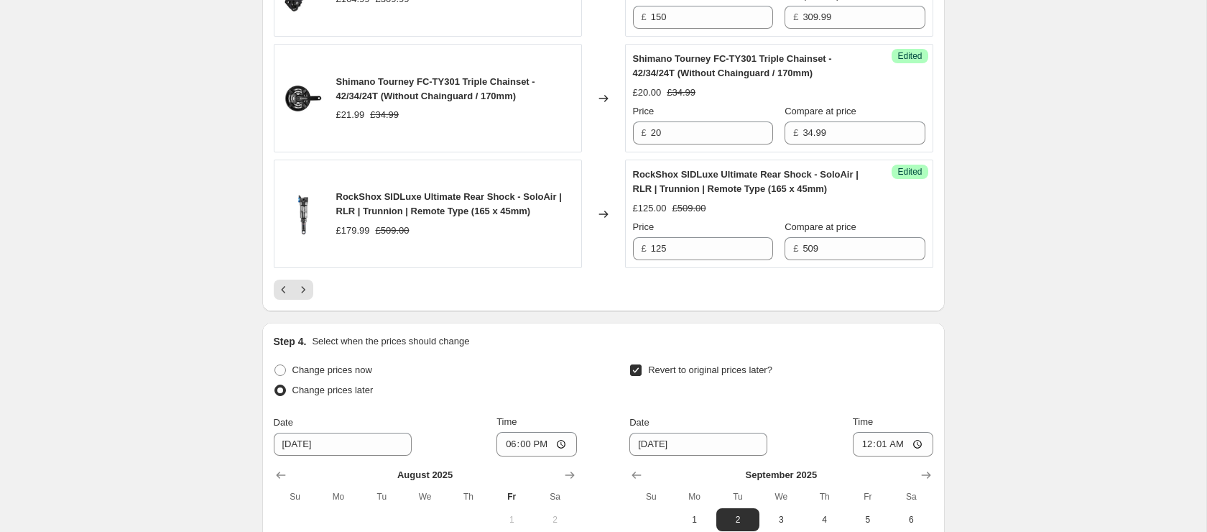
click at [302, 297] on icon "Next" at bounding box center [303, 289] width 14 height 14
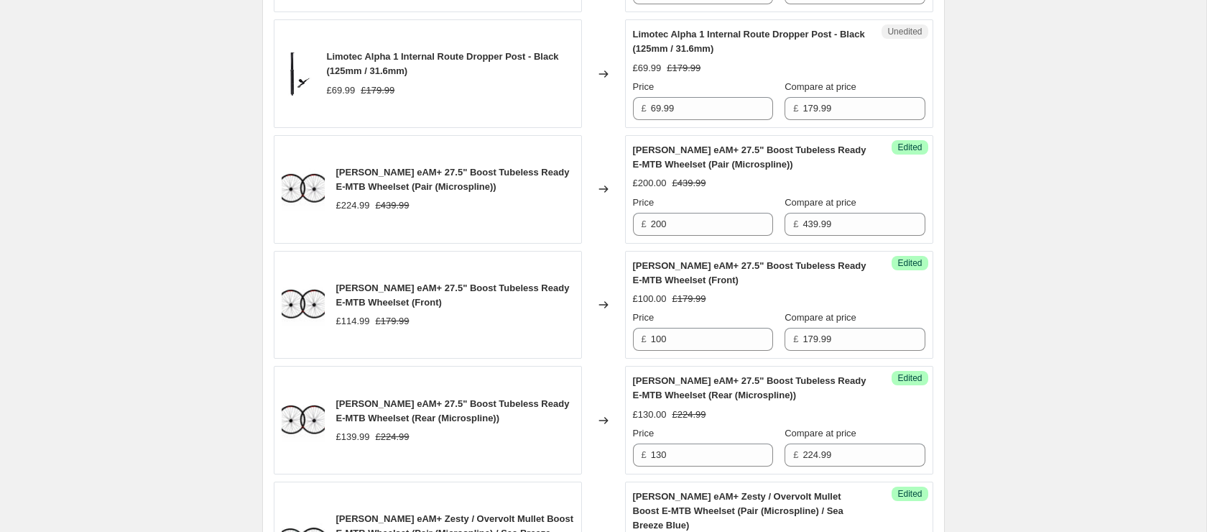
scroll to position [2514, 0]
drag, startPoint x: 345, startPoint y: 198, endPoint x: 559, endPoint y: 211, distance: 214.5
click at [559, 200] on div "[PERSON_NAME] eAM+ 27.5" Boost Tubeless Ready E-MTB Wheelset (Pair (Microspline…" at bounding box center [428, 188] width 308 height 108
copy span "[PERSON_NAME] eAM+ 27.5" Boost Tubeless Ready E-MT"
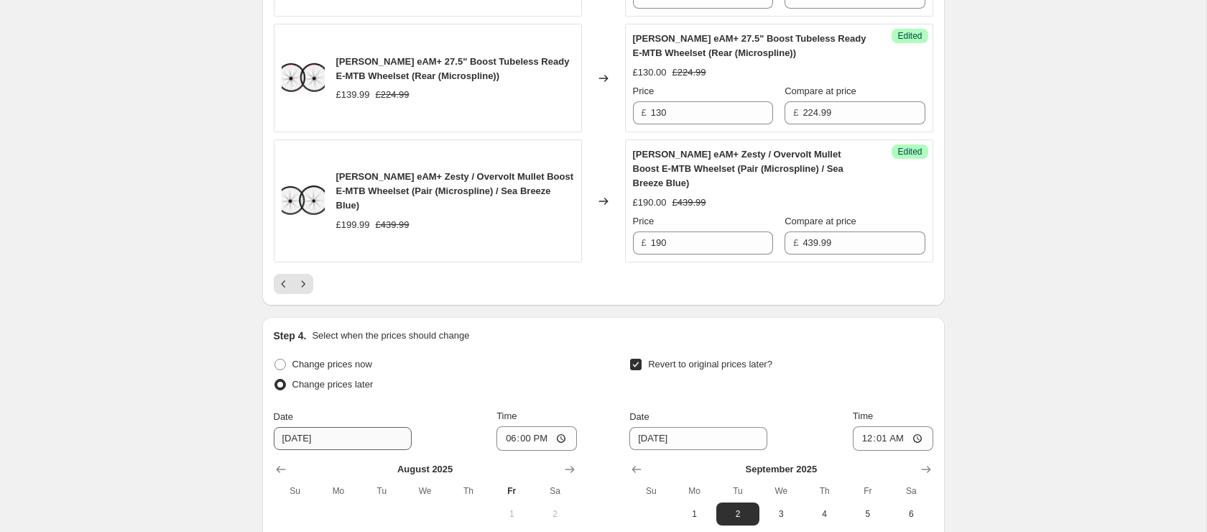
scroll to position [3148, 0]
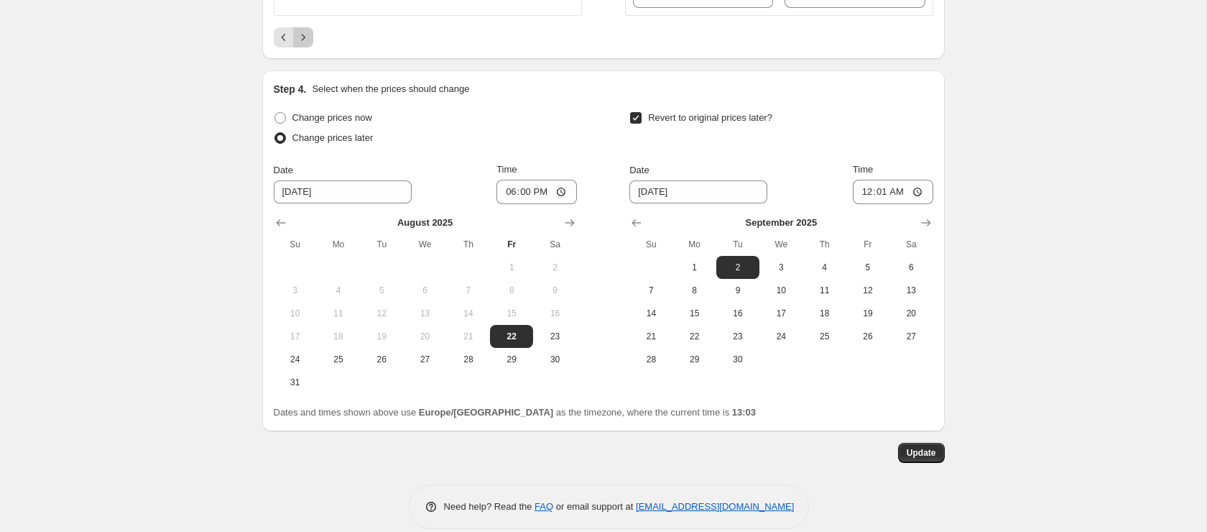
click at [302, 45] on icon "Next" at bounding box center [303, 37] width 14 height 14
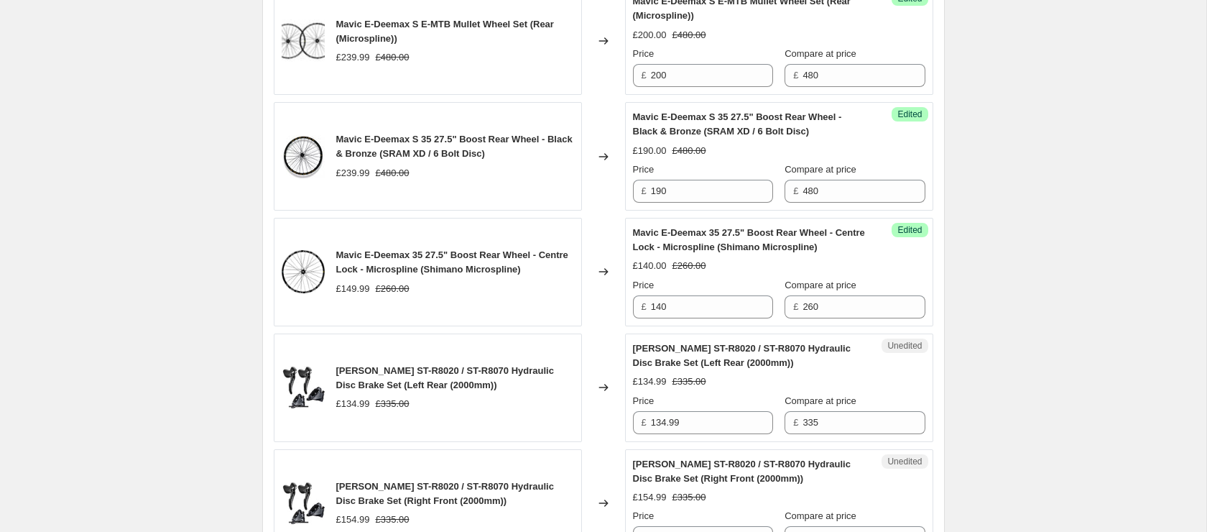
scroll to position [2062, 0]
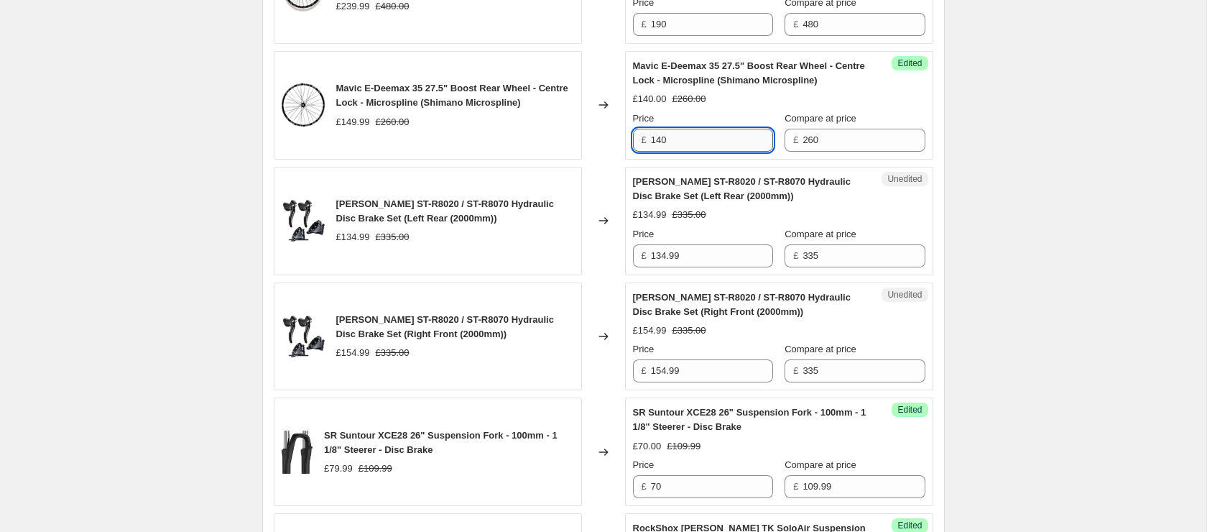
click at [739, 152] on input "140" at bounding box center [712, 140] width 122 height 23
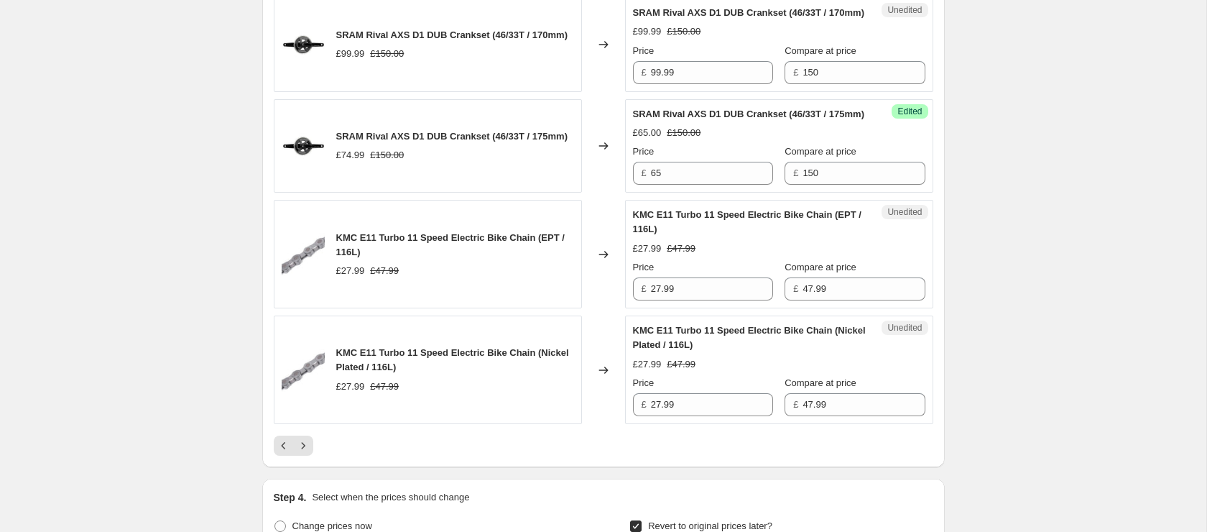
scroll to position [3163, 0]
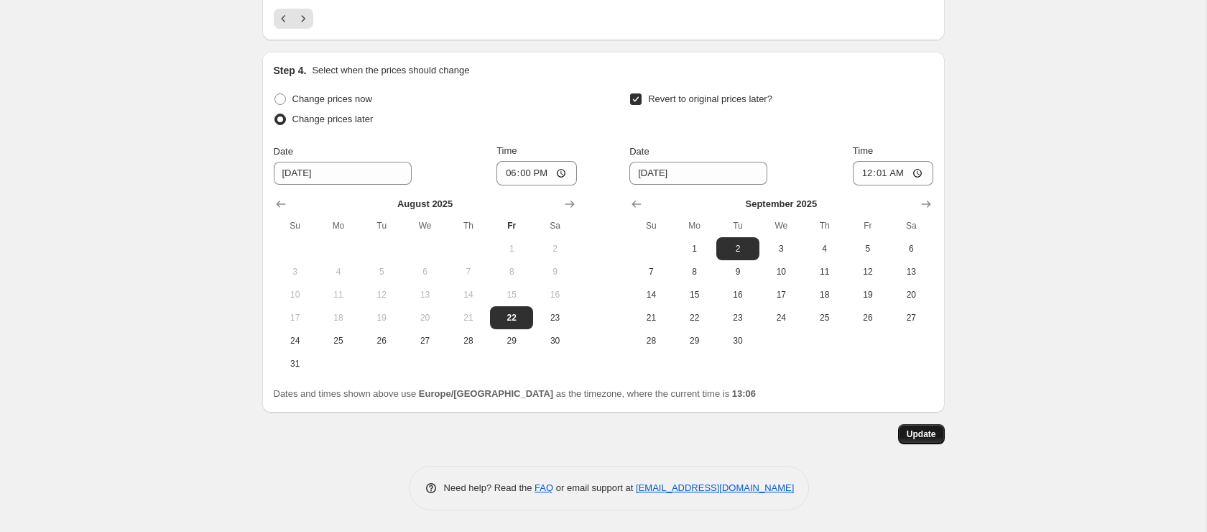
type input "130"
click at [909, 429] on span "Update" at bounding box center [921, 433] width 29 height 11
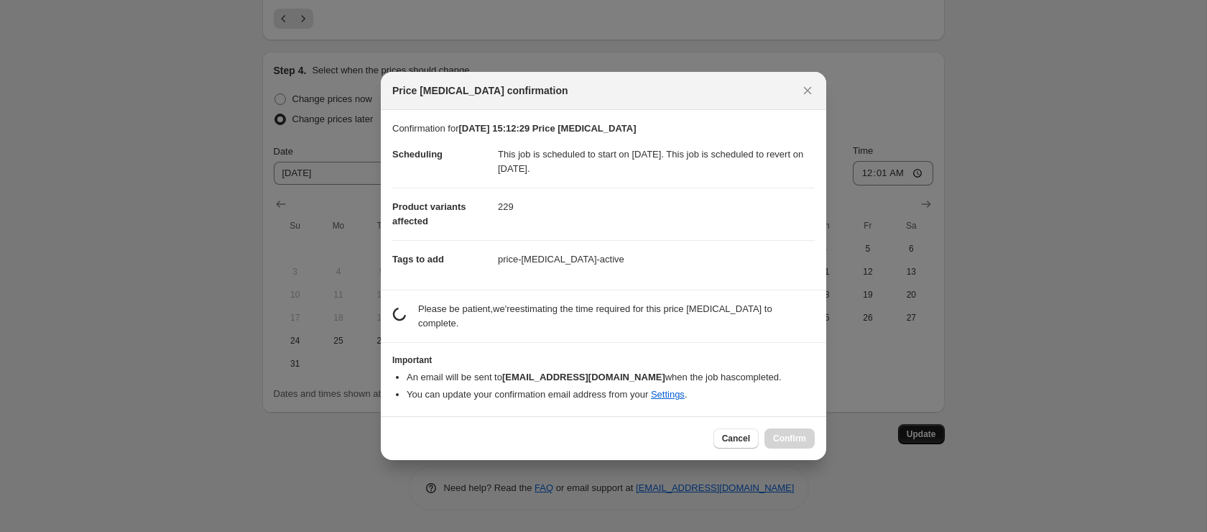
scroll to position [0, 0]
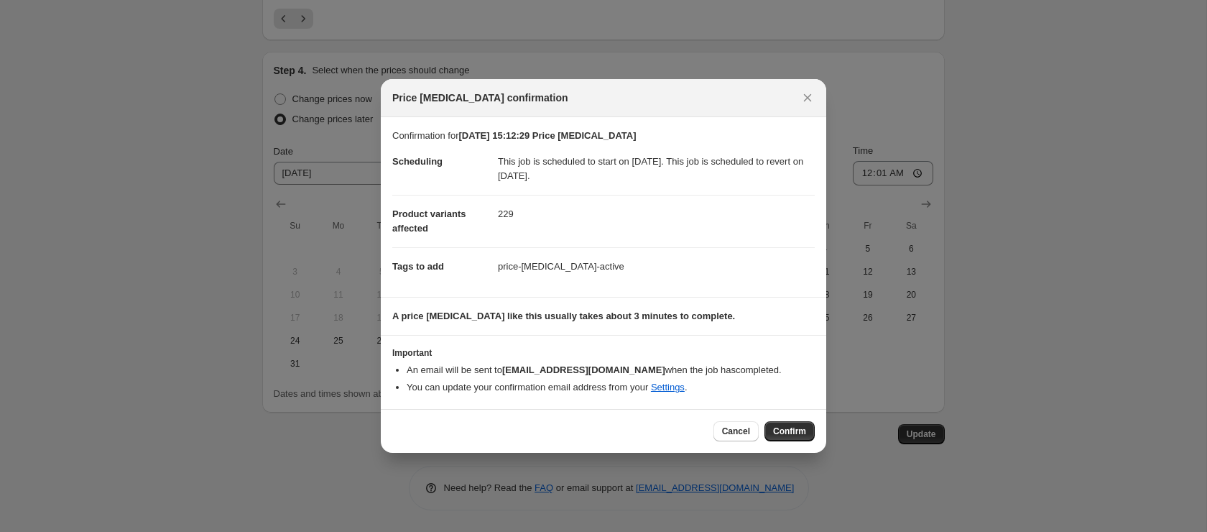
click at [800, 428] on span "Confirm" at bounding box center [789, 430] width 33 height 11
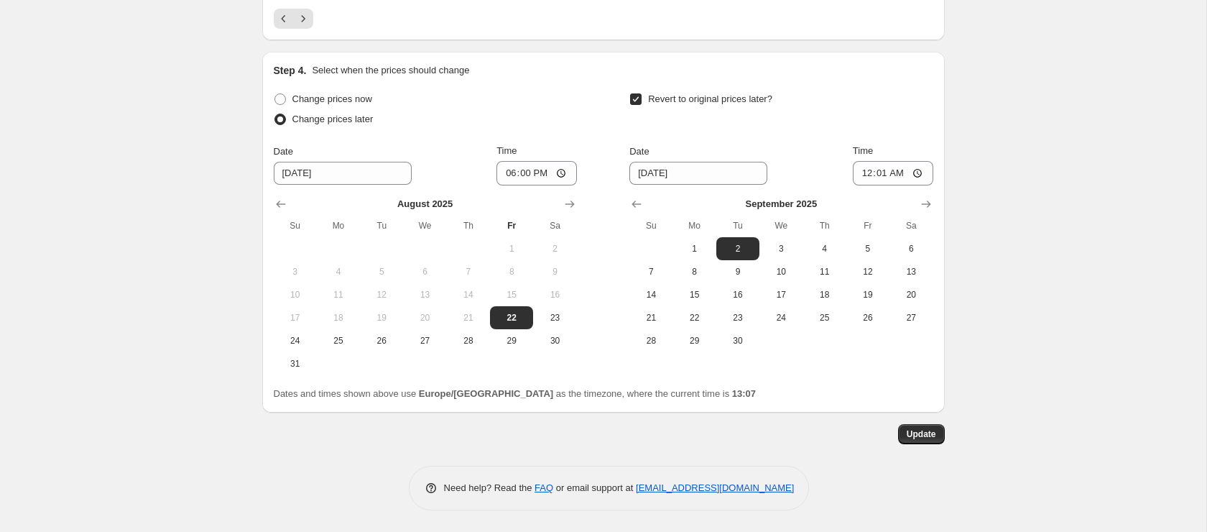
scroll to position [3162, 0]
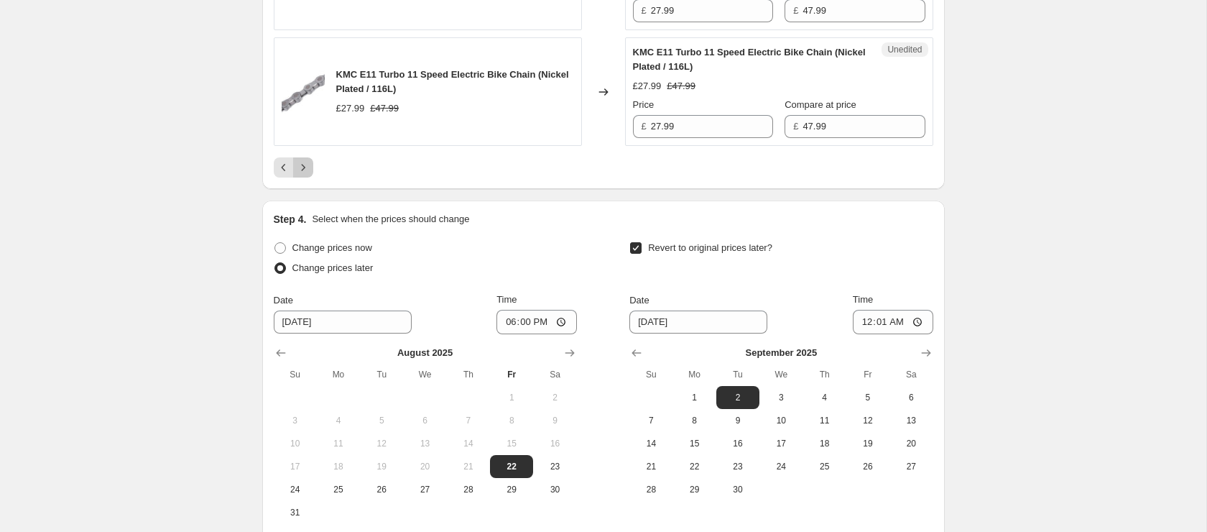
click at [307, 175] on icon "Next" at bounding box center [303, 167] width 14 height 14
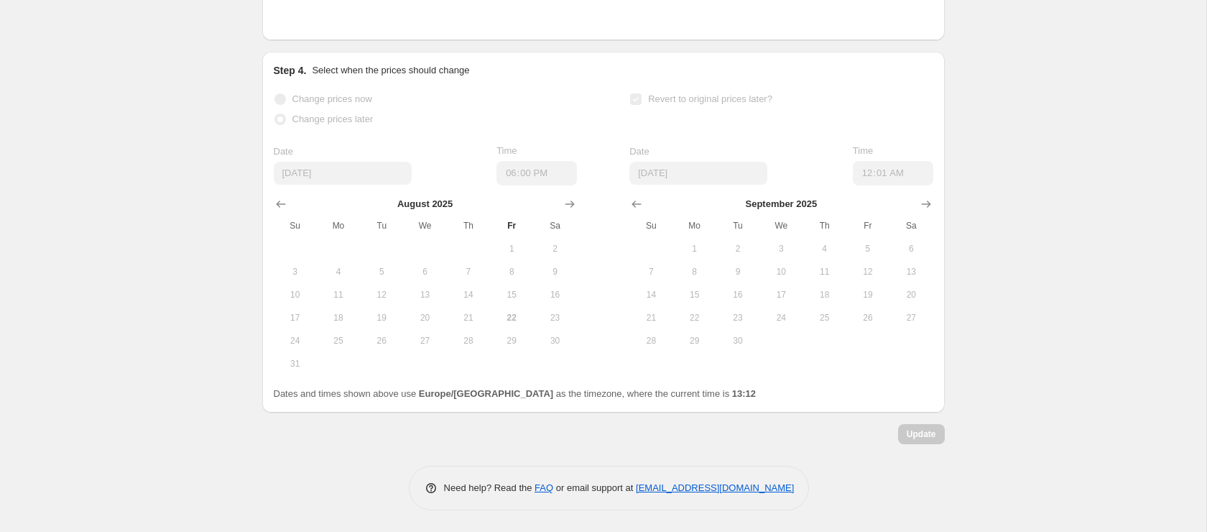
scroll to position [2971, 0]
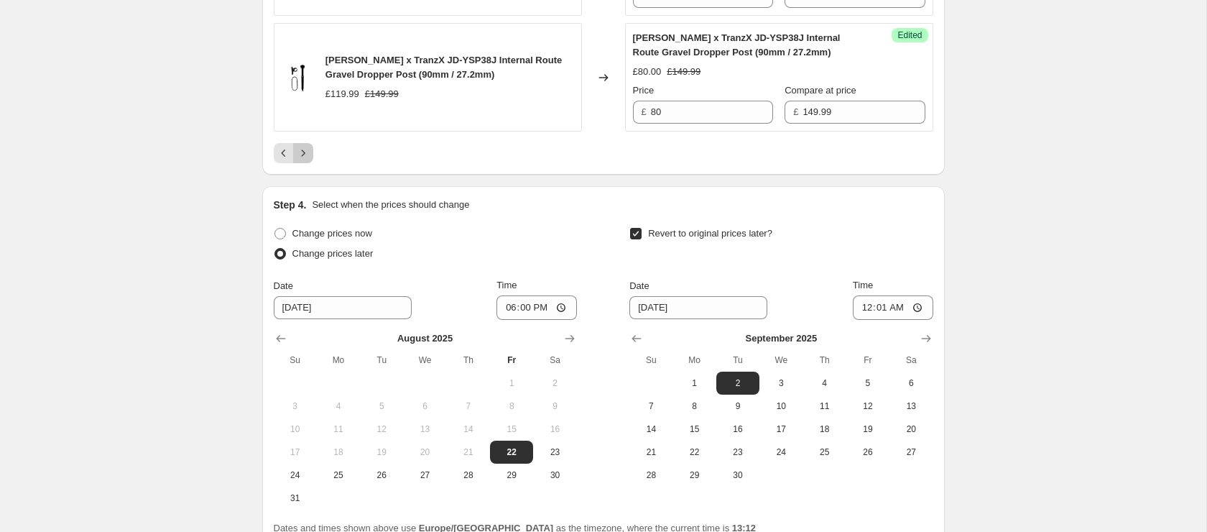
click at [297, 148] on icon "Next" at bounding box center [303, 153] width 14 height 14
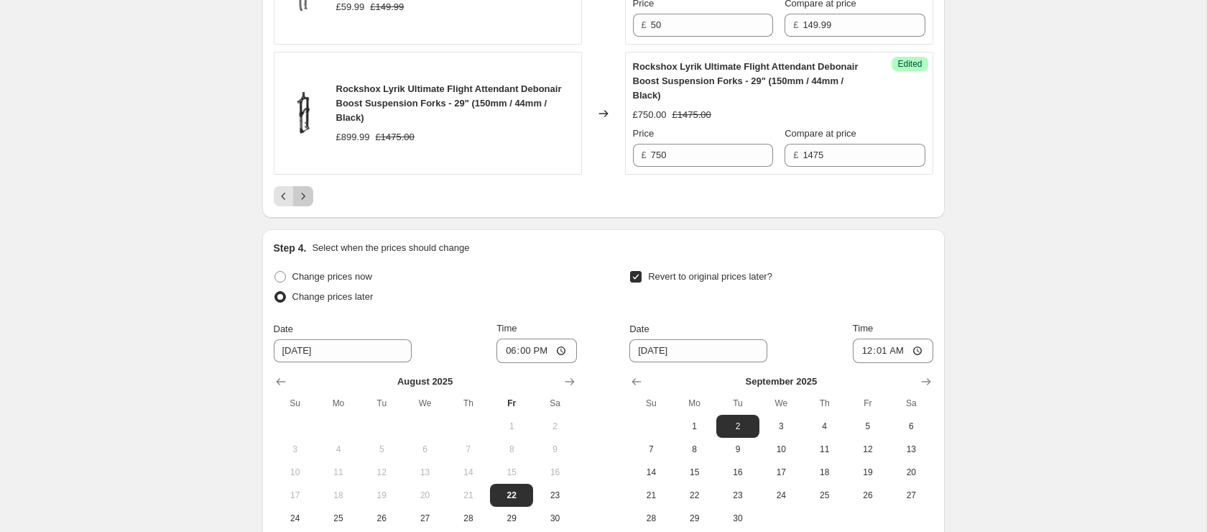
click at [300, 194] on icon "Next" at bounding box center [303, 196] width 14 height 14
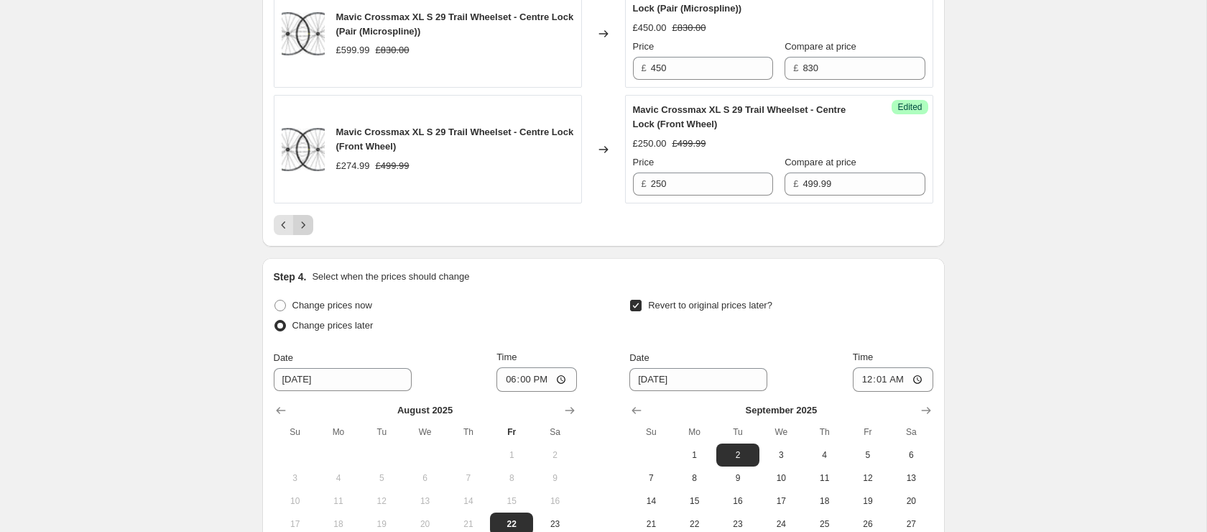
click at [300, 232] on icon "Next" at bounding box center [303, 225] width 14 height 14
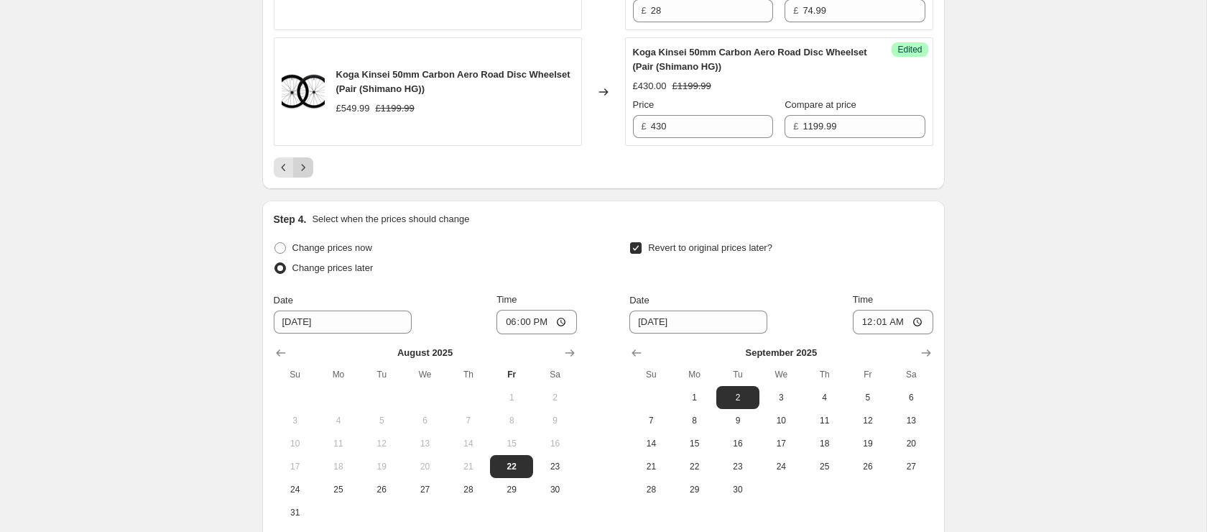
click at [313, 170] on div at bounding box center [604, 167] width 660 height 20
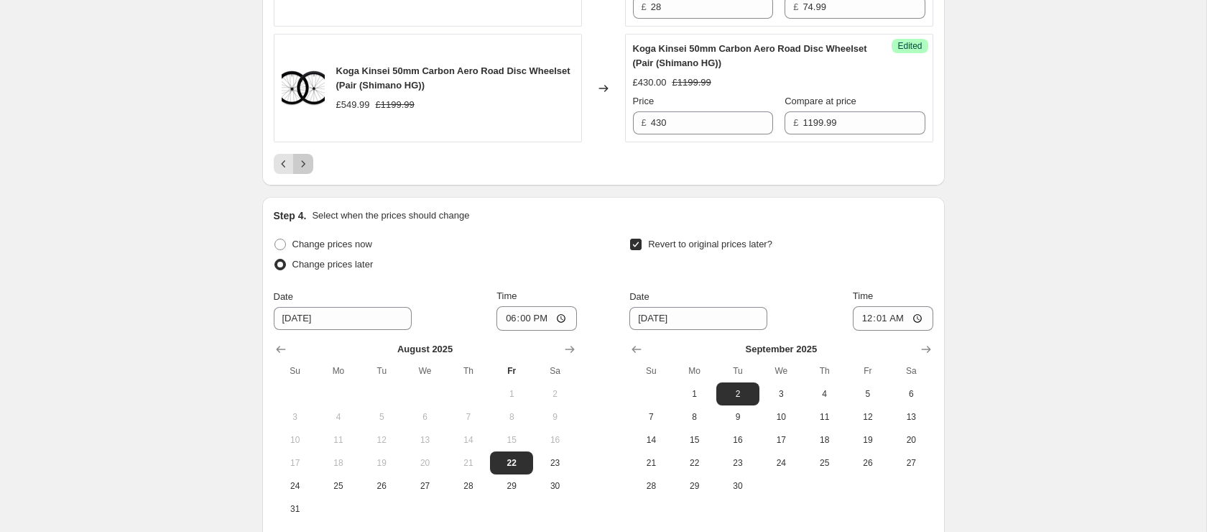
click at [311, 170] on div "Pagination" at bounding box center [303, 164] width 20 height 20
click at [278, 157] on icon "Previous" at bounding box center [284, 161] width 14 height 14
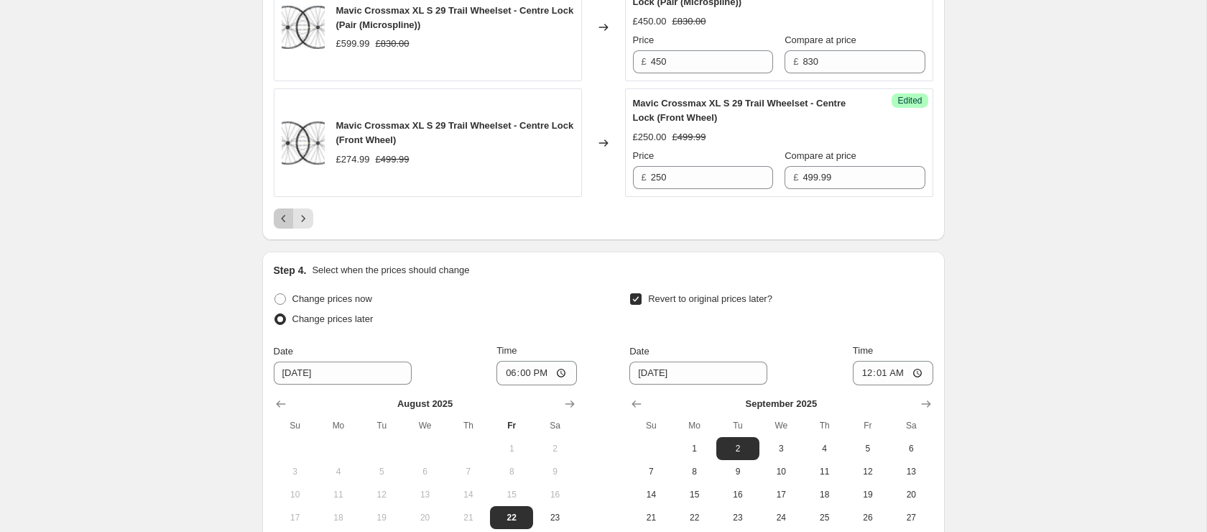
click at [281, 226] on icon "Previous" at bounding box center [284, 218] width 14 height 14
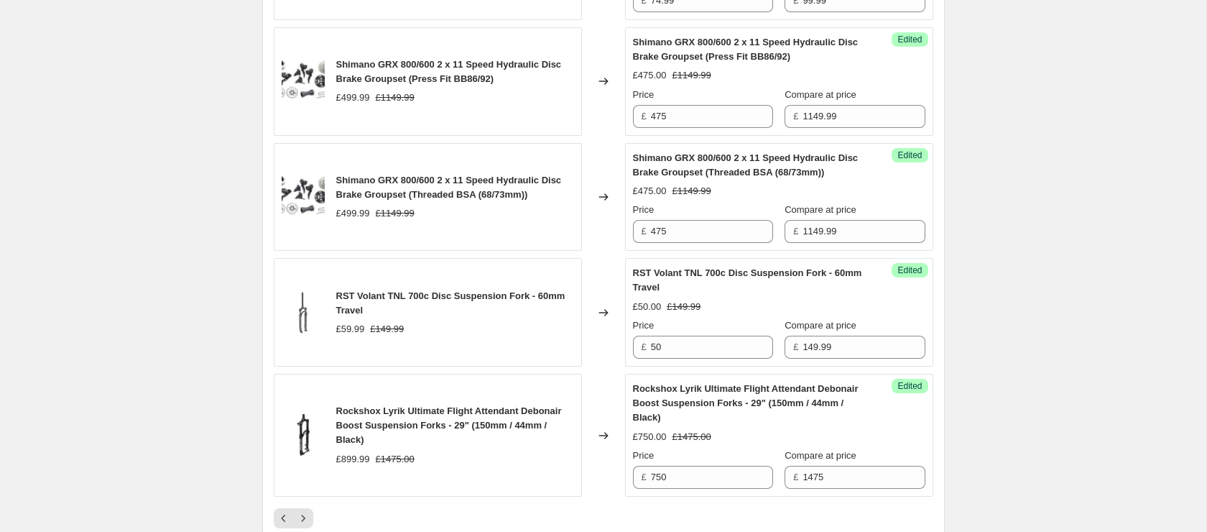
scroll to position [2645, 0]
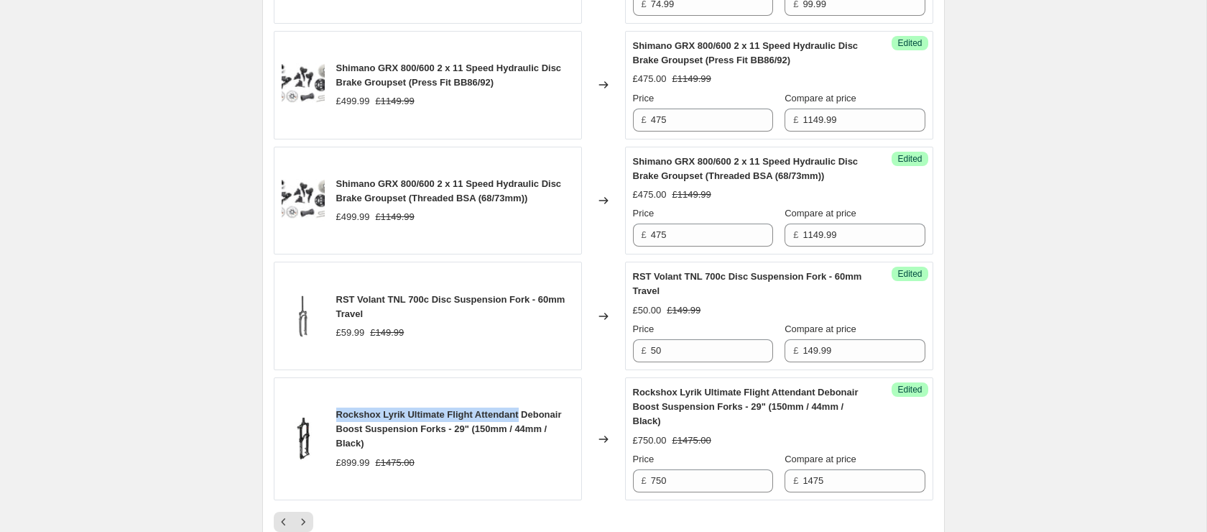
drag, startPoint x: 330, startPoint y: 414, endPoint x: 520, endPoint y: 415, distance: 189.7
click at [521, 415] on div "Rockshox Lyrik Ultimate Flight Attendant Debonair Boost Suspension Forks - 29" …" at bounding box center [428, 438] width 308 height 123
copy span "Rockshox Lyrik Ultimate Flight Attendant"
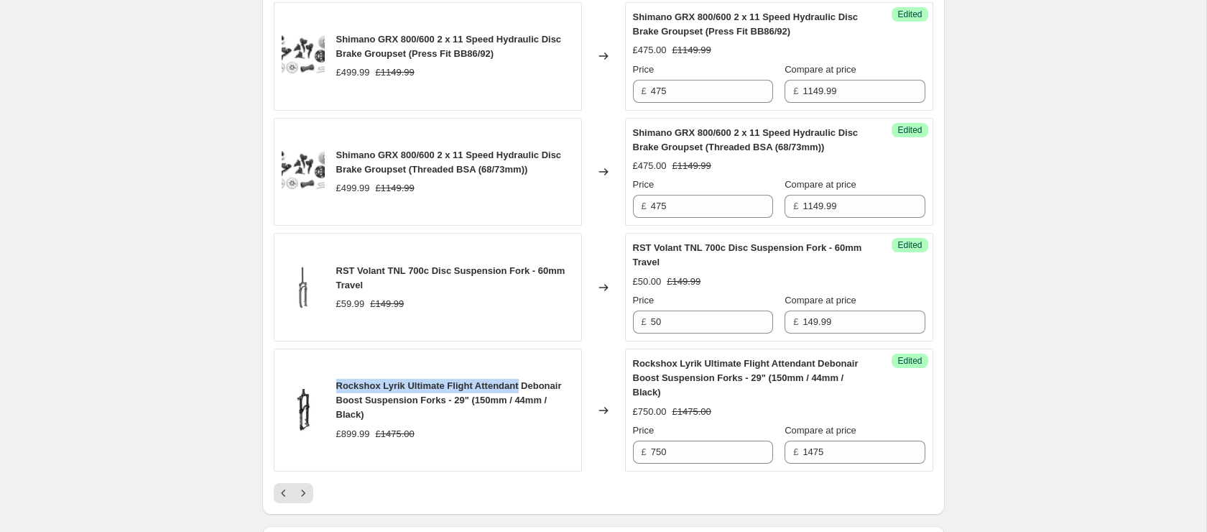
scroll to position [2686, 0]
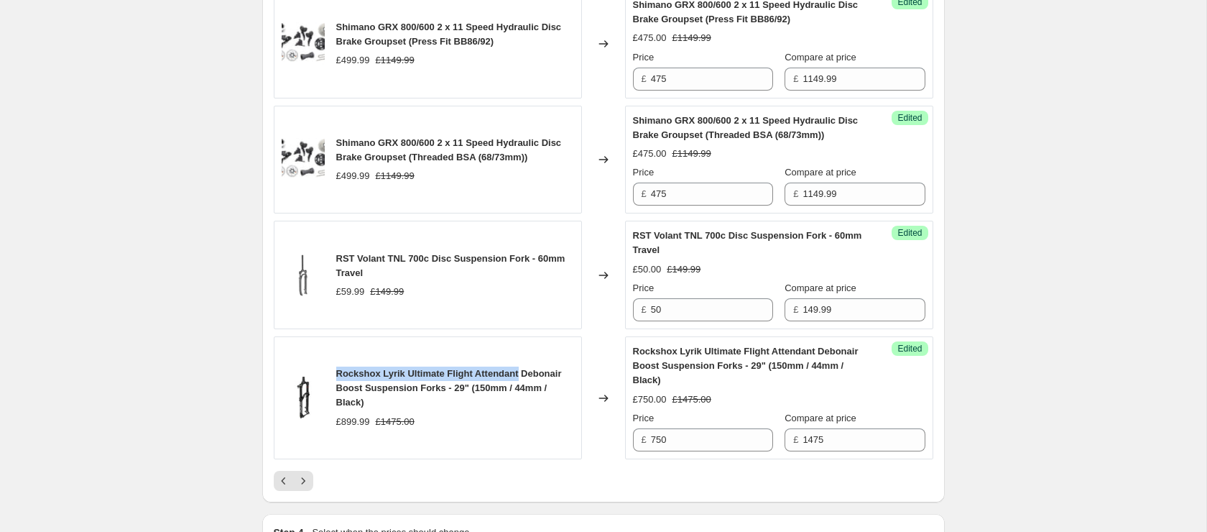
copy span "Rockshox Lyrik Ultimate Flight Attendant"
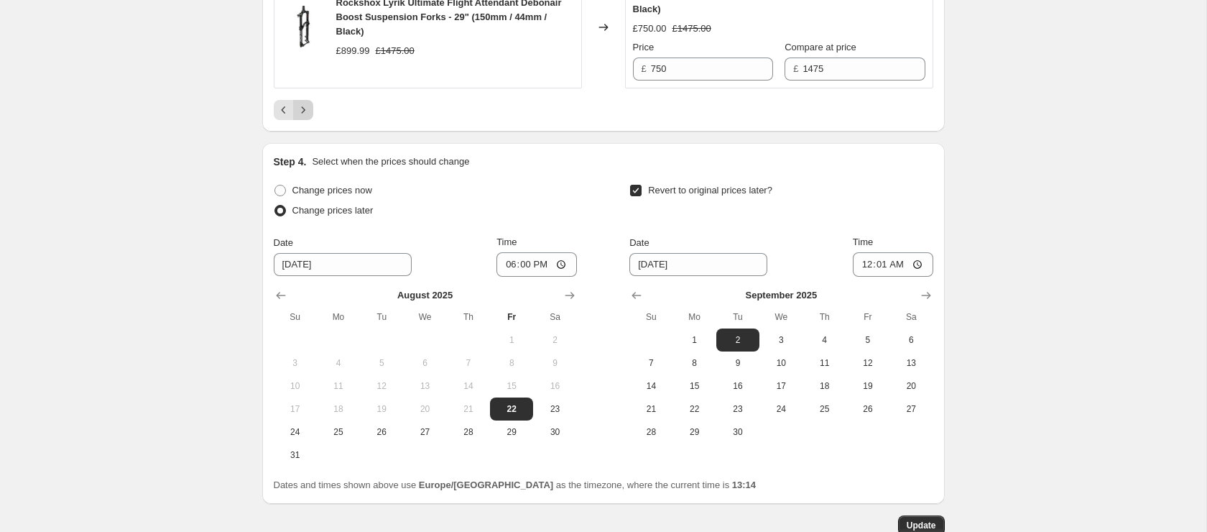
scroll to position [3021, 0]
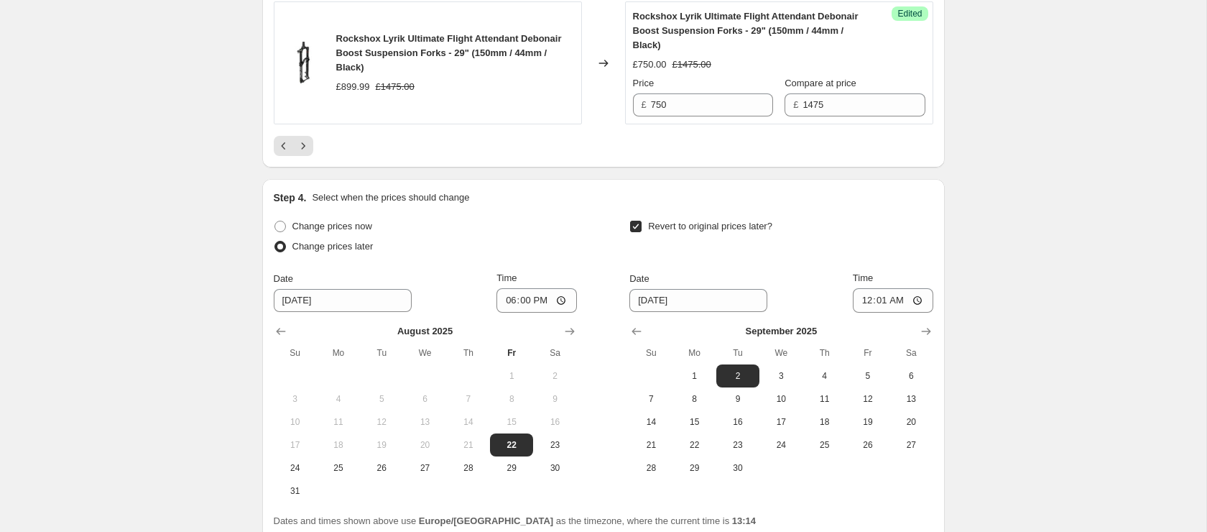
click at [280, 144] on icon "Previous" at bounding box center [284, 146] width 14 height 14
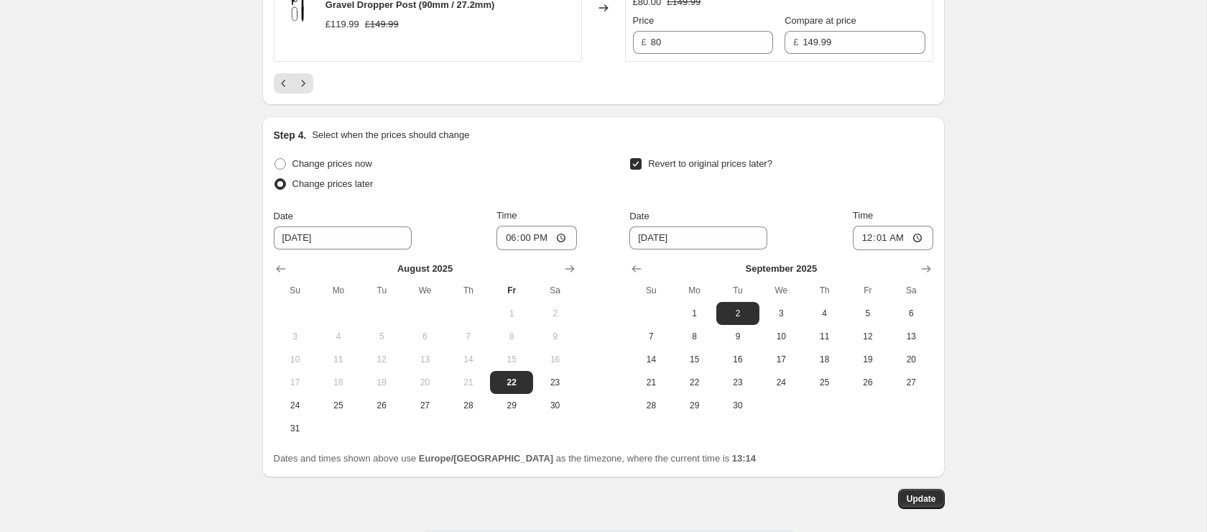
scroll to position [3042, 0]
click at [278, 79] on icon "Previous" at bounding box center [284, 82] width 14 height 14
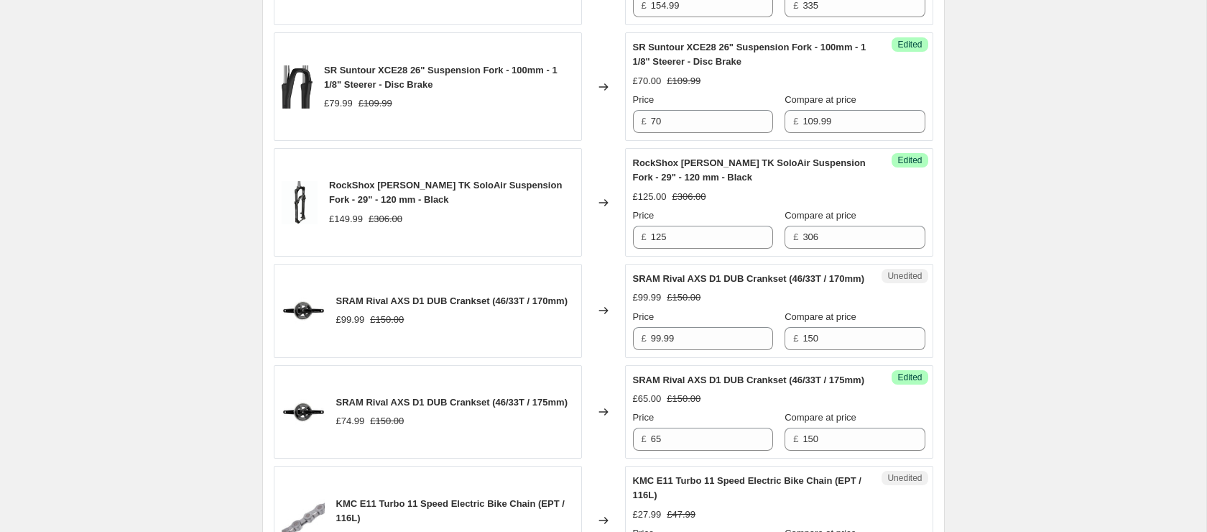
scroll to position [2781, 0]
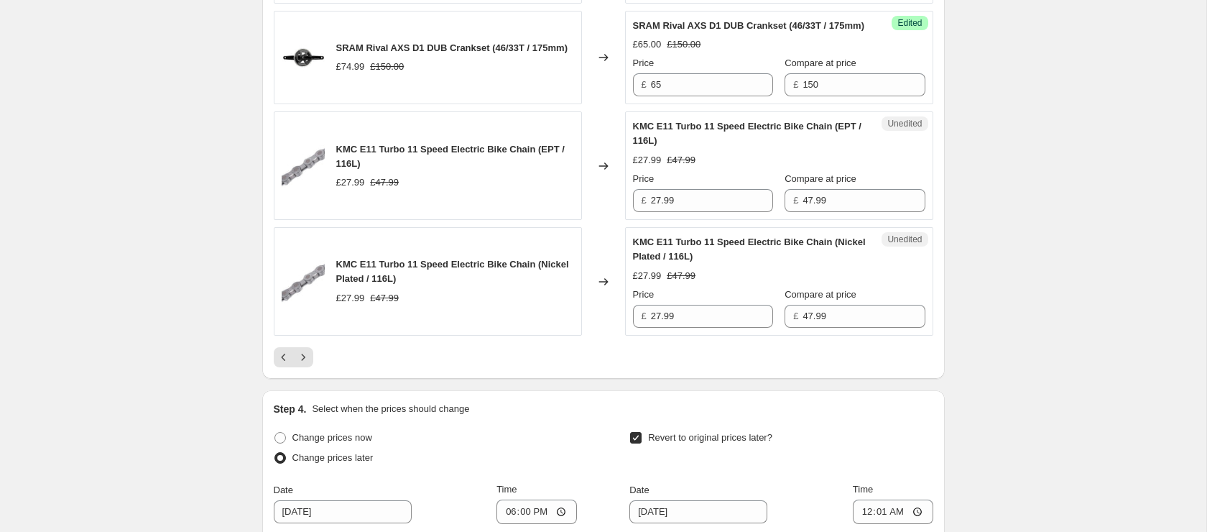
click at [284, 361] on icon "Previous" at bounding box center [283, 356] width 4 height 7
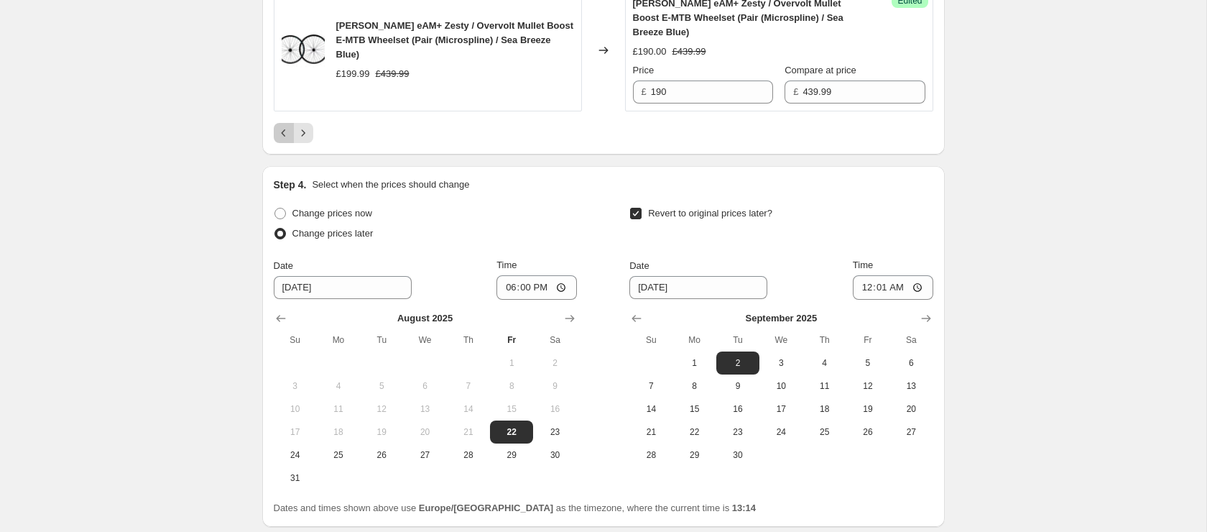
click at [282, 140] on icon "Previous" at bounding box center [284, 133] width 14 height 14
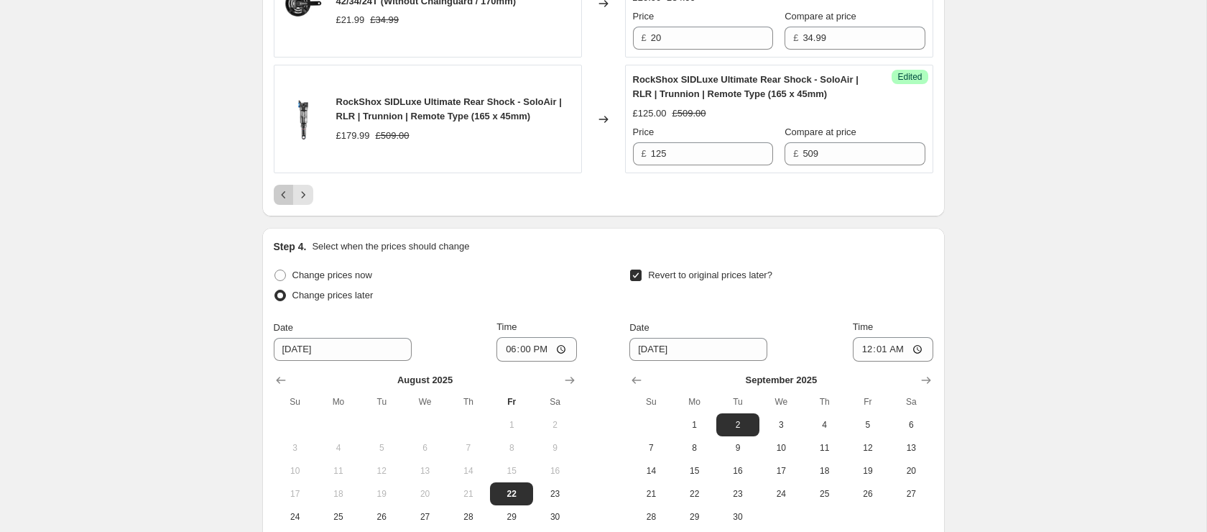
click at [279, 202] on icon "Previous" at bounding box center [284, 195] width 14 height 14
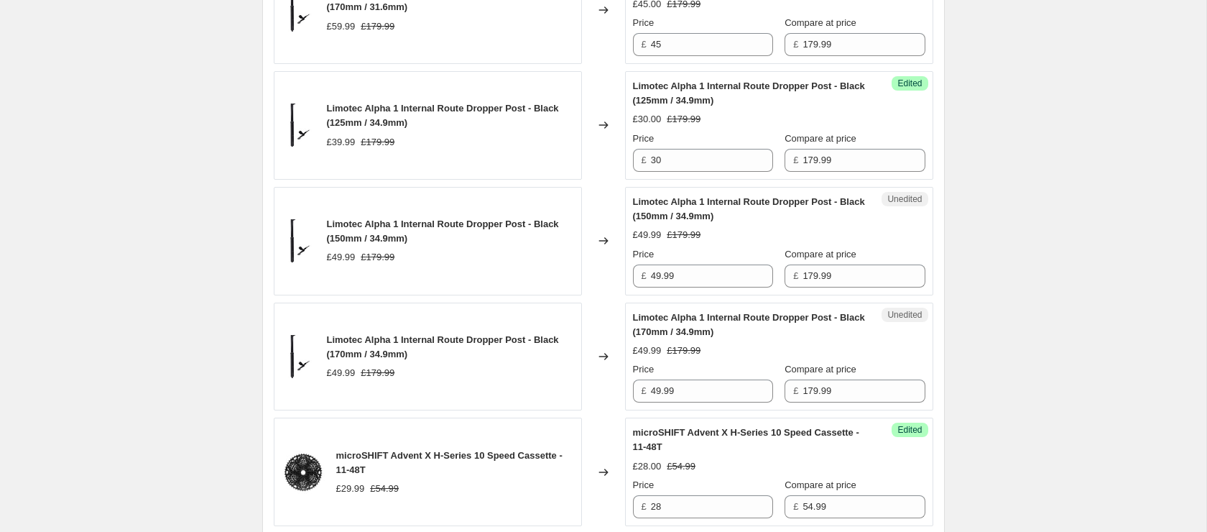
scroll to position [1359, 0]
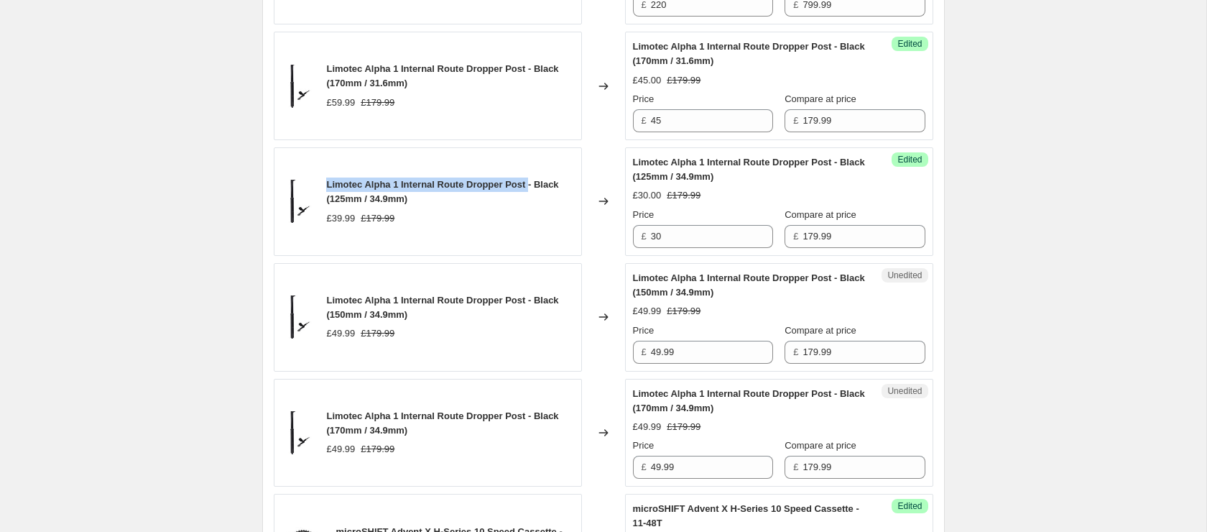
drag, startPoint x: 323, startPoint y: 181, endPoint x: 528, endPoint y: 184, distance: 204.8
click at [528, 184] on div "Limotec Alpha 1 Internal Route Dropper Post - Black (125mm / 34.9mm) £39.99 £17…" at bounding box center [428, 201] width 308 height 108
copy span "Limotec Alpha 1 Internal Route Dropper Post"
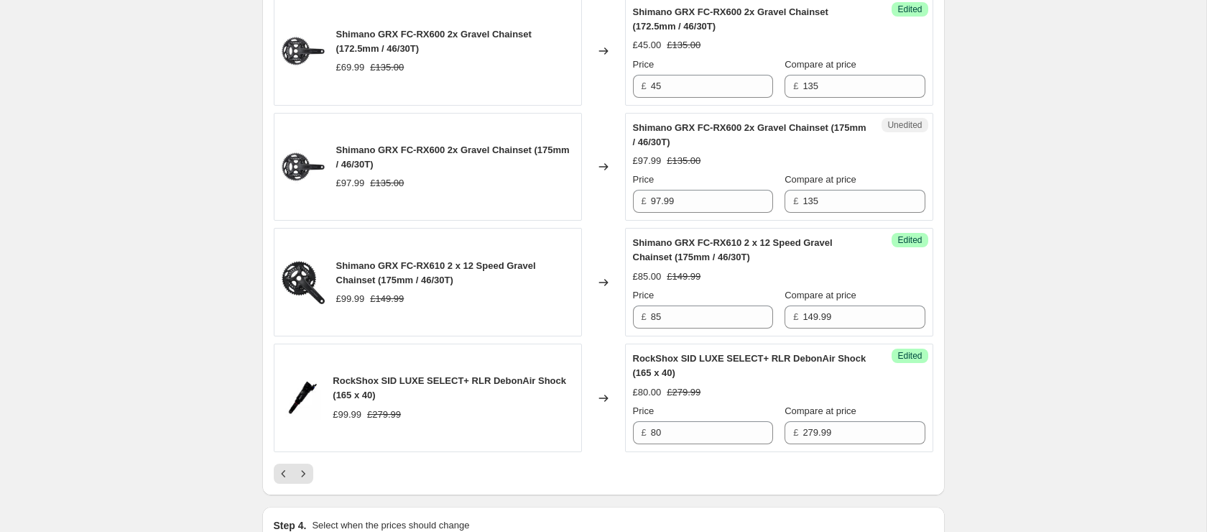
scroll to position [2683, 0]
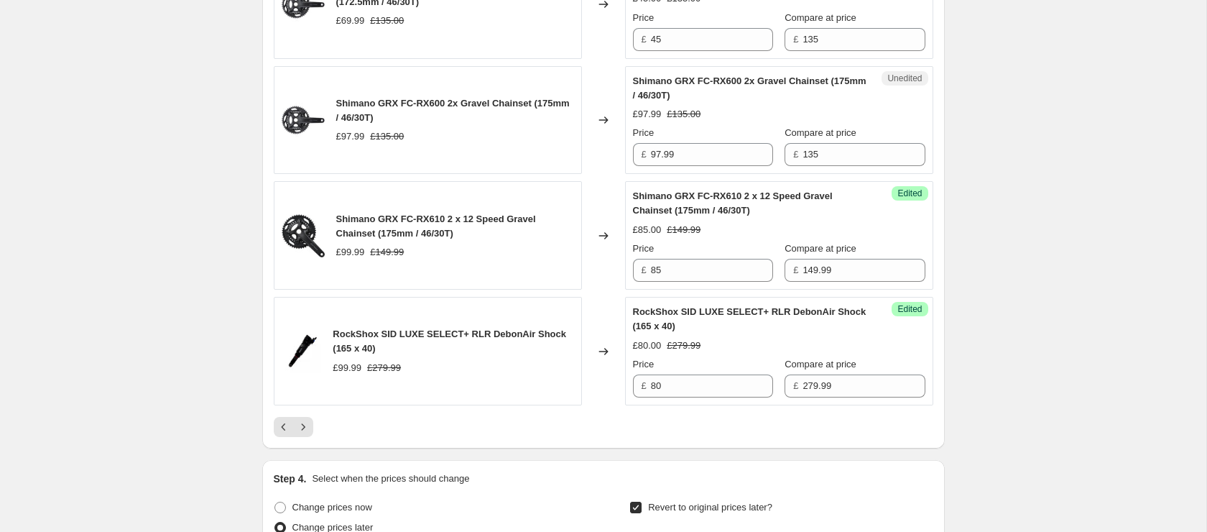
click at [279, 434] on icon "Previous" at bounding box center [284, 427] width 14 height 14
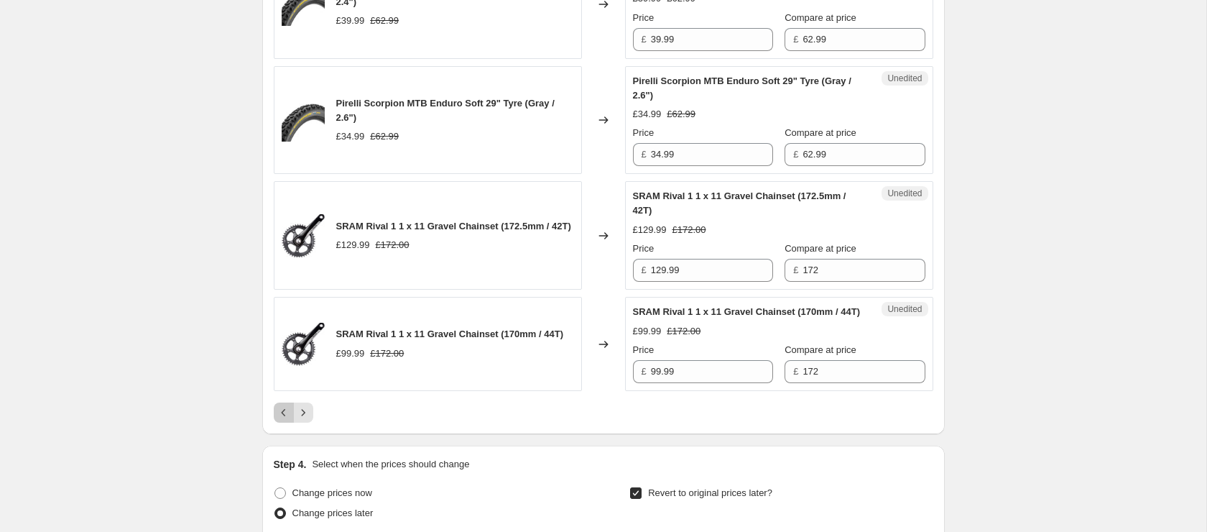
click at [276, 422] on button "Previous" at bounding box center [284, 412] width 20 height 20
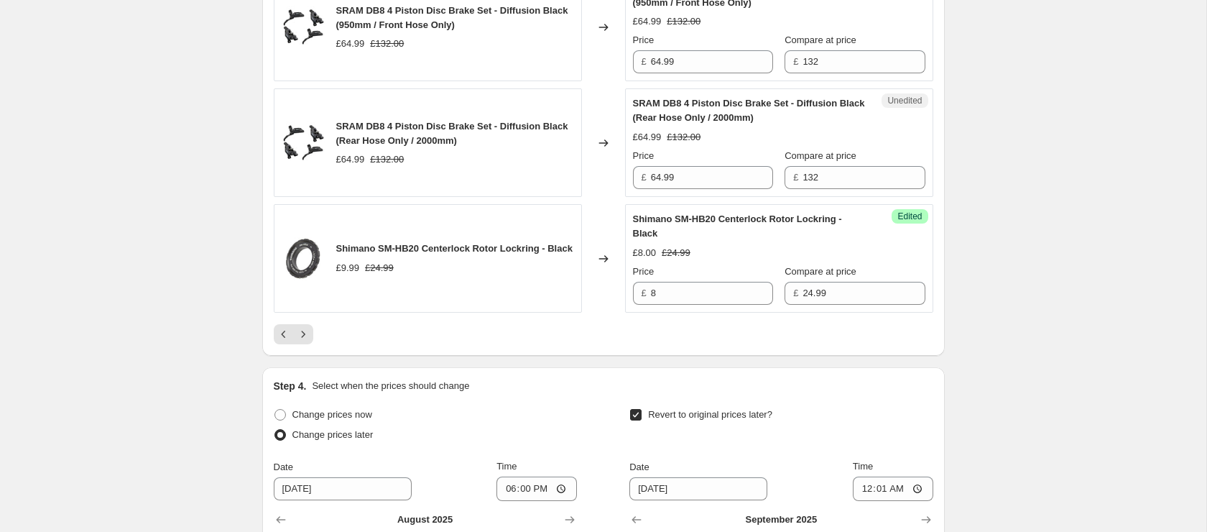
scroll to position [2738, 0]
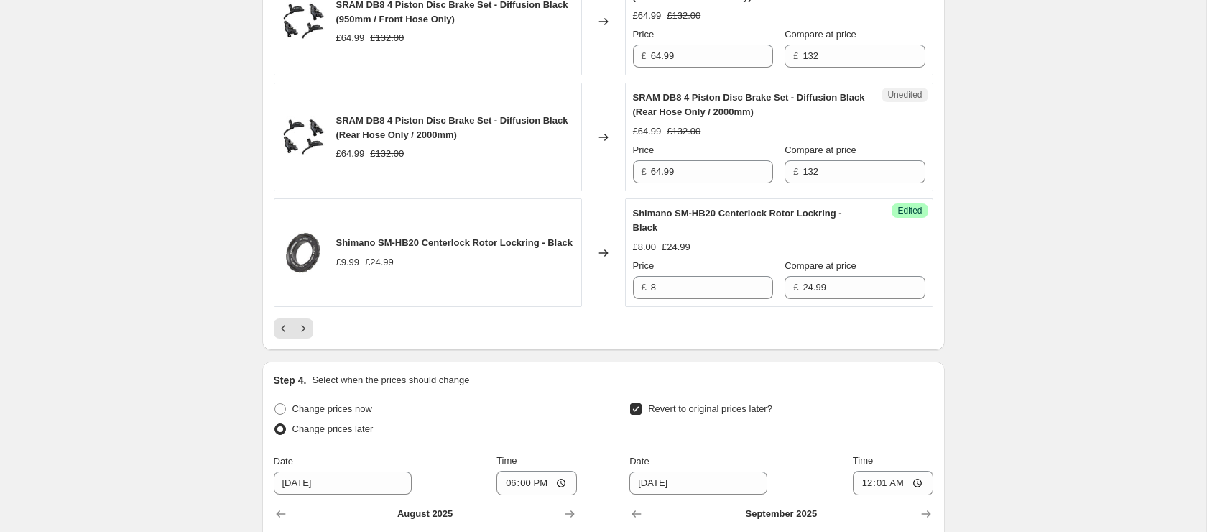
click at [277, 336] on icon "Previous" at bounding box center [284, 328] width 14 height 14
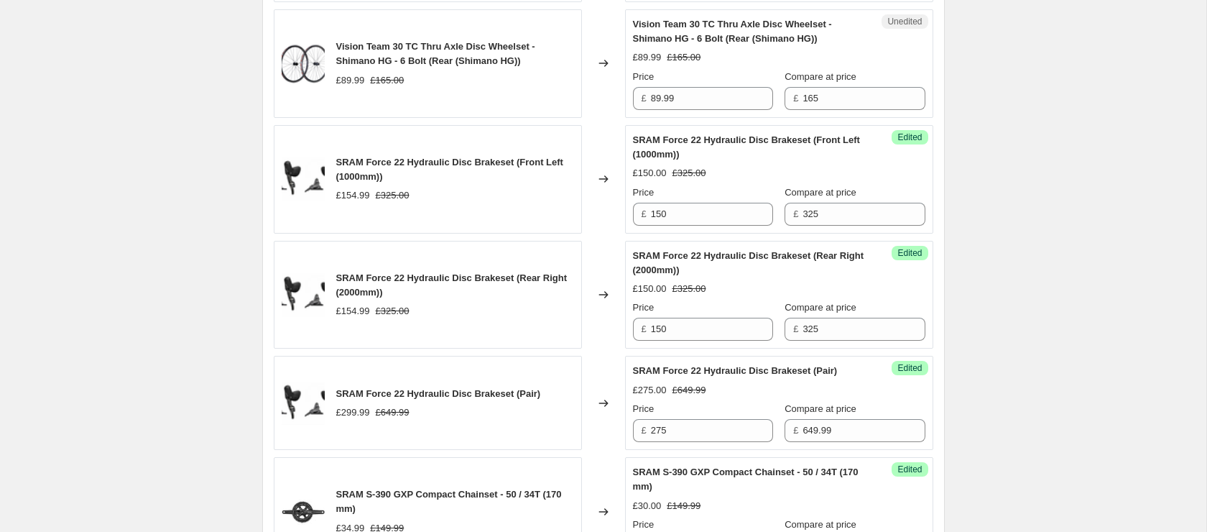
scroll to position [1273, 0]
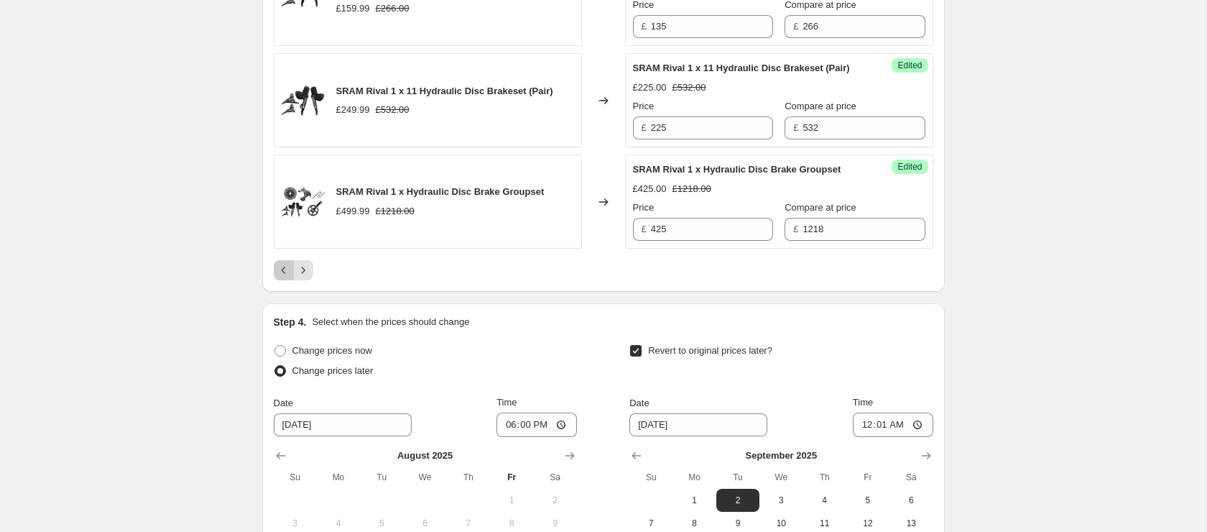
click at [285, 277] on icon "Previous" at bounding box center [284, 270] width 14 height 14
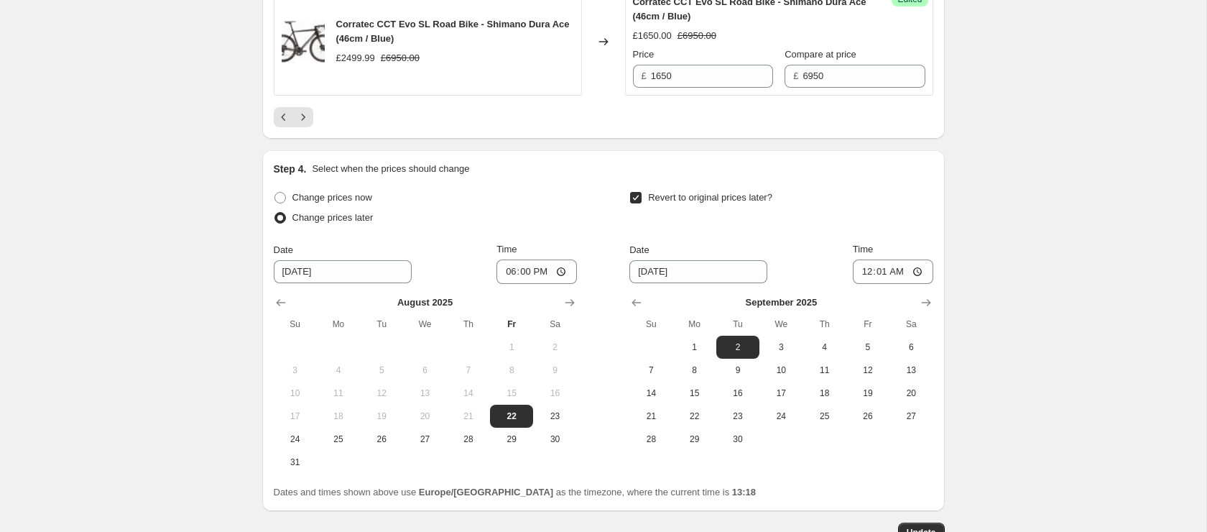
click at [277, 121] on icon "Previous" at bounding box center [284, 117] width 14 height 14
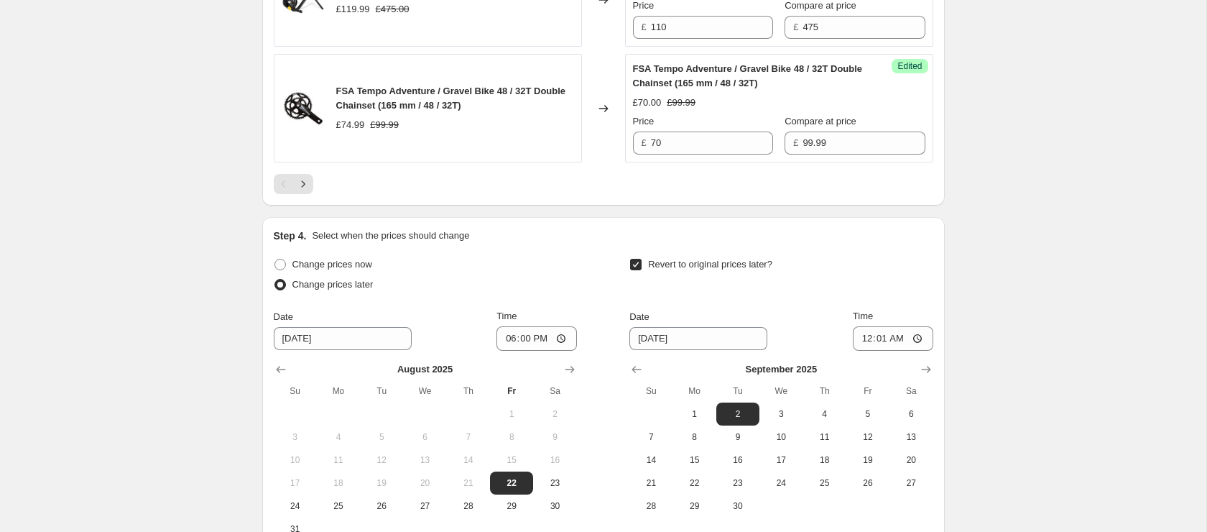
click at [281, 194] on div "Pagination" at bounding box center [284, 184] width 20 height 20
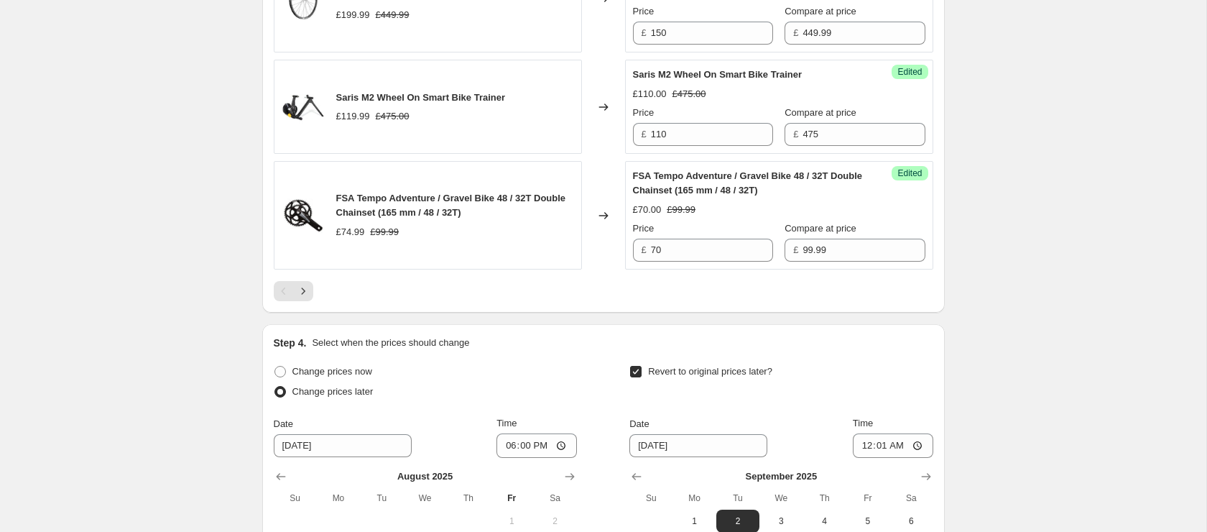
scroll to position [2786, 0]
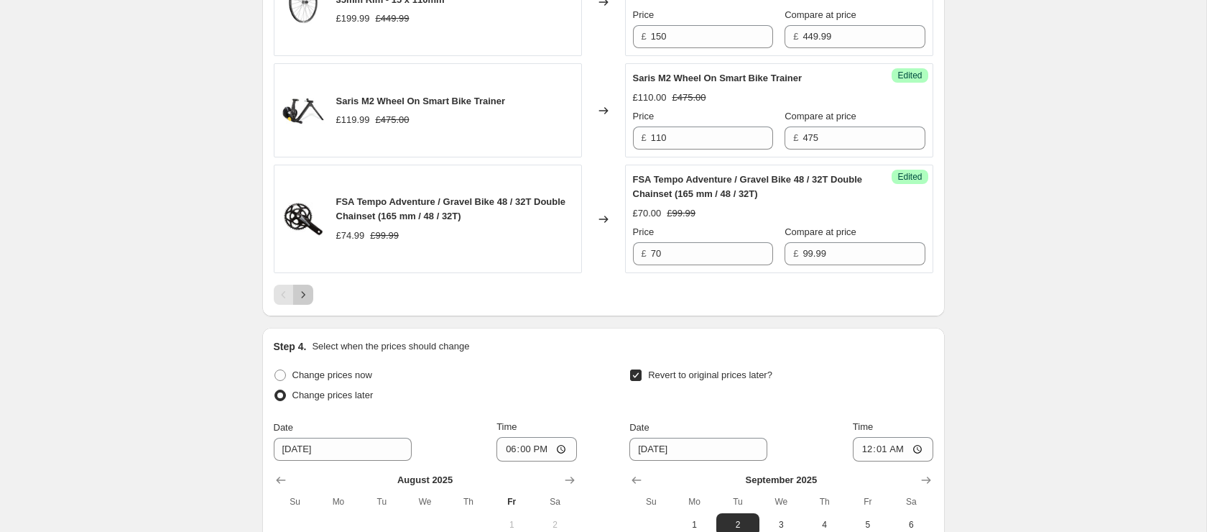
drag, startPoint x: 306, startPoint y: 313, endPoint x: 185, endPoint y: 223, distance: 151.0
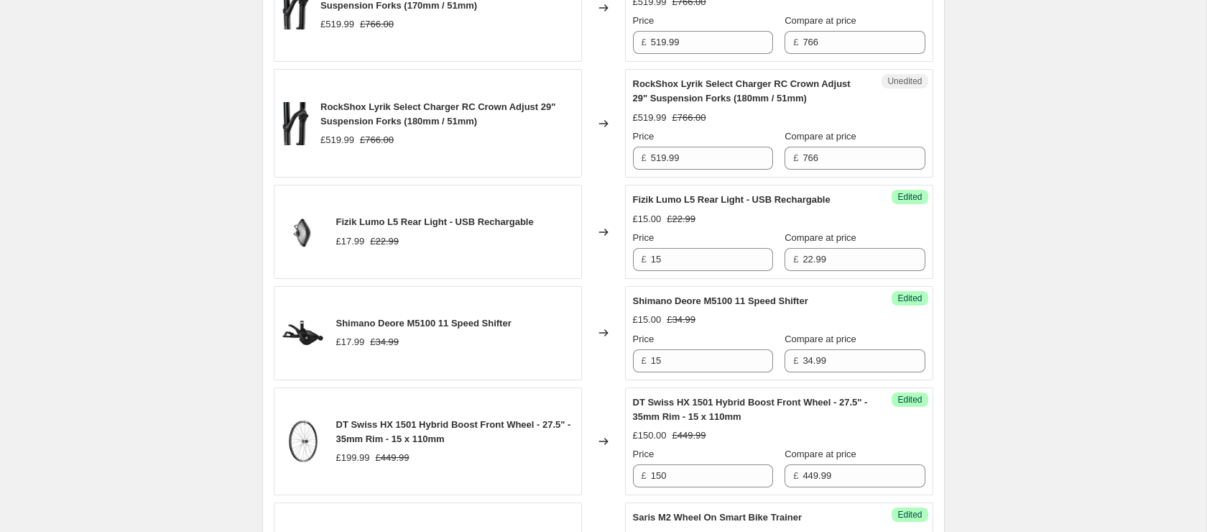
scroll to position [2350, 0]
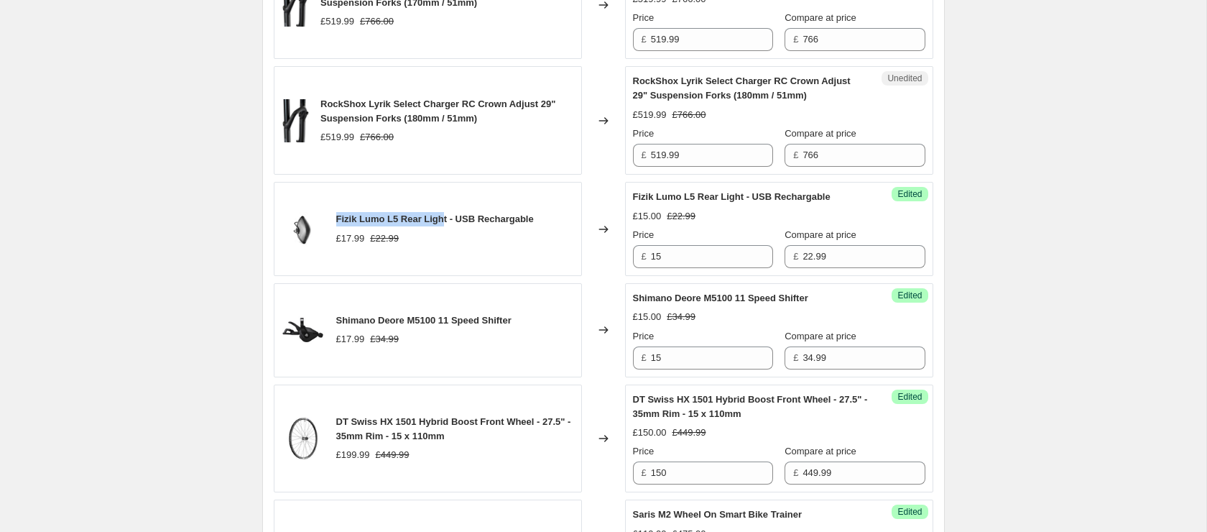
drag, startPoint x: 364, startPoint y: 235, endPoint x: 444, endPoint y: 232, distance: 79.8
click at [444, 232] on div "Fizik Lumo L5 Rear Light - USB Rechargable £17.99 £22.99" at bounding box center [428, 229] width 308 height 94
copy span "Fizik Lumo L5 Rear Ligh"
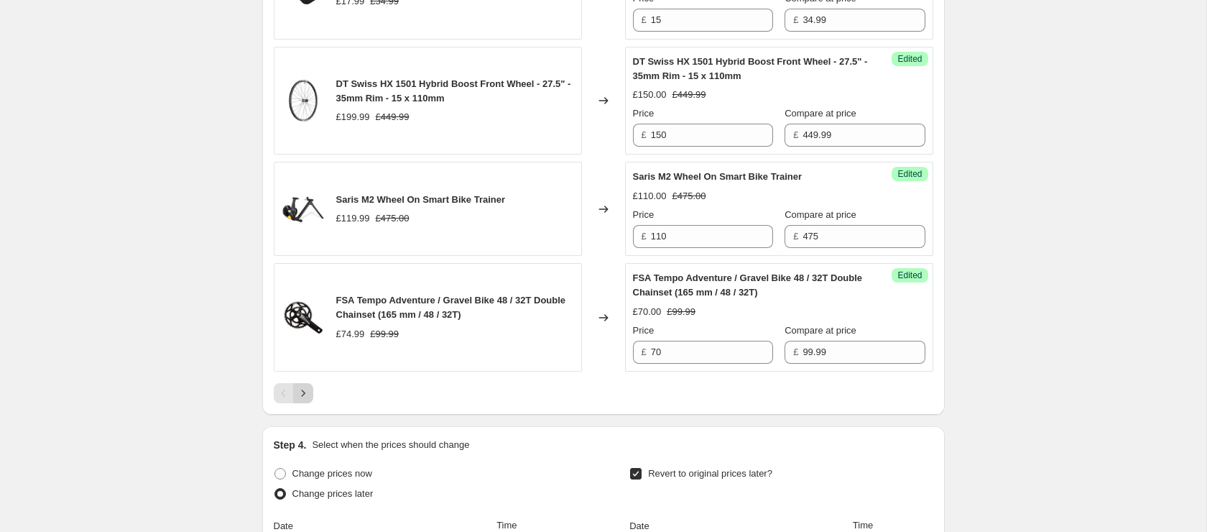
scroll to position [2691, 0]
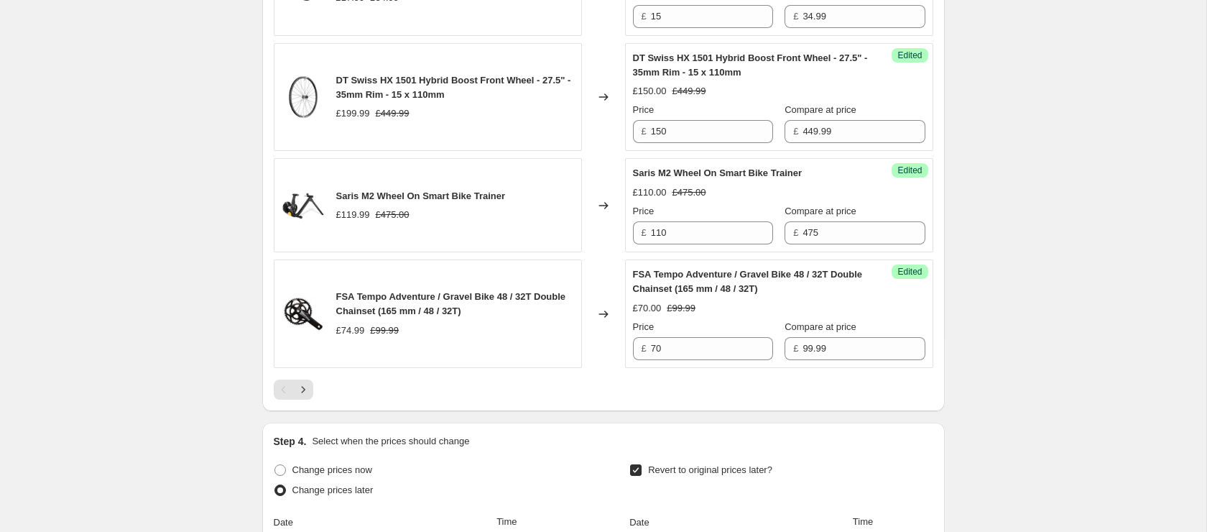
click at [310, 397] on icon "Next" at bounding box center [303, 389] width 14 height 14
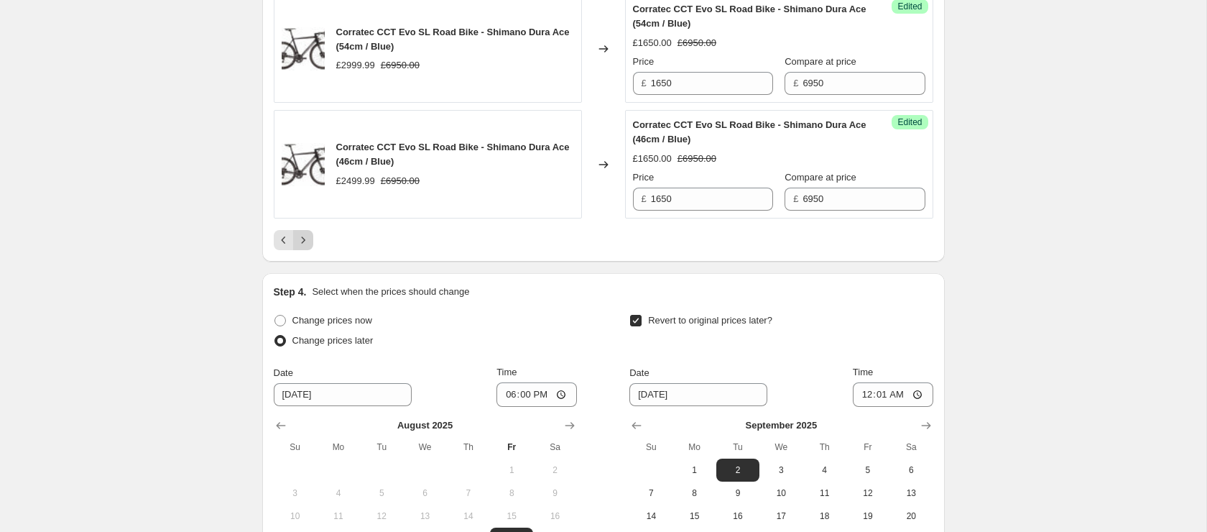
click at [309, 240] on icon "Next" at bounding box center [303, 240] width 14 height 14
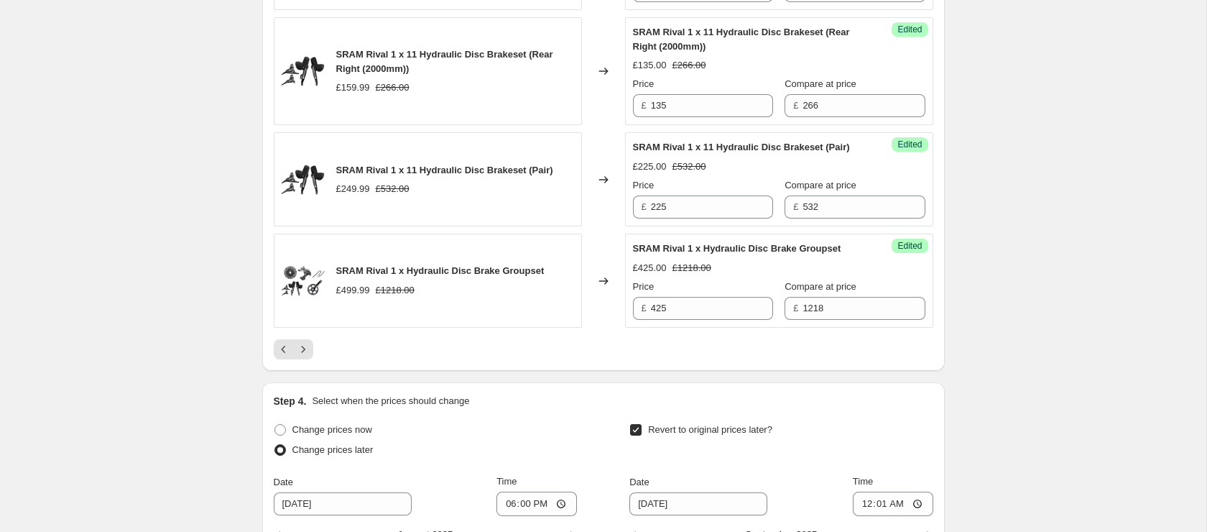
scroll to position [2704, 0]
click at [307, 355] on icon "Next" at bounding box center [303, 348] width 14 height 14
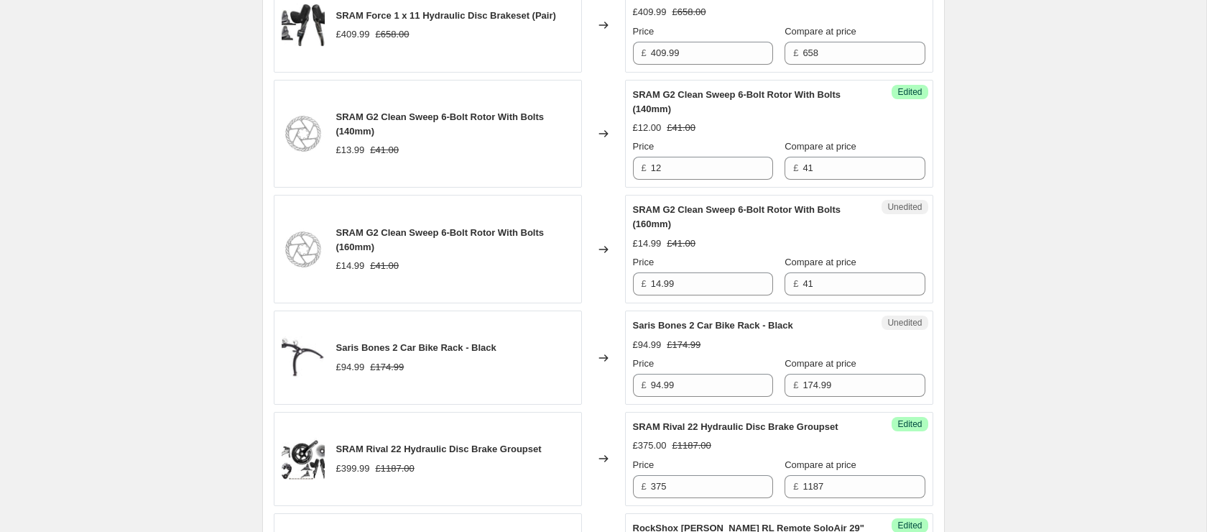
scroll to position [1631, 0]
drag, startPoint x: 723, startPoint y: 417, endPoint x: 718, endPoint y: 410, distance: 9.2
click at [723, 395] on input "94.99" at bounding box center [712, 383] width 122 height 23
click at [716, 395] on input "94.99" at bounding box center [712, 383] width 122 height 23
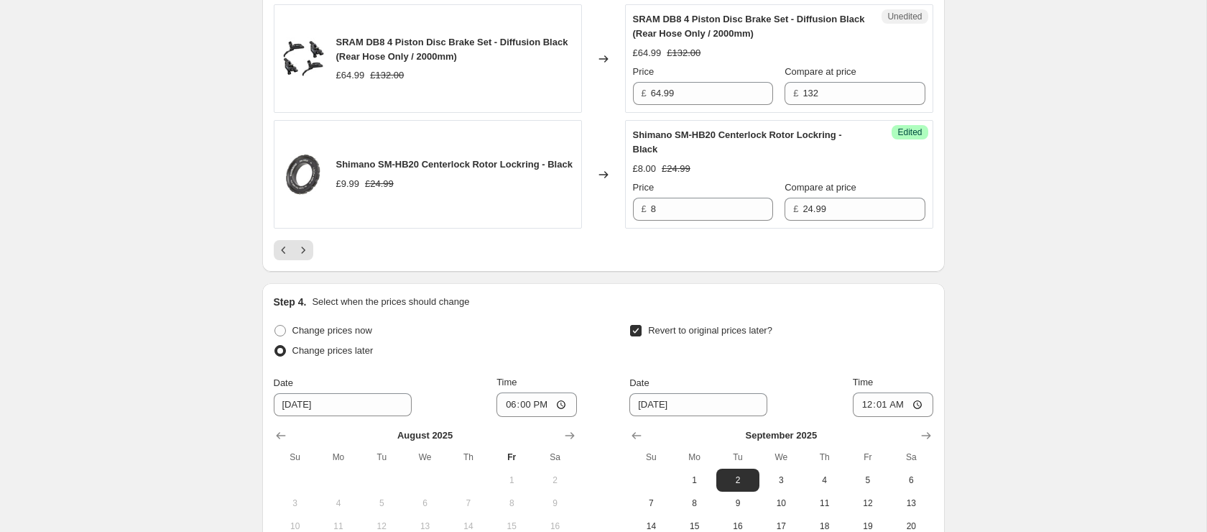
scroll to position [2827, 0]
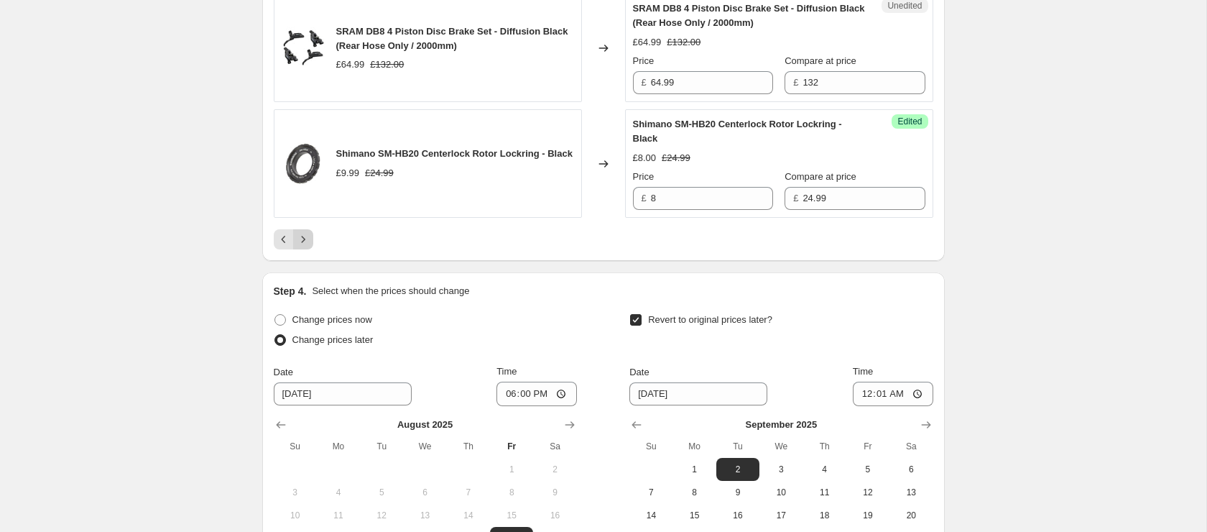
type input "90"
click at [301, 246] on icon "Next" at bounding box center [303, 239] width 14 height 14
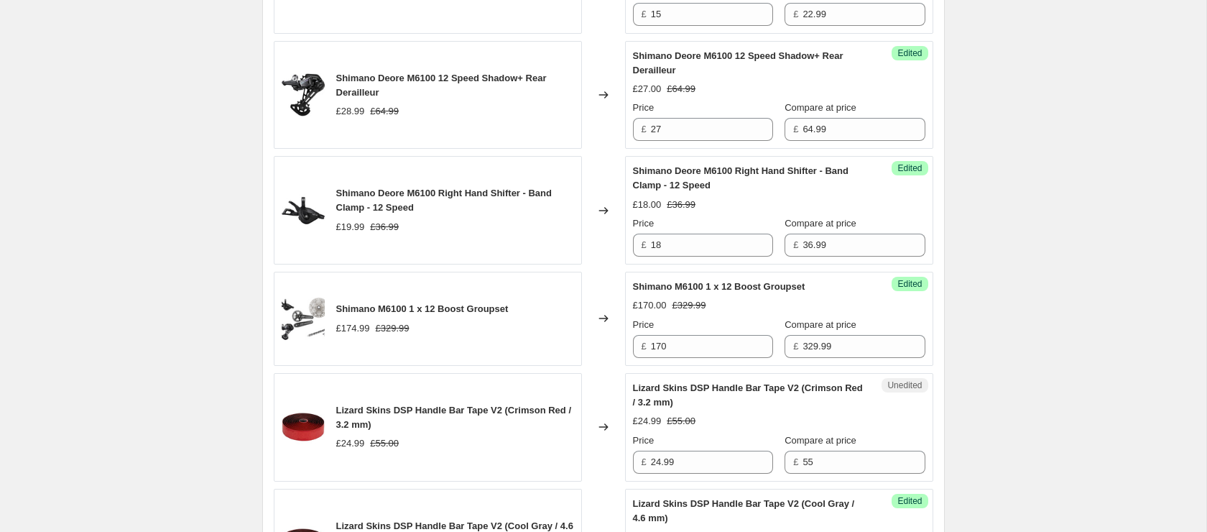
scroll to position [1216, 0]
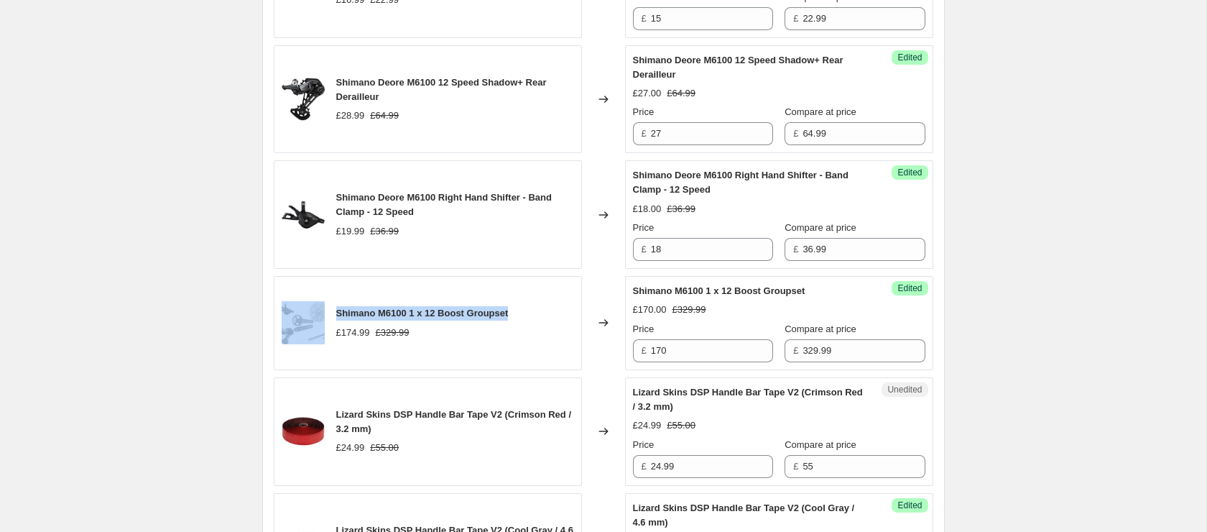
drag, startPoint x: 503, startPoint y: 333, endPoint x: 327, endPoint y: 324, distance: 176.2
click at [327, 324] on div "Shimano M6100 1 x 12 Boost Groupset £174.99 £329.99" at bounding box center [428, 323] width 308 height 94
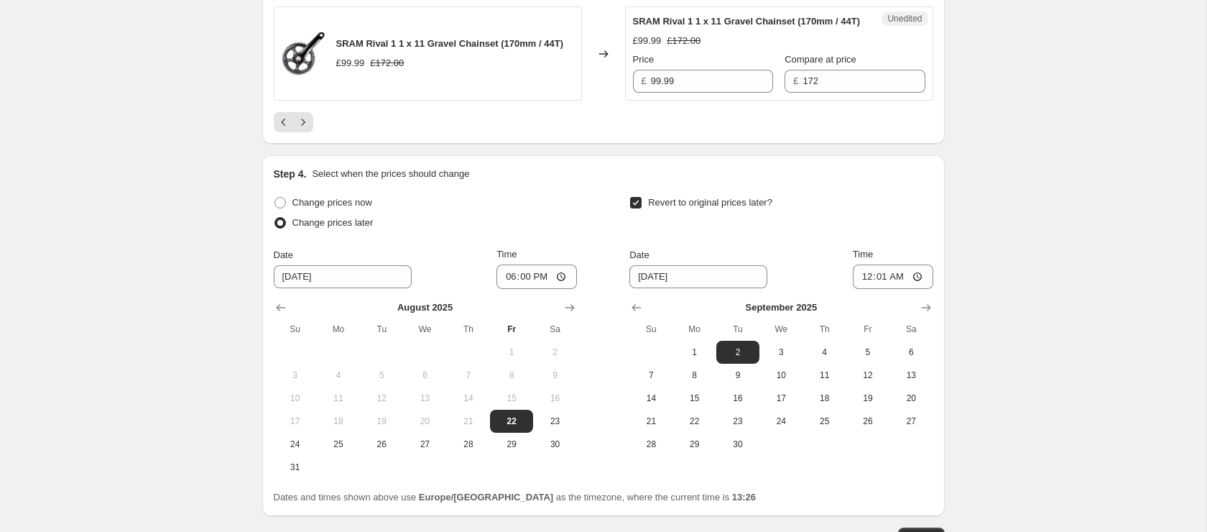
scroll to position [2816, 0]
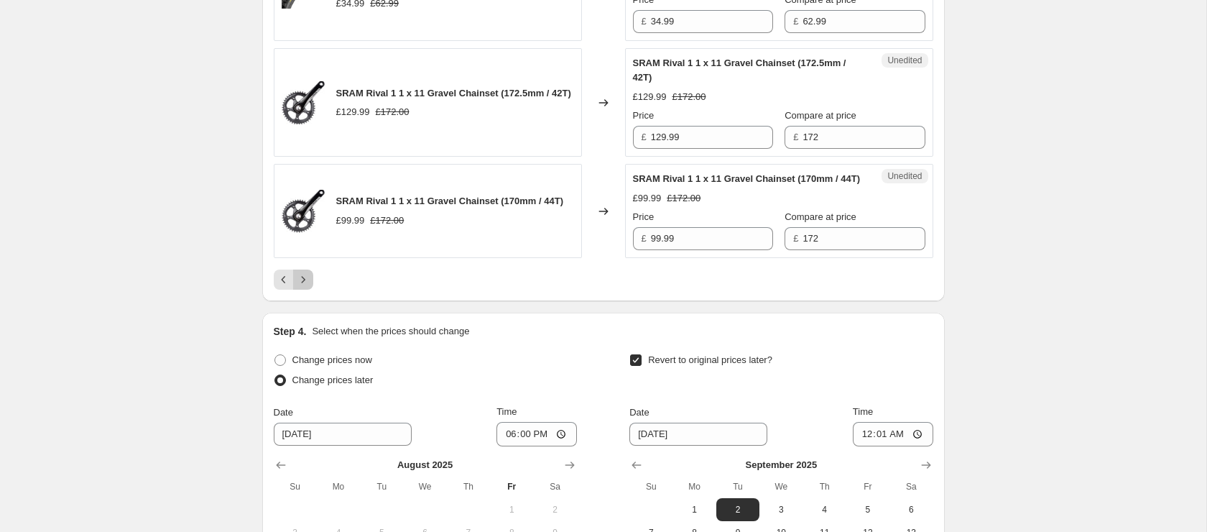
drag, startPoint x: 304, startPoint y: 302, endPoint x: 371, endPoint y: 240, distance: 91.5
click at [304, 287] on icon "Next" at bounding box center [303, 279] width 14 height 14
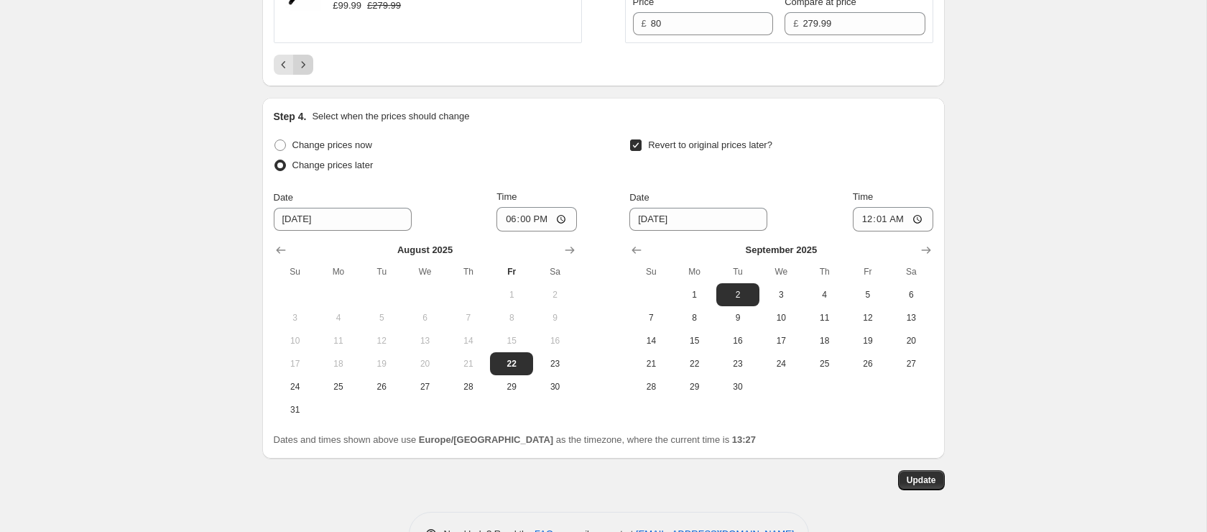
click at [305, 72] on icon "Next" at bounding box center [303, 64] width 14 height 14
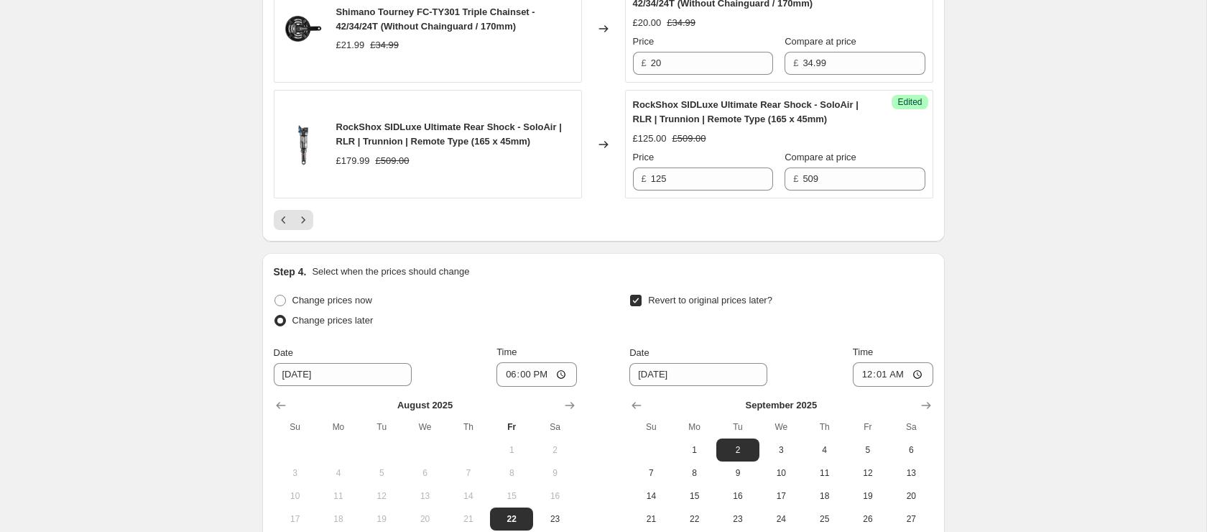
scroll to position [3045, 0]
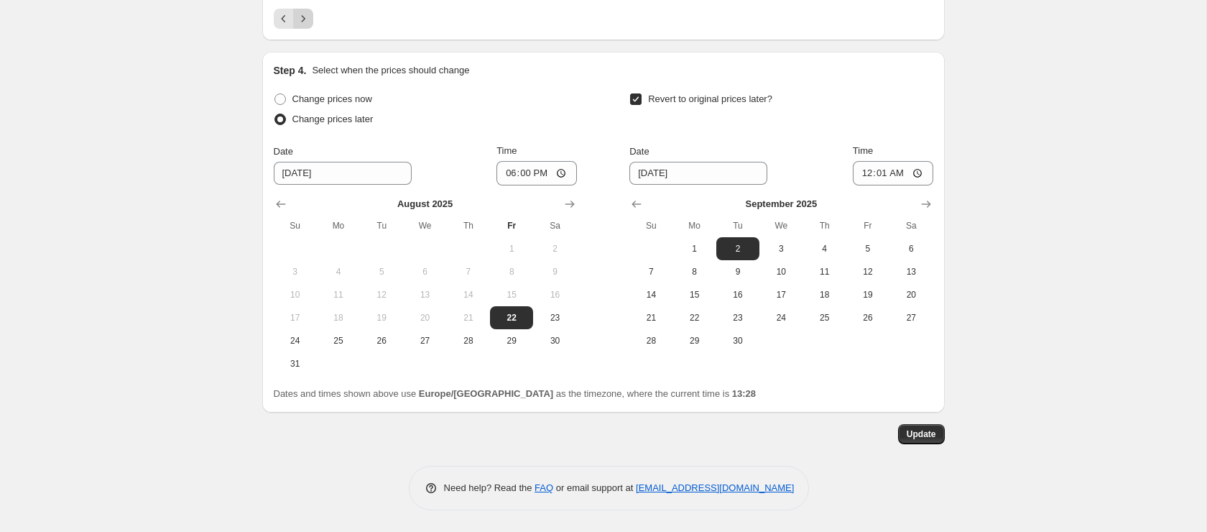
click at [307, 26] on icon "Next" at bounding box center [303, 18] width 14 height 14
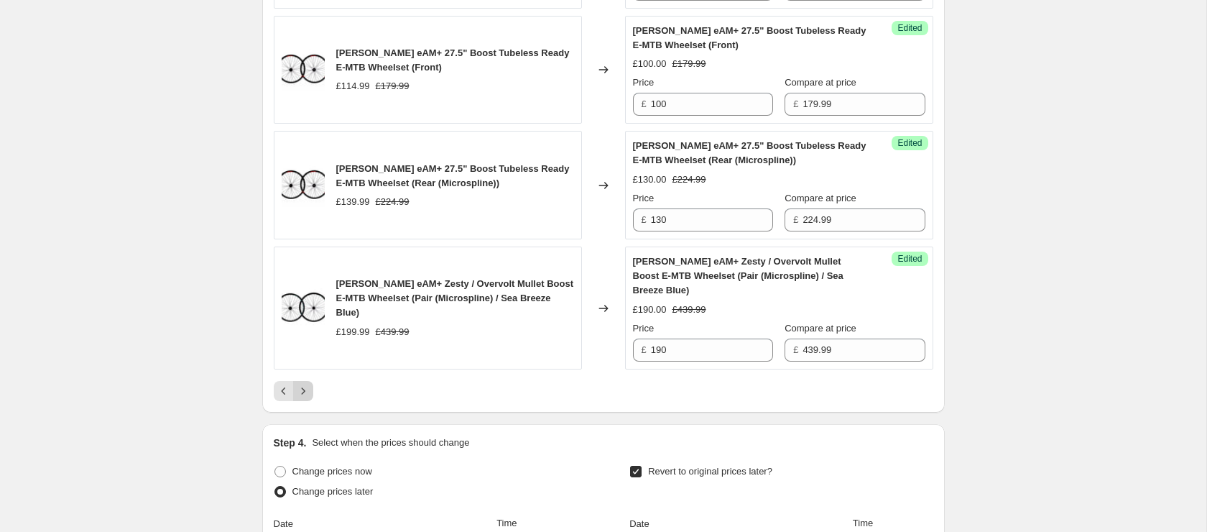
scroll to position [2749, 0]
click at [307, 399] on button "Next" at bounding box center [303, 389] width 20 height 20
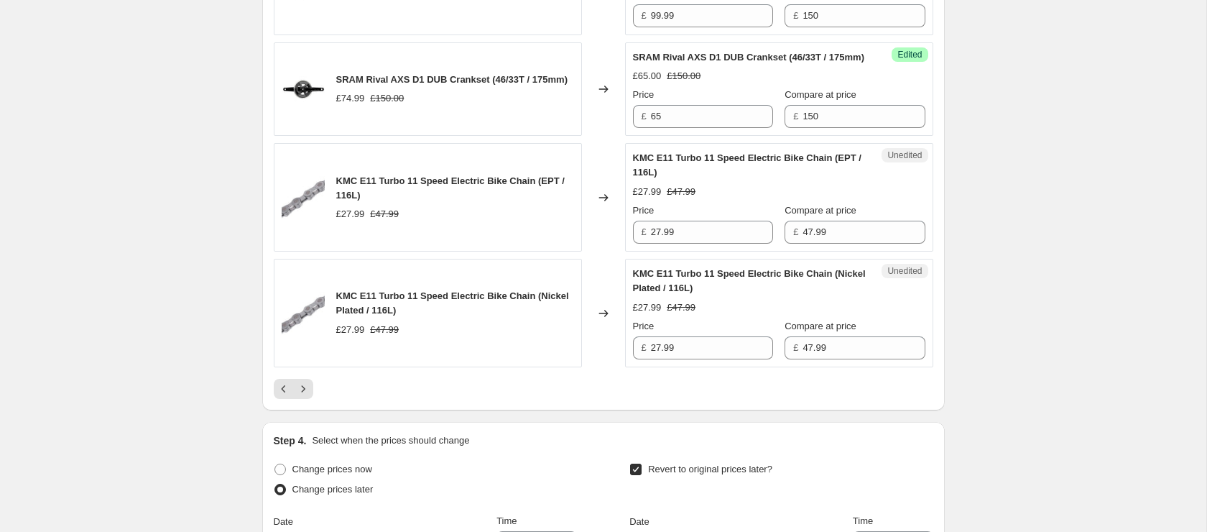
click at [313, 399] on div at bounding box center [604, 389] width 660 height 20
click at [306, 396] on icon "Next" at bounding box center [303, 388] width 14 height 14
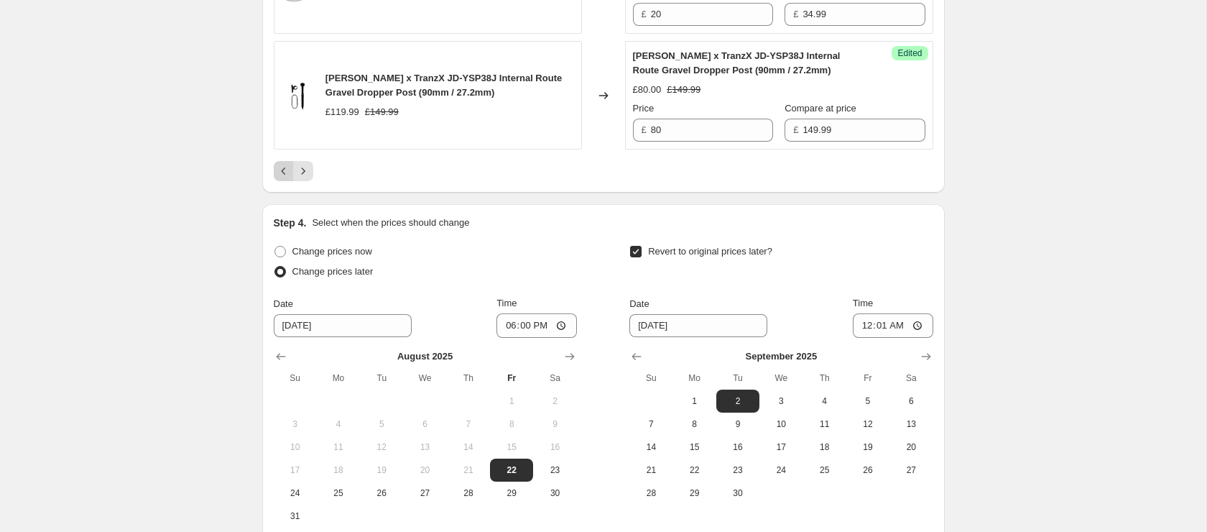
scroll to position [2952, 0]
click at [297, 176] on icon "Next" at bounding box center [303, 173] width 14 height 14
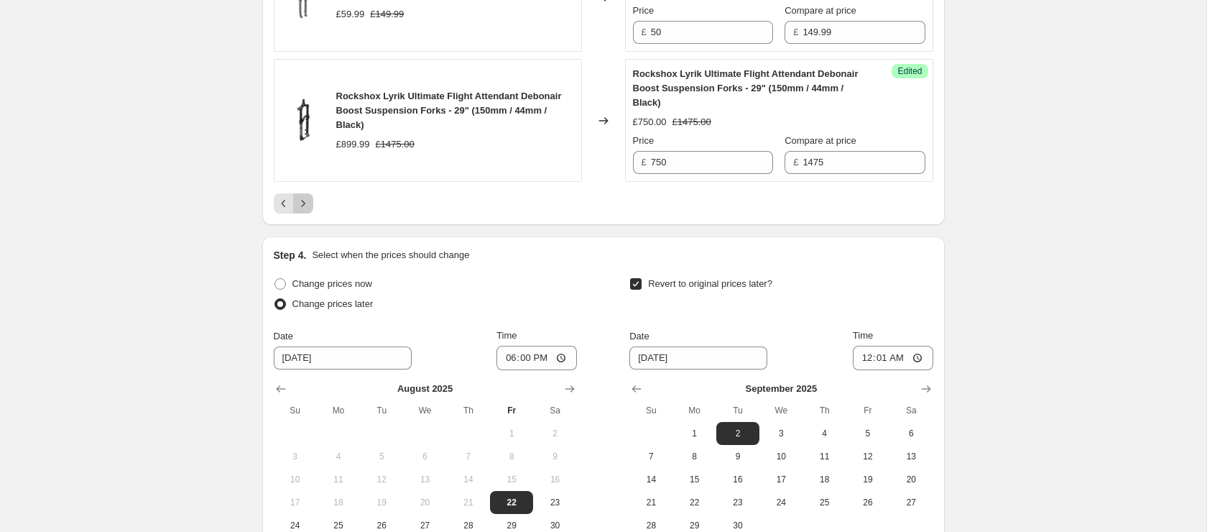
click at [308, 206] on icon "Next" at bounding box center [303, 203] width 14 height 14
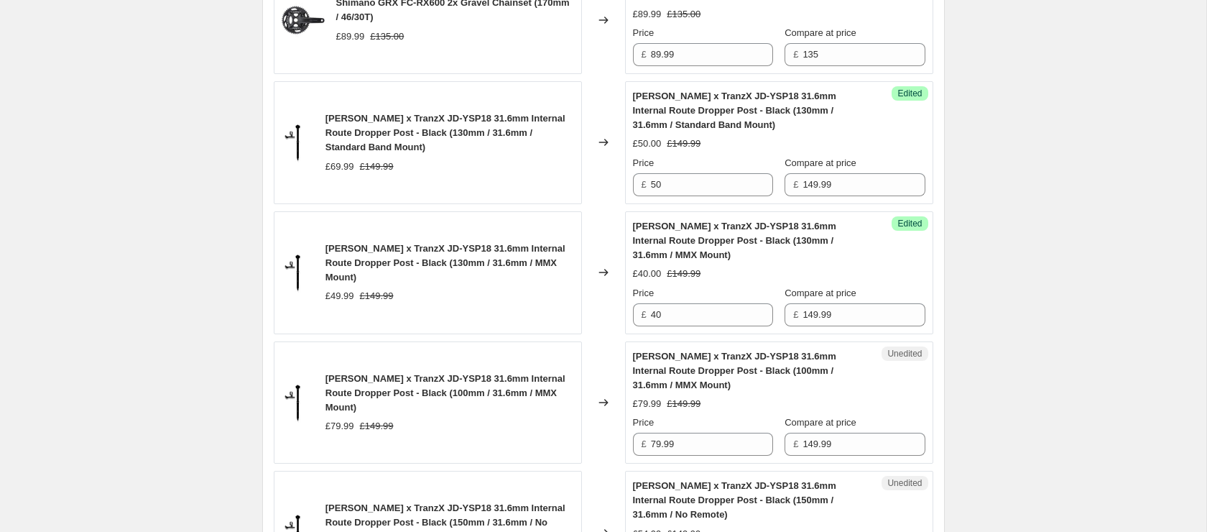
scroll to position [1008, 0]
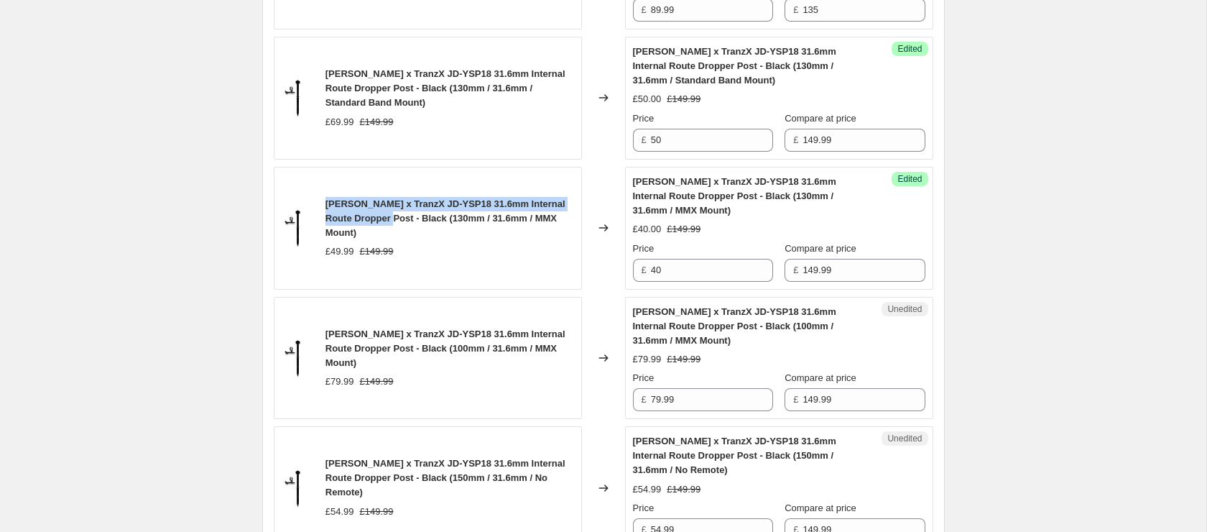
drag, startPoint x: 361, startPoint y: 210, endPoint x: 387, endPoint y: 221, distance: 28.0
click at [387, 221] on div "[PERSON_NAME] x TranzX JD-YSP18 31.6mm Internal Route Dropper Post - Black (130…" at bounding box center [428, 228] width 308 height 123
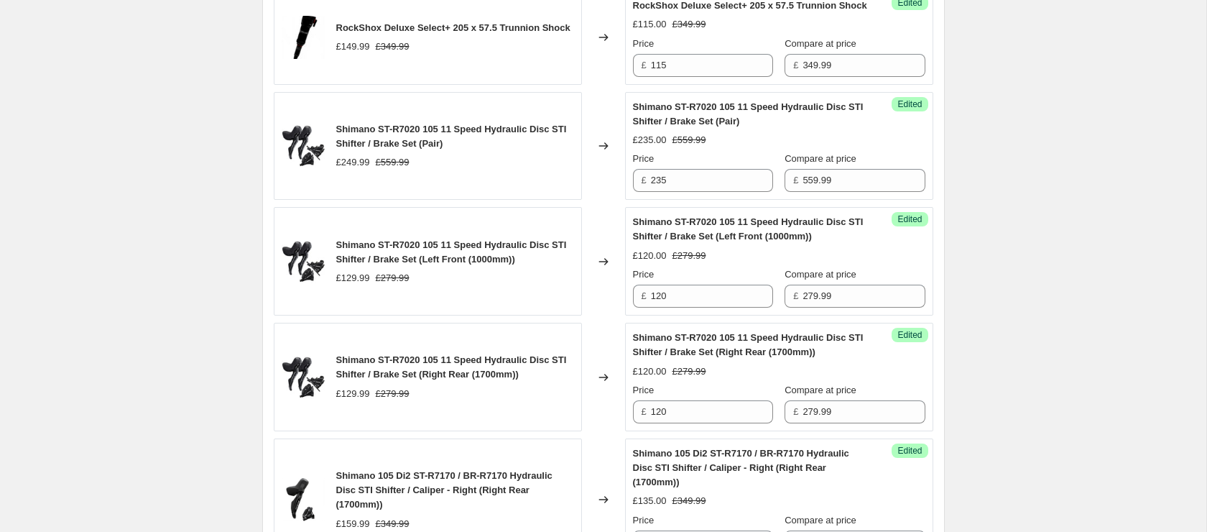
scroll to position [3191, 0]
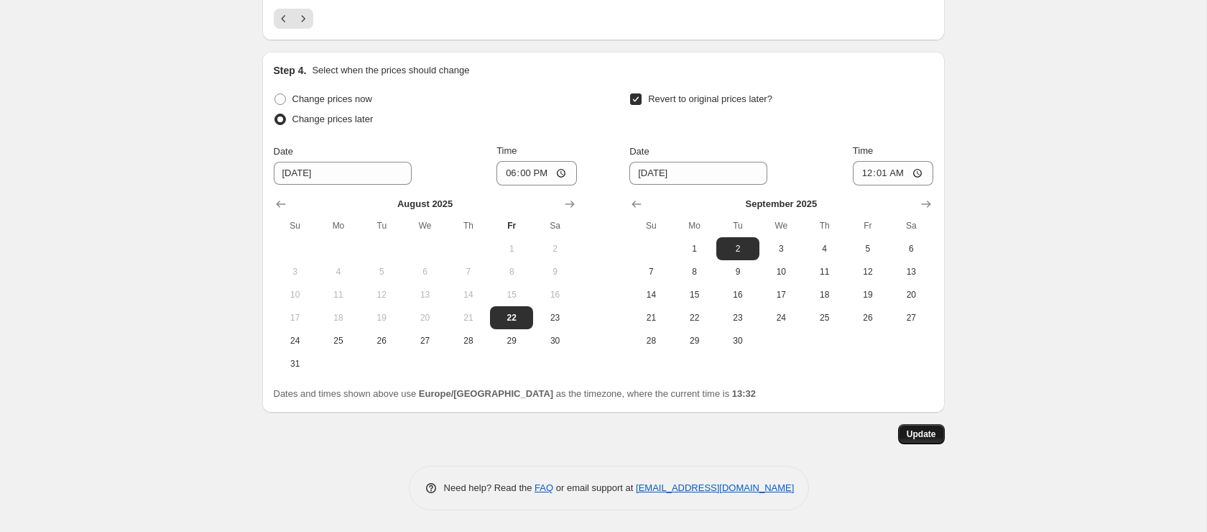
click at [912, 427] on button "Update" at bounding box center [921, 434] width 47 height 20
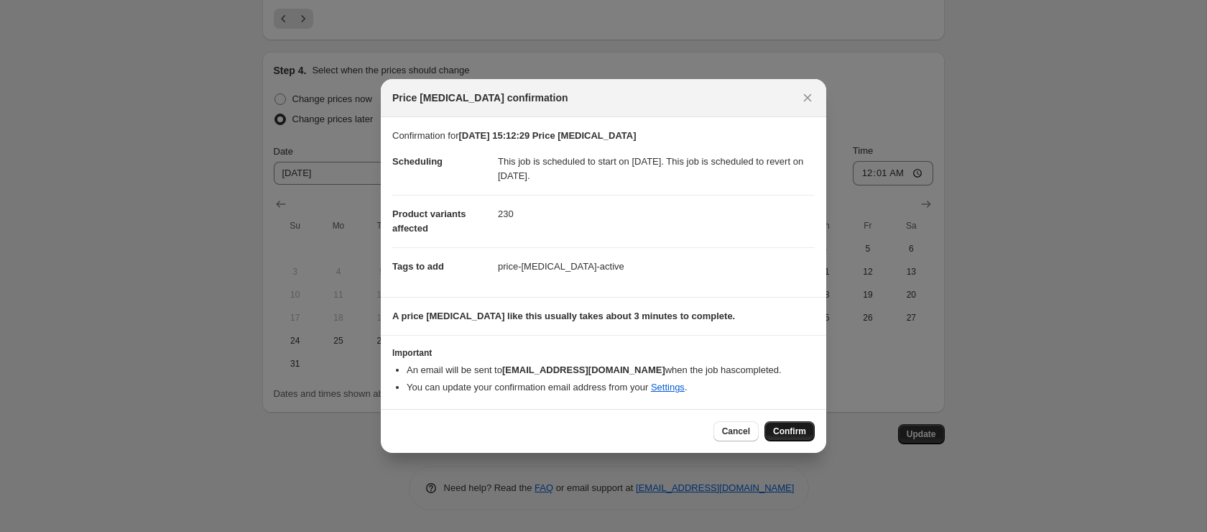
click at [796, 427] on span "Confirm" at bounding box center [789, 430] width 33 height 11
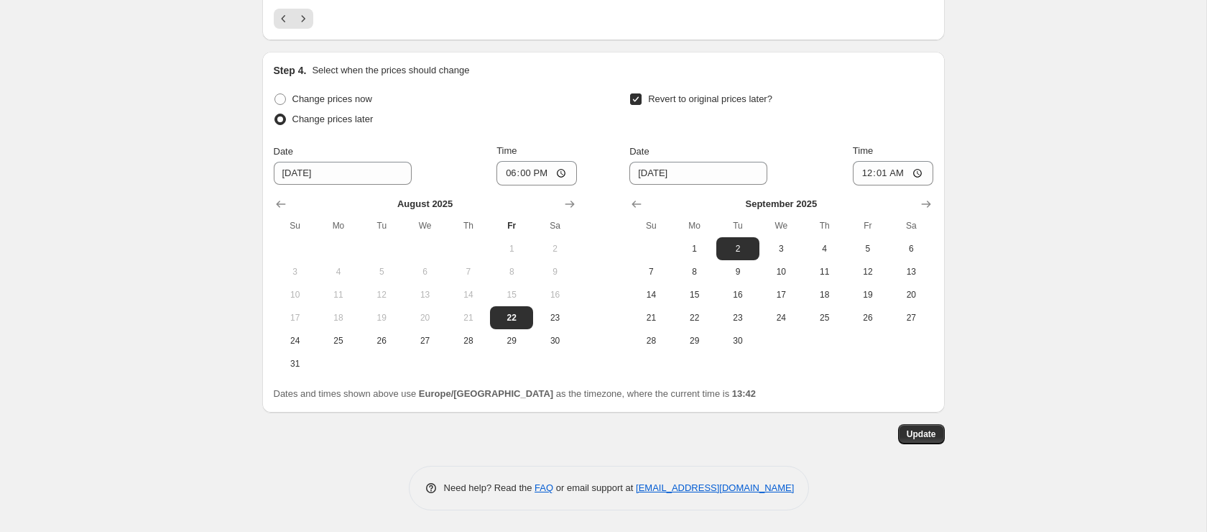
scroll to position [3036, 0]
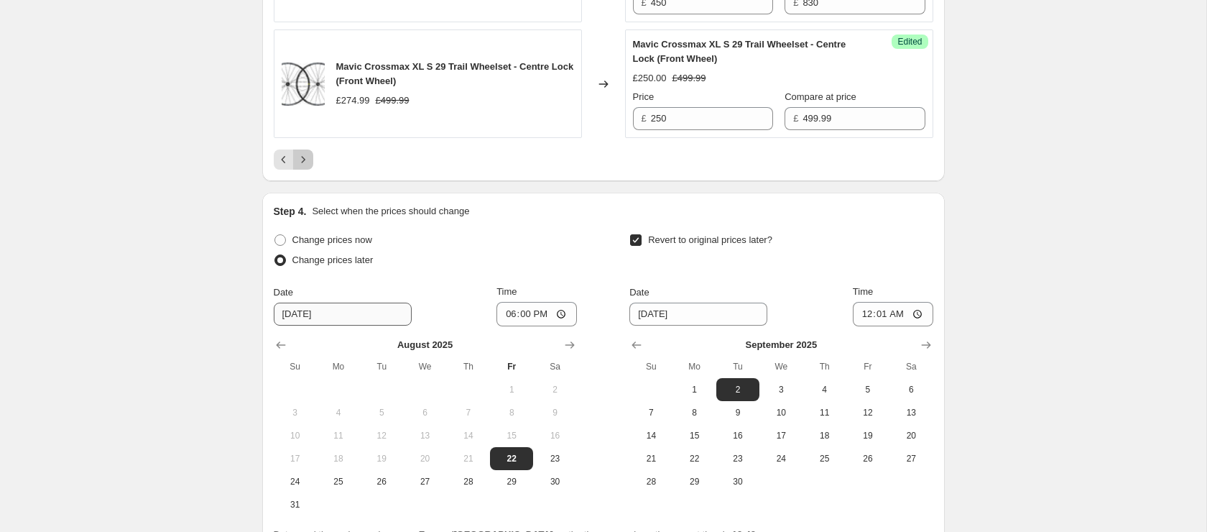
click at [306, 167] on icon "Next" at bounding box center [303, 159] width 14 height 14
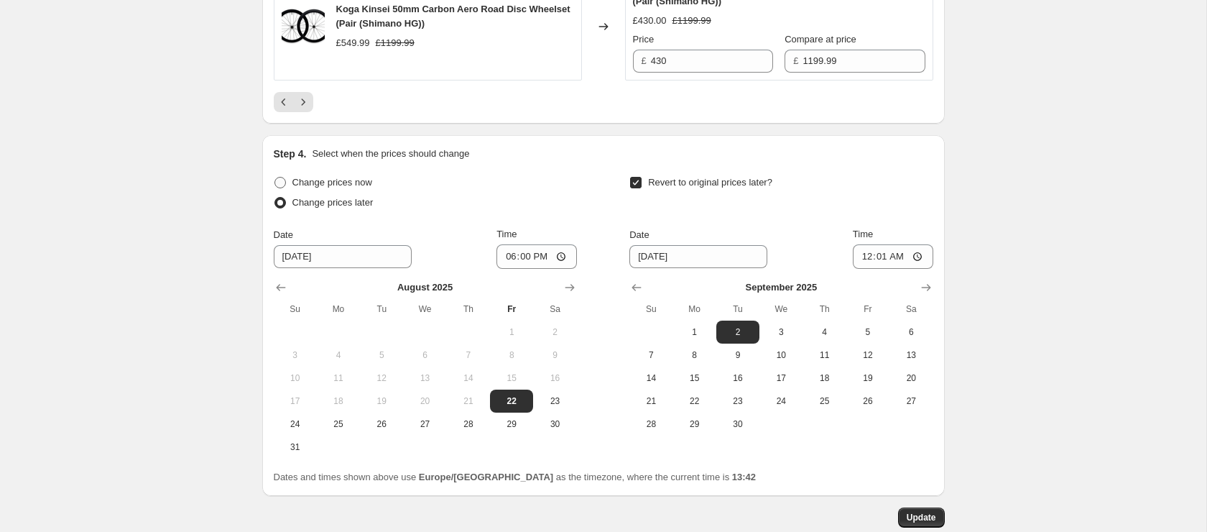
click at [310, 97] on icon "Next" at bounding box center [303, 102] width 14 height 14
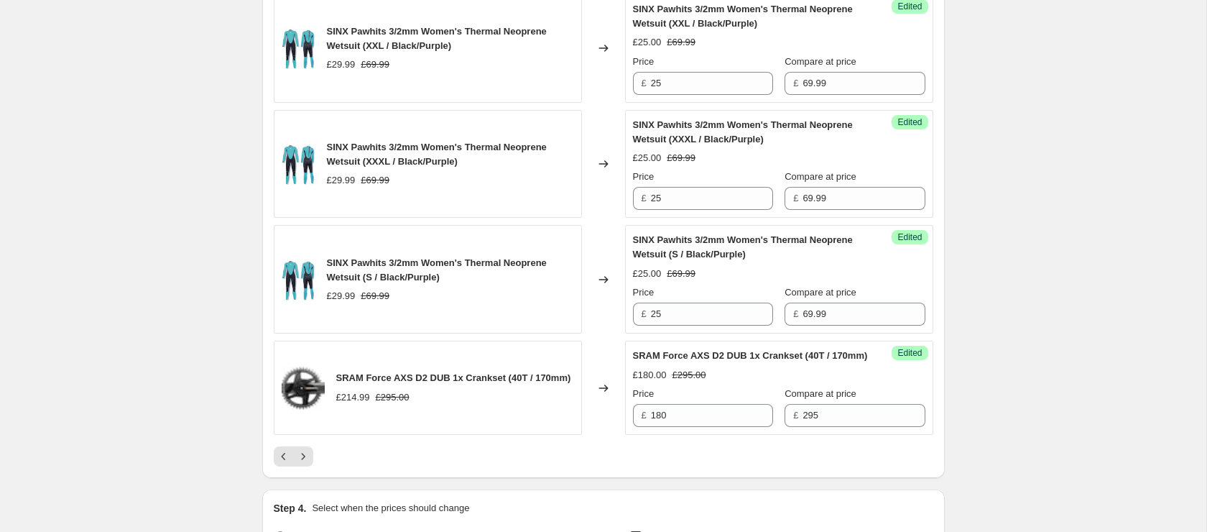
scroll to position [2737, 0]
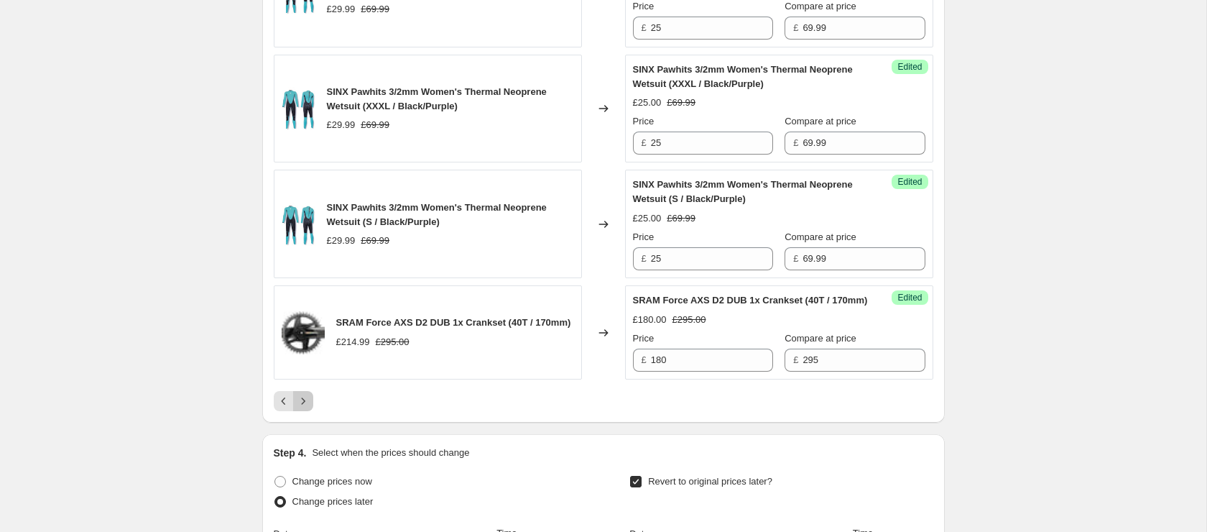
click at [307, 408] on icon "Next" at bounding box center [303, 401] width 14 height 14
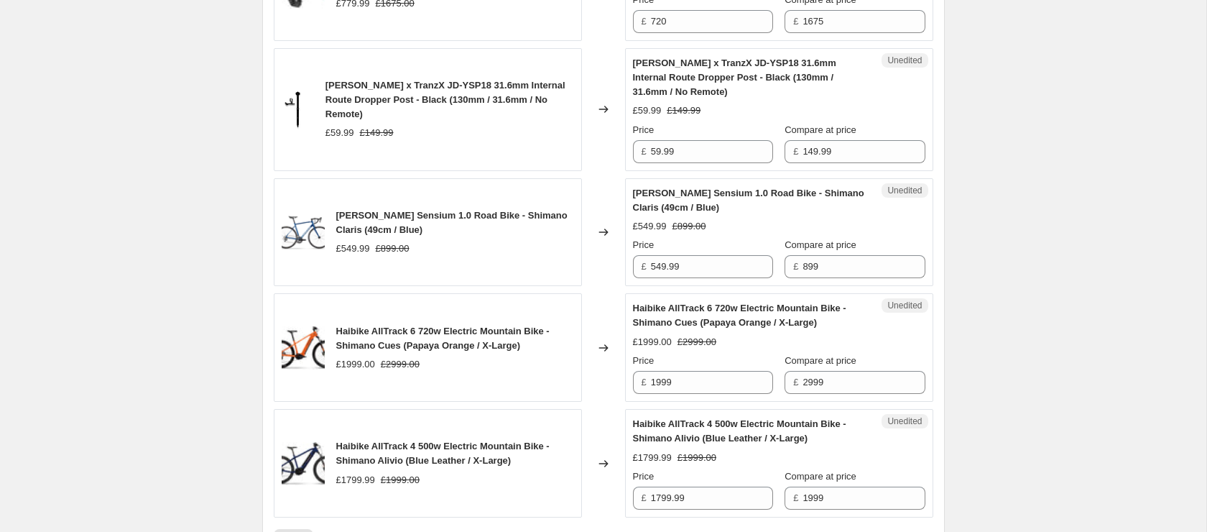
scroll to position [2935, 0]
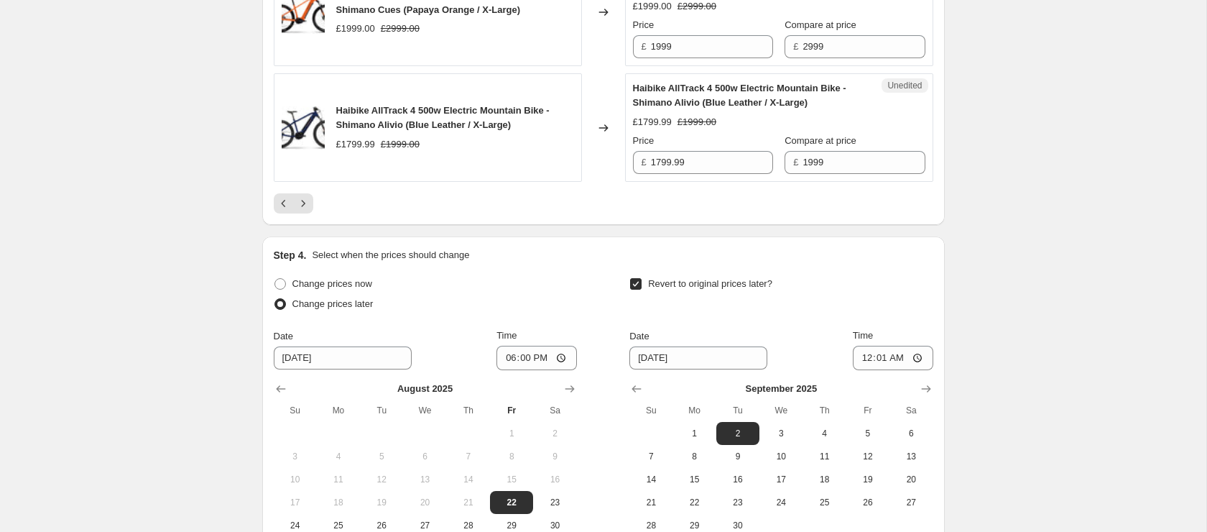
click at [309, 211] on icon "Next" at bounding box center [303, 203] width 14 height 14
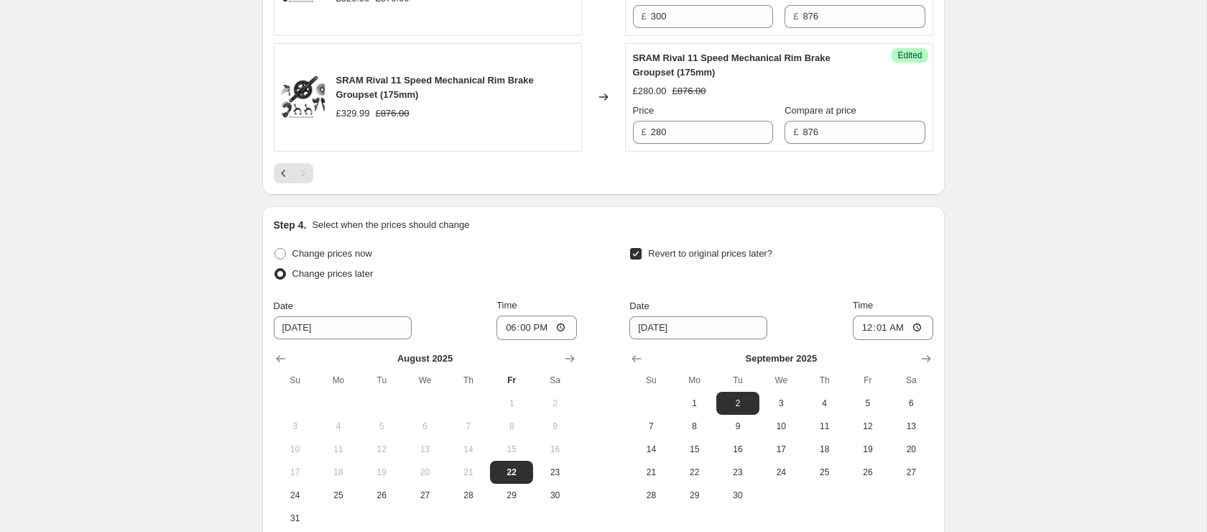
scroll to position [1719, 0]
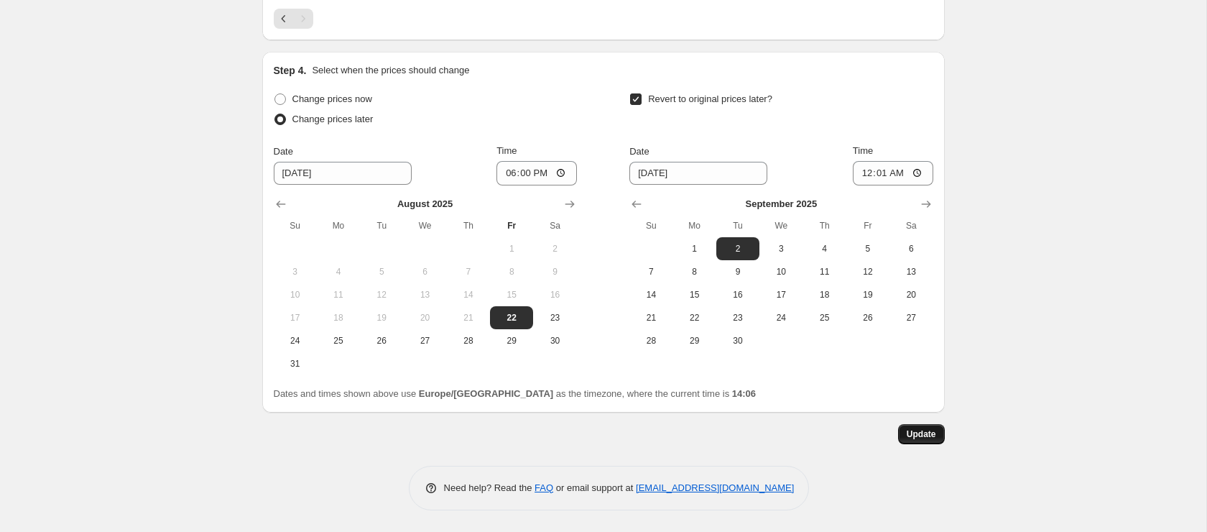
click at [922, 435] on span "Update" at bounding box center [921, 433] width 29 height 11
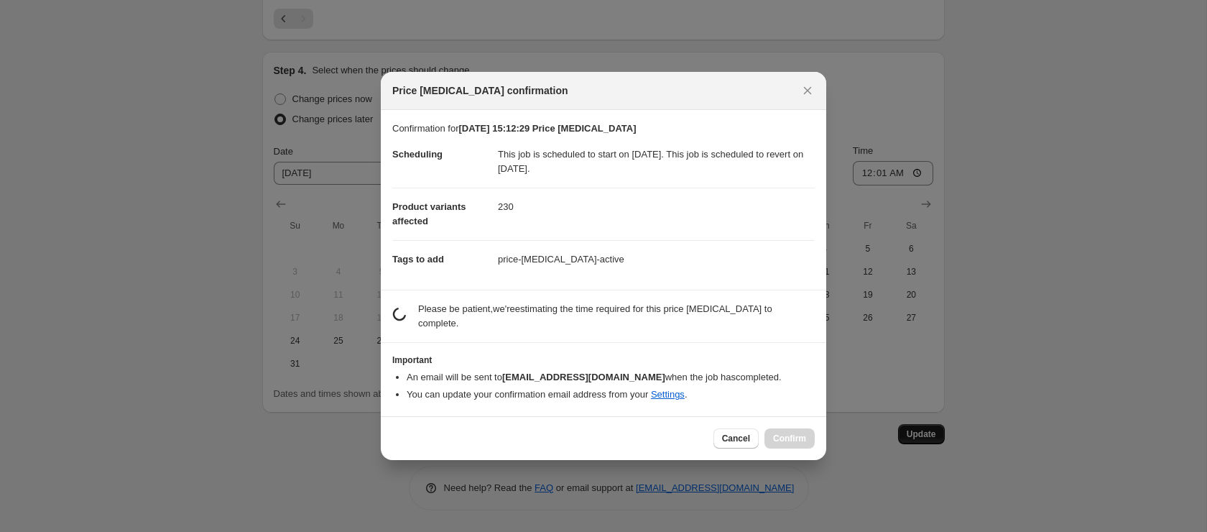
scroll to position [0, 0]
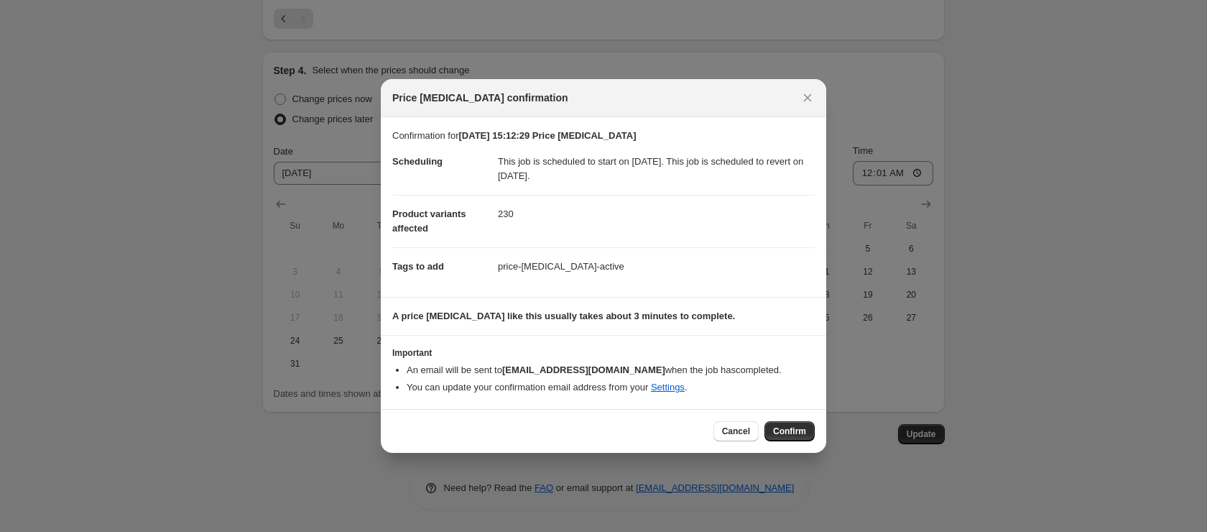
click at [786, 427] on span "Confirm" at bounding box center [789, 430] width 33 height 11
